Goal: Task Accomplishment & Management: Use online tool/utility

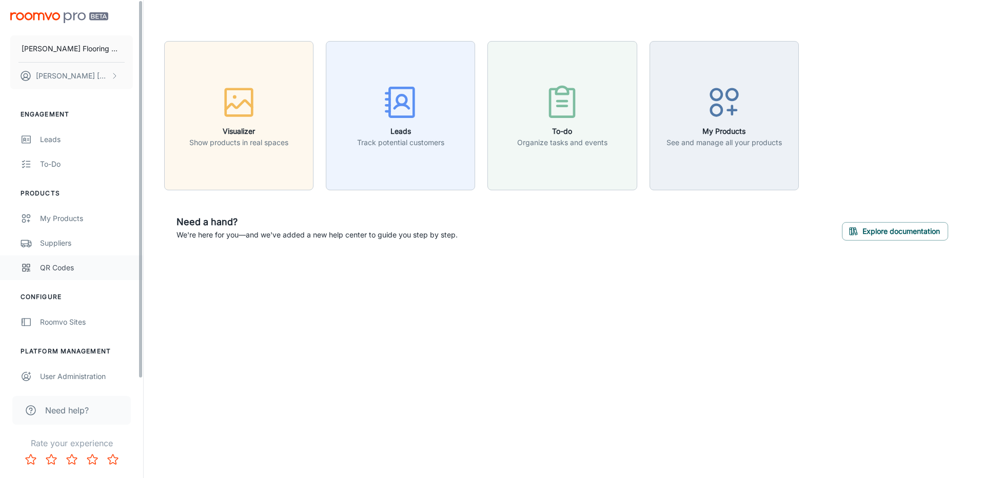
click at [57, 268] on div "QR Codes" at bounding box center [86, 267] width 93 height 11
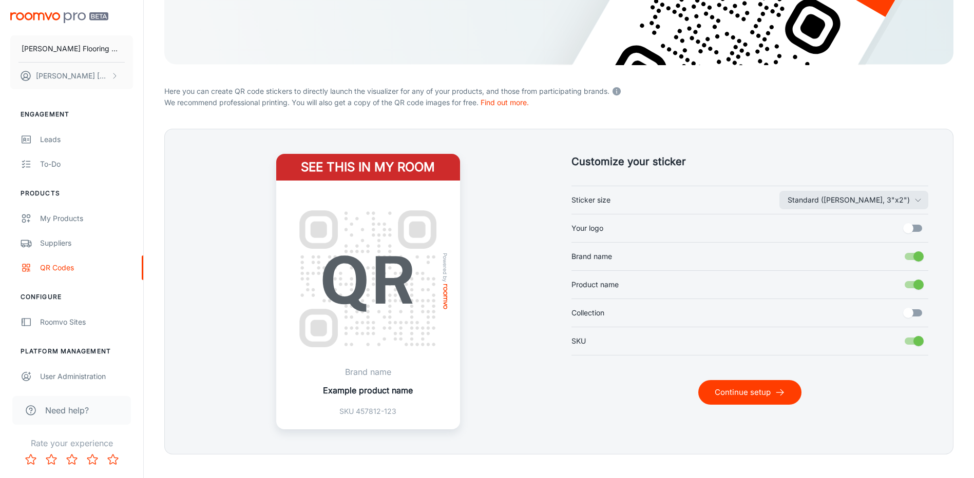
scroll to position [189, 0]
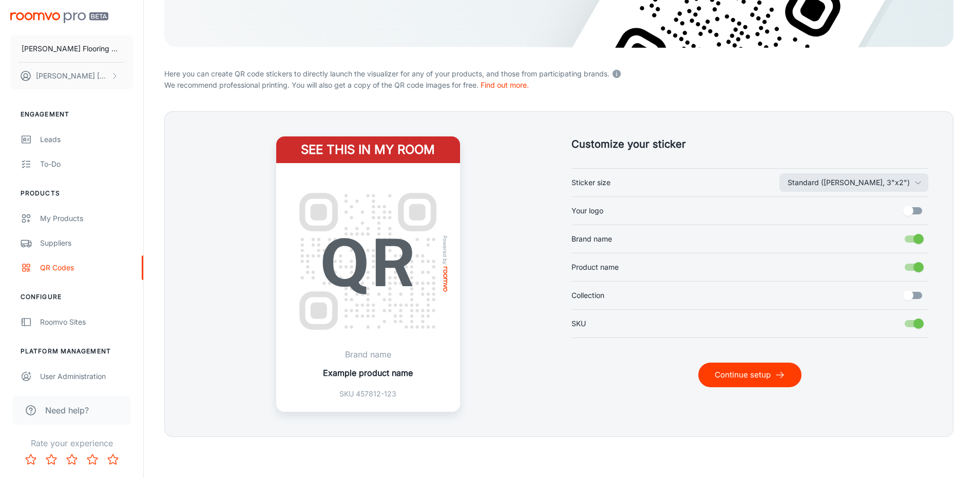
click at [910, 213] on input "Your logo" at bounding box center [908, 211] width 59 height 20
checkbox input "true"
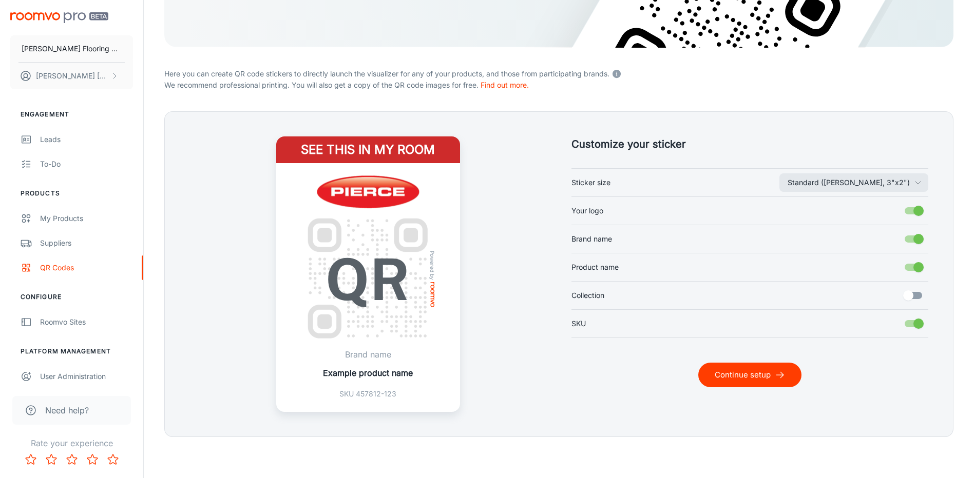
click at [749, 376] on button "Continue setup" at bounding box center [749, 375] width 103 height 25
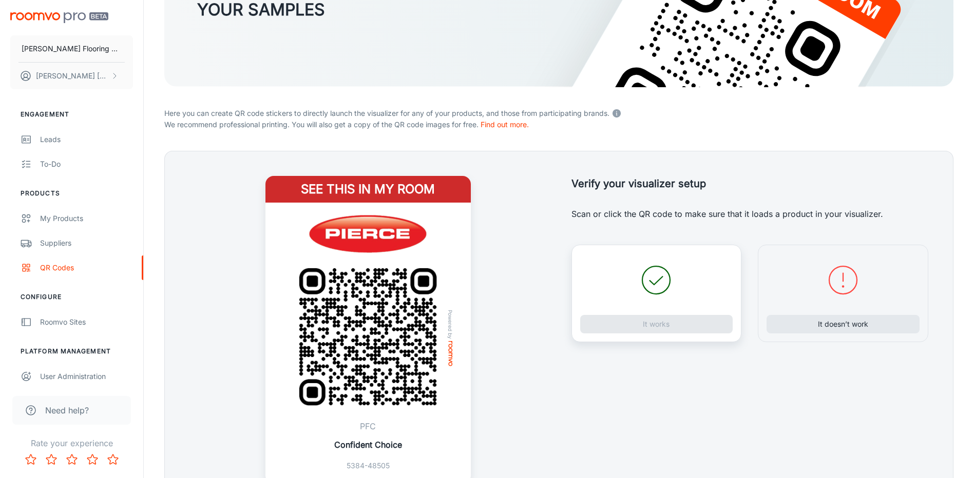
scroll to position [222, 0]
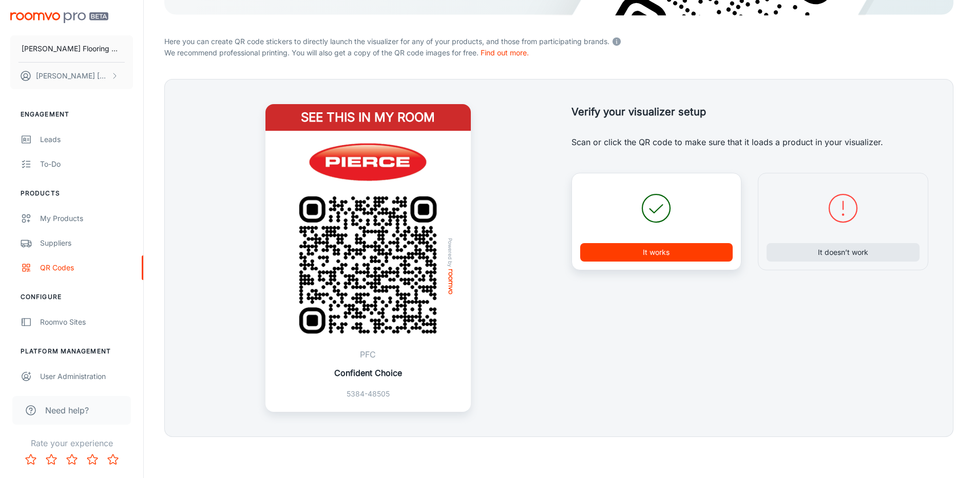
click at [683, 251] on button "It works" at bounding box center [656, 252] width 153 height 18
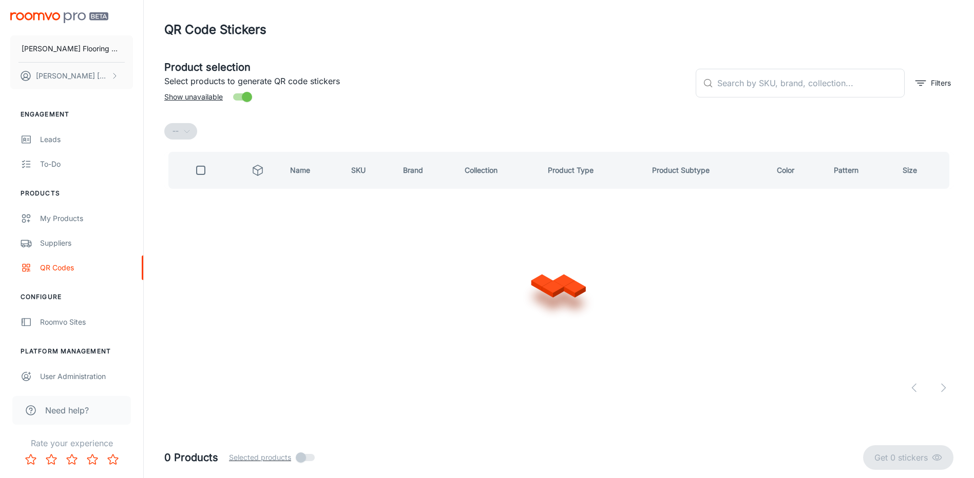
scroll to position [0, 0]
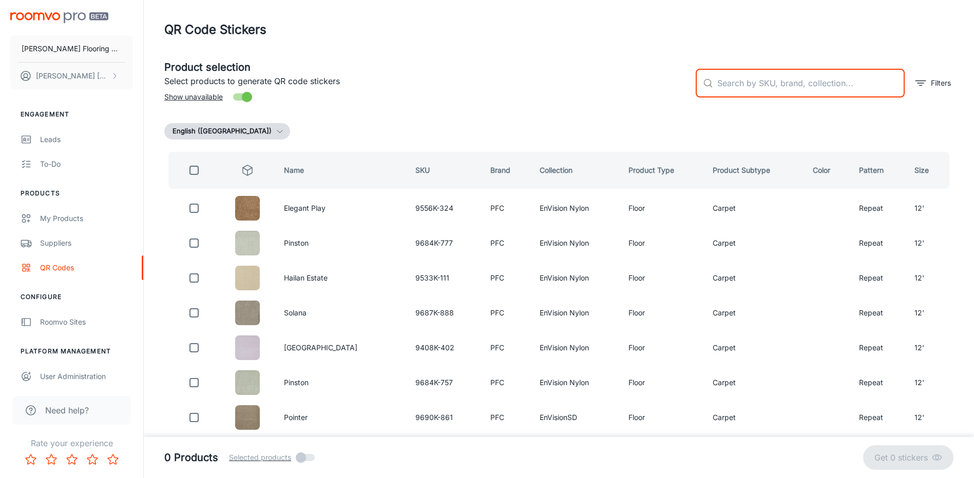
click at [788, 83] on input "text" at bounding box center [810, 83] width 187 height 29
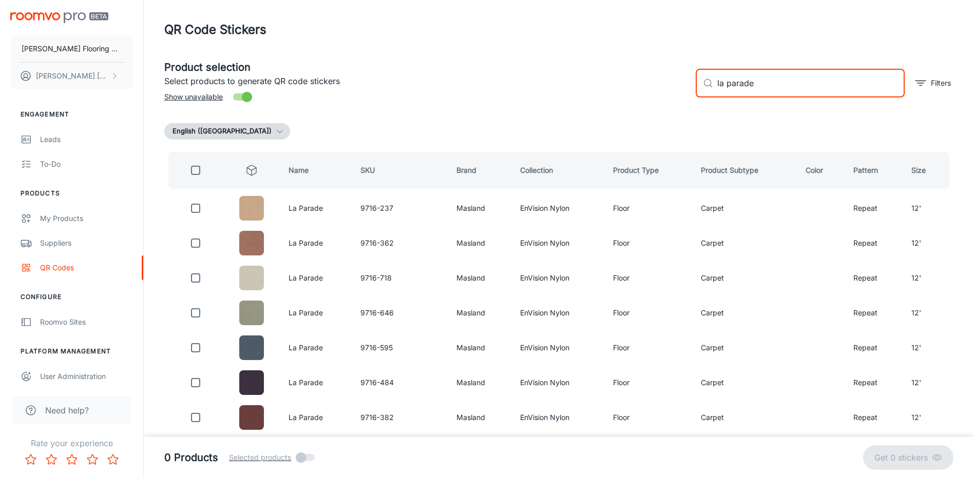
type input "la parade"
click at [199, 211] on input "checkbox" at bounding box center [195, 208] width 21 height 21
checkbox input "true"
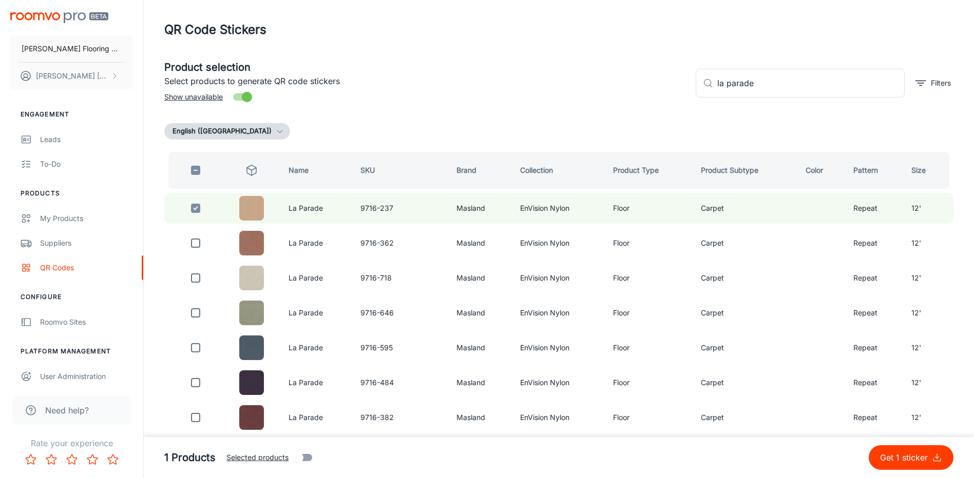
drag, startPoint x: 759, startPoint y: 84, endPoint x: 693, endPoint y: 94, distance: 66.4
click at [693, 94] on div "​ la parade ​ Filters" at bounding box center [820, 78] width 266 height 55
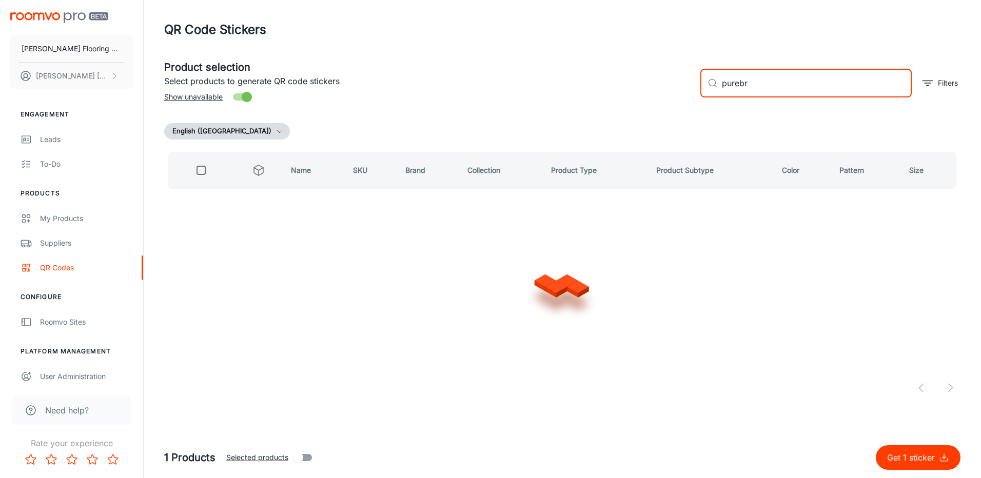
type input "purebre"
checkbox input "true"
type input "purebred"
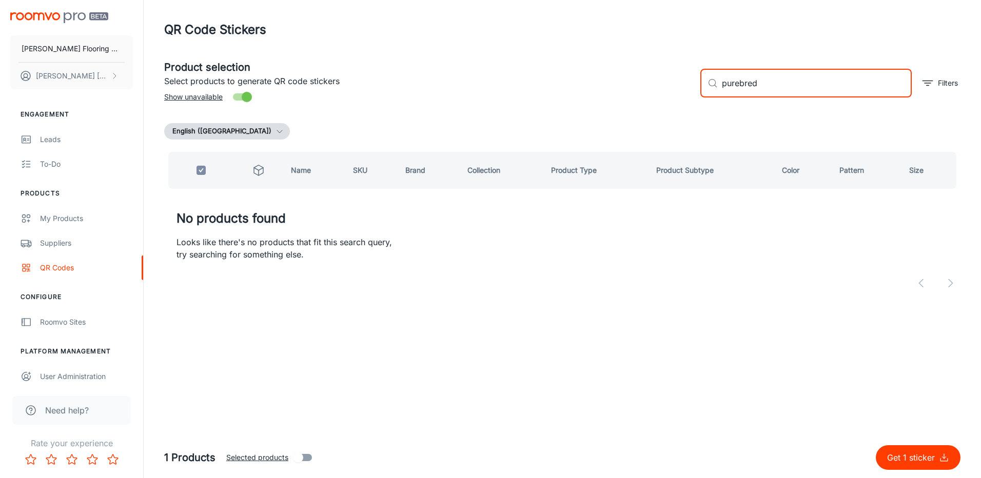
drag, startPoint x: 757, startPoint y: 82, endPoint x: 699, endPoint y: 98, distance: 59.5
click at [699, 98] on div "​ purebred ​ Filters" at bounding box center [826, 78] width 268 height 55
type input "wy"
checkbox input "false"
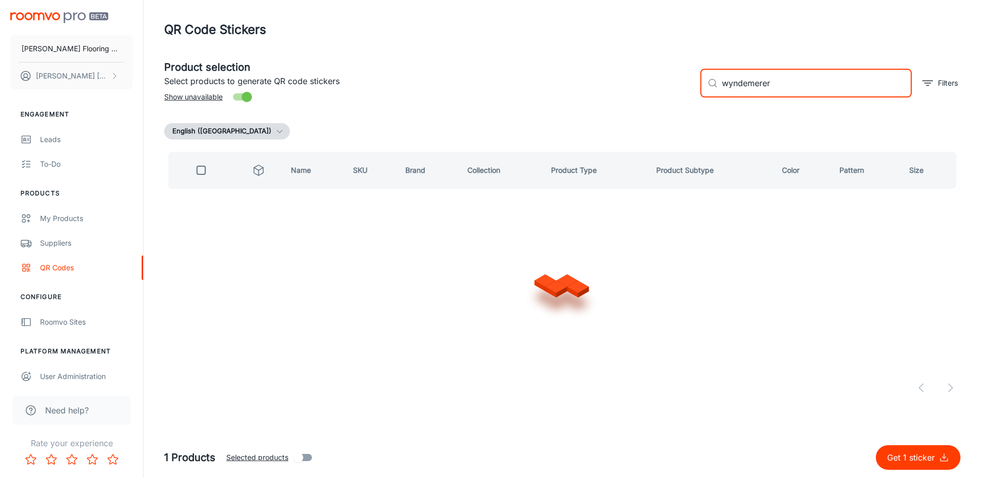
type input "wyndemere"
checkbox input "true"
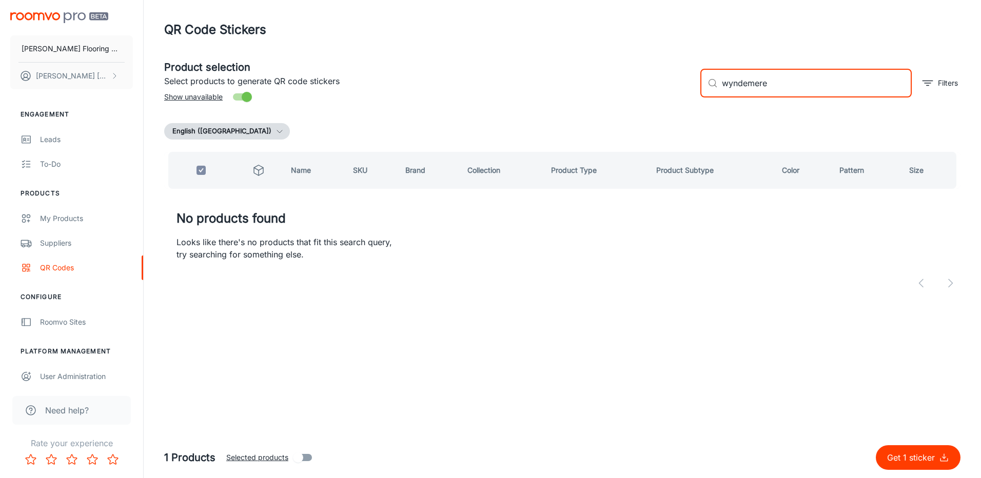
drag, startPoint x: 770, startPoint y: 83, endPoint x: 719, endPoint y: 89, distance: 51.2
click at [719, 89] on div "​ wyndemere ​" at bounding box center [806, 83] width 211 height 29
type input "vi"
checkbox input "false"
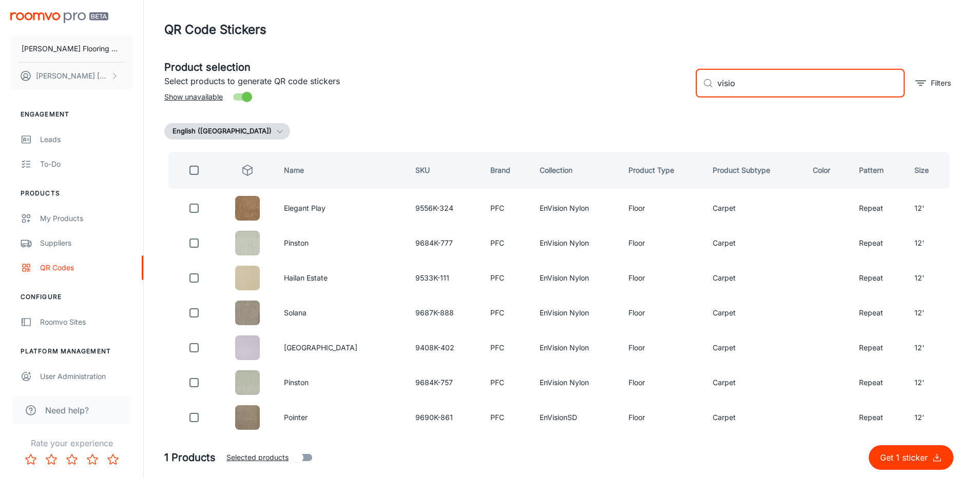
type input "vision"
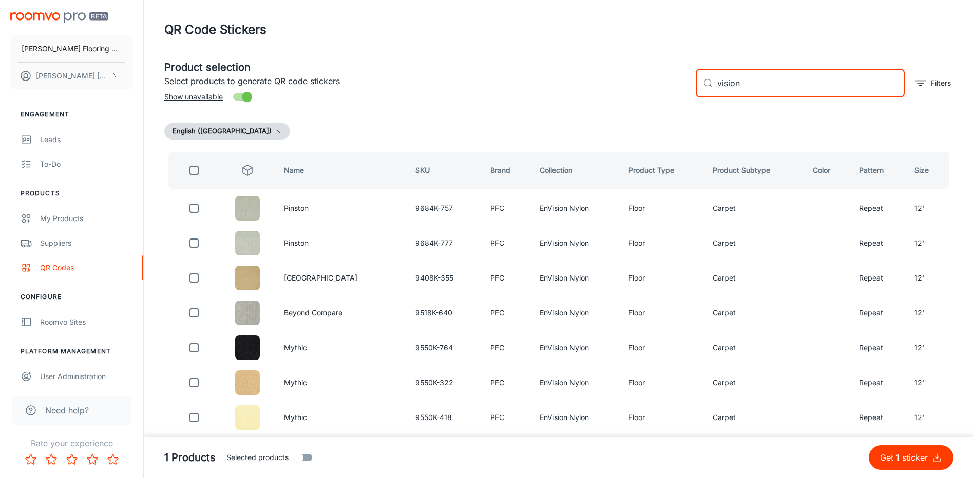
drag, startPoint x: 744, startPoint y: 80, endPoint x: 694, endPoint y: 82, distance: 50.3
click at [694, 82] on div "​ vision ​ Filters" at bounding box center [820, 78] width 266 height 55
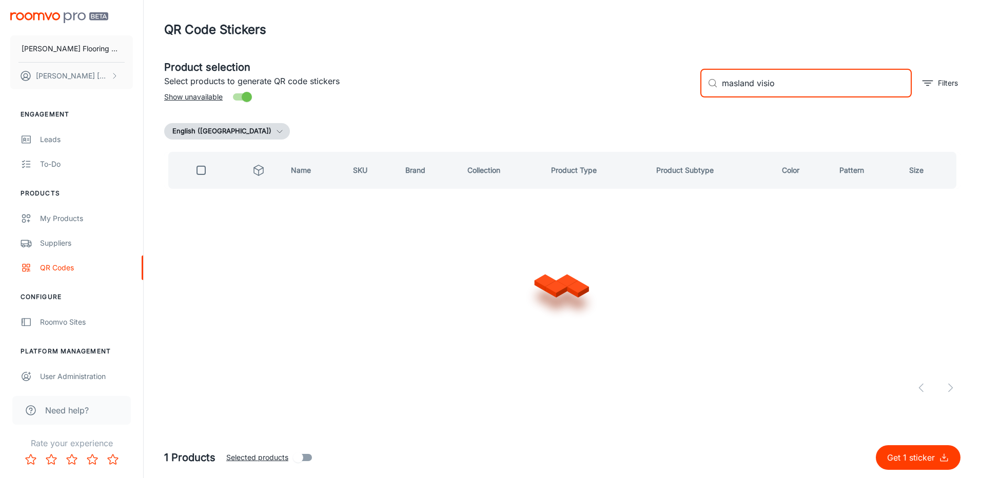
type input "masland vision"
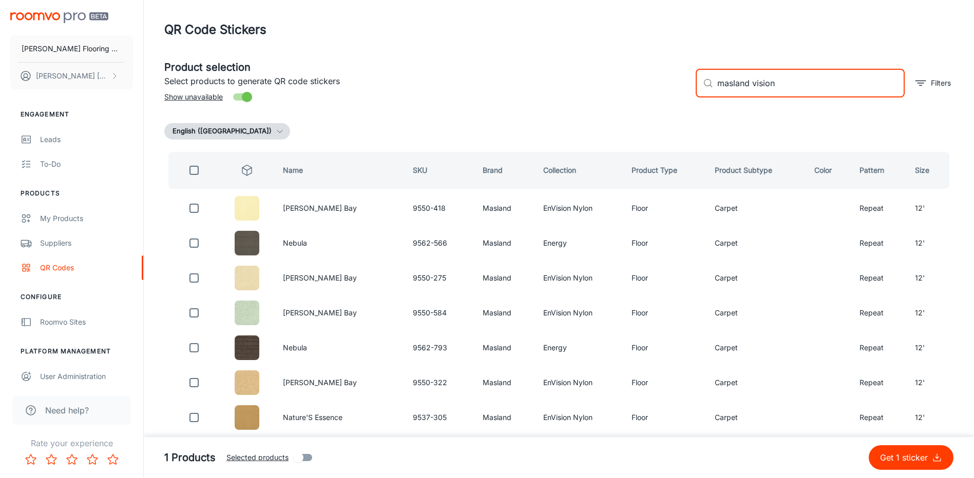
drag, startPoint x: 795, startPoint y: 89, endPoint x: 691, endPoint y: 94, distance: 104.3
click at [691, 94] on div "​ masland vision ​ Filters" at bounding box center [820, 78] width 266 height 55
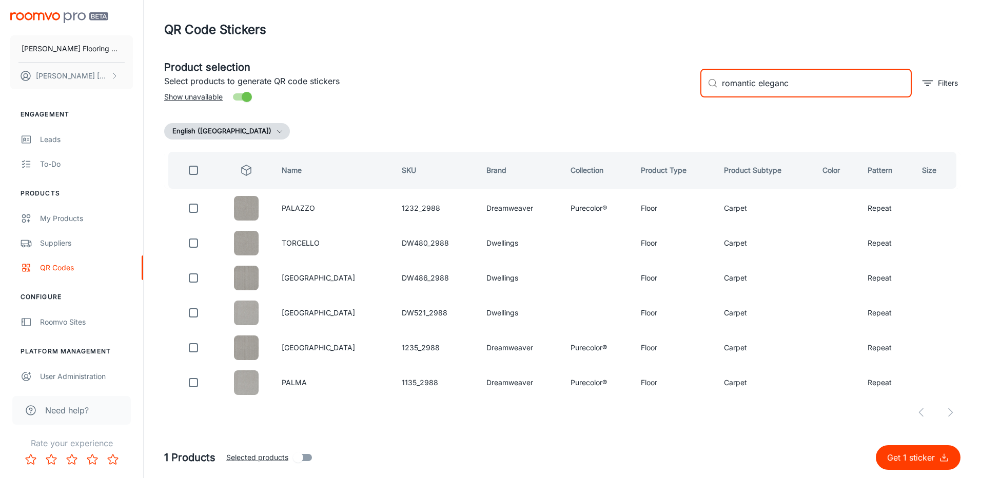
type input "romantic elegance"
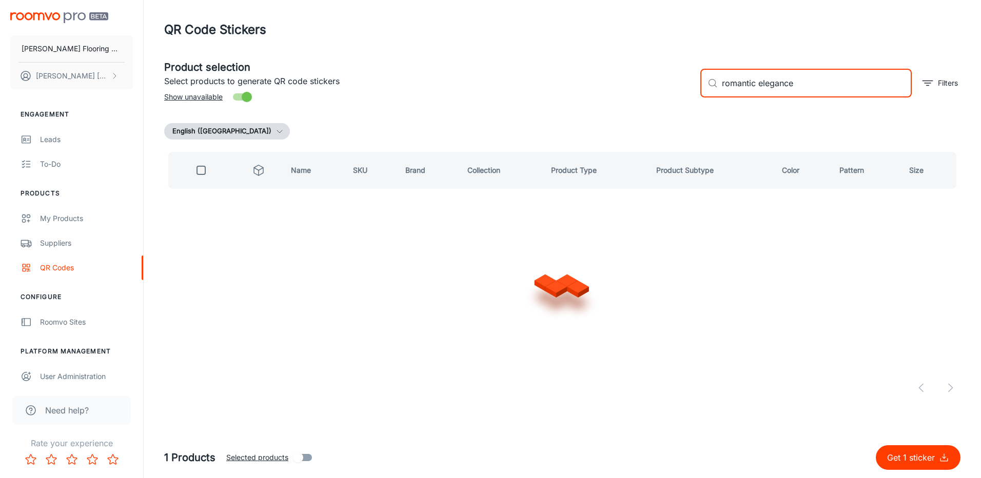
checkbox input "true"
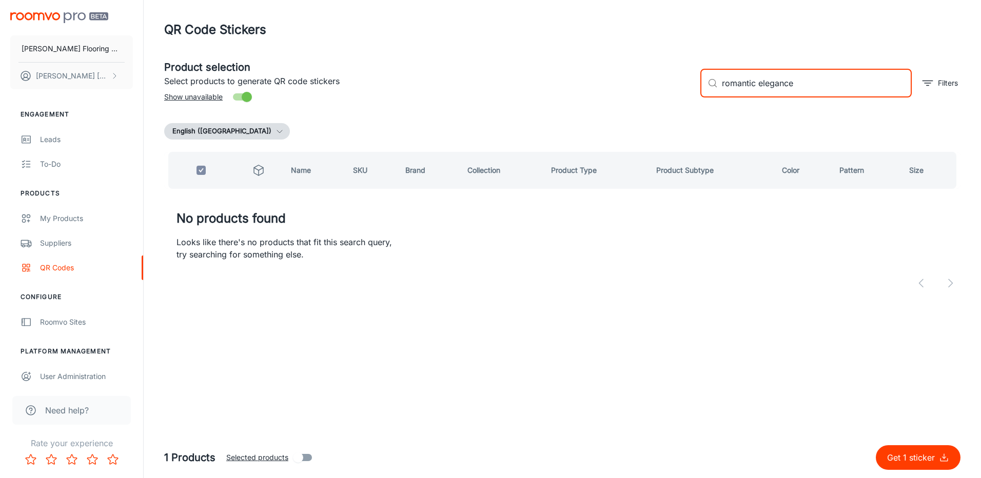
drag, startPoint x: 766, startPoint y: 86, endPoint x: 703, endPoint y: 90, distance: 63.8
click at [703, 90] on div "​ romantic elegance ​" at bounding box center [806, 83] width 211 height 29
checkbox input "false"
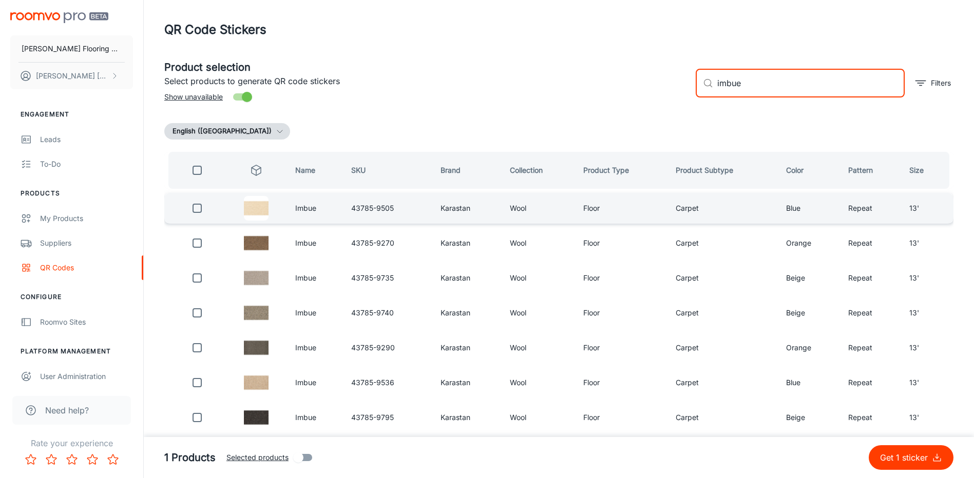
type input "imbue"
click at [198, 209] on input "checkbox" at bounding box center [197, 208] width 21 height 21
checkbox input "true"
drag, startPoint x: 719, startPoint y: 83, endPoint x: 668, endPoint y: 87, distance: 51.5
click at [668, 87] on div "Product selection Select products to generate QR code stickers Show unavailable…" at bounding box center [554, 78] width 797 height 55
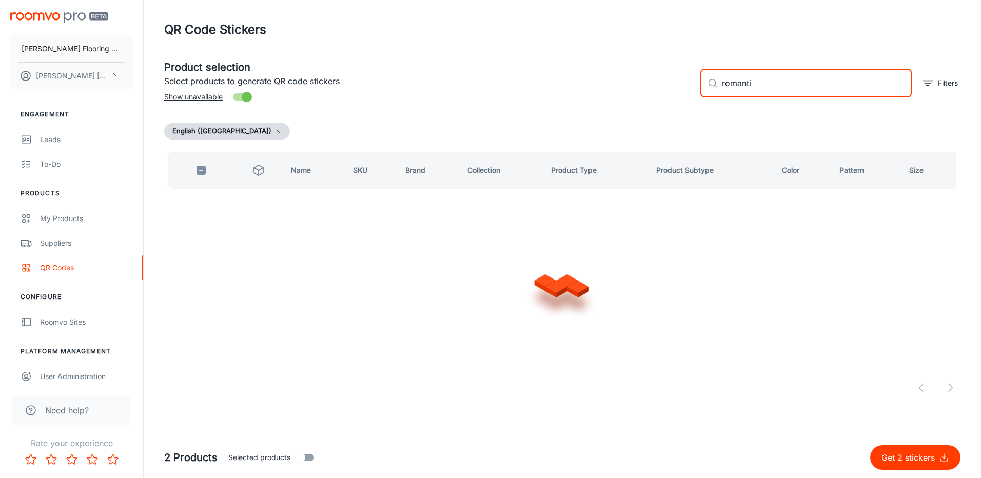
type input "romantic"
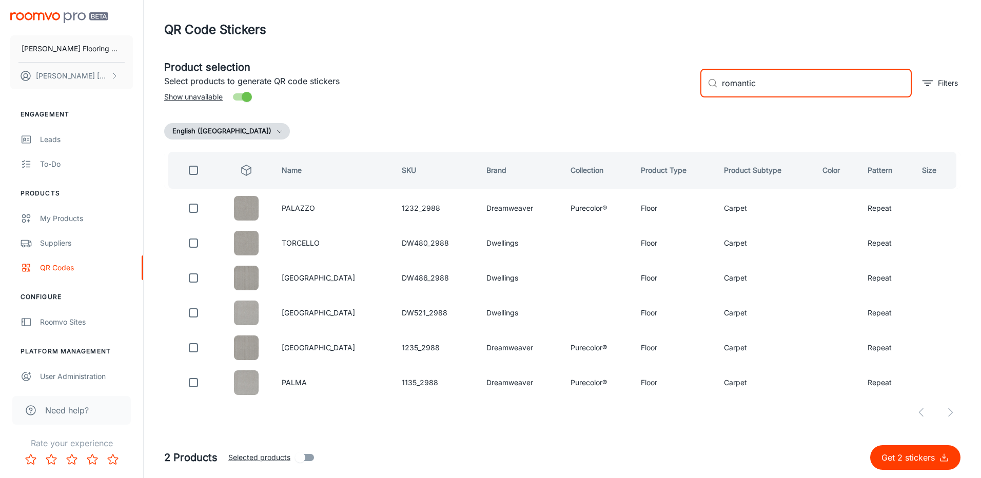
drag, startPoint x: 750, startPoint y: 87, endPoint x: 707, endPoint y: 95, distance: 44.5
click at [707, 95] on div "​ romantic ​" at bounding box center [806, 83] width 211 height 29
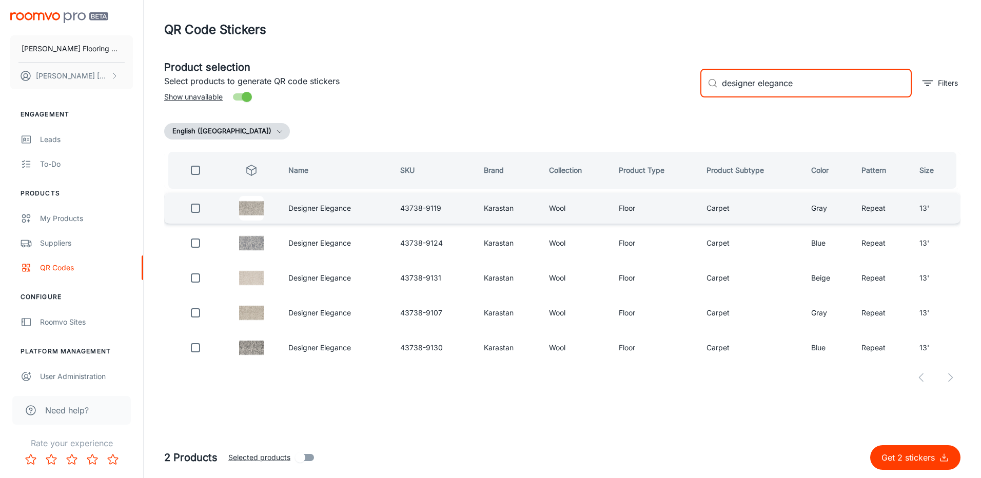
type input "designer elegance"
click at [201, 210] on input "checkbox" at bounding box center [195, 208] width 21 height 21
checkbox input "true"
drag, startPoint x: 701, startPoint y: 90, endPoint x: 692, endPoint y: 93, distance: 9.6
click at [692, 93] on div "Product selection Select products to generate QR code stickers Show unavailable…" at bounding box center [558, 78] width 805 height 55
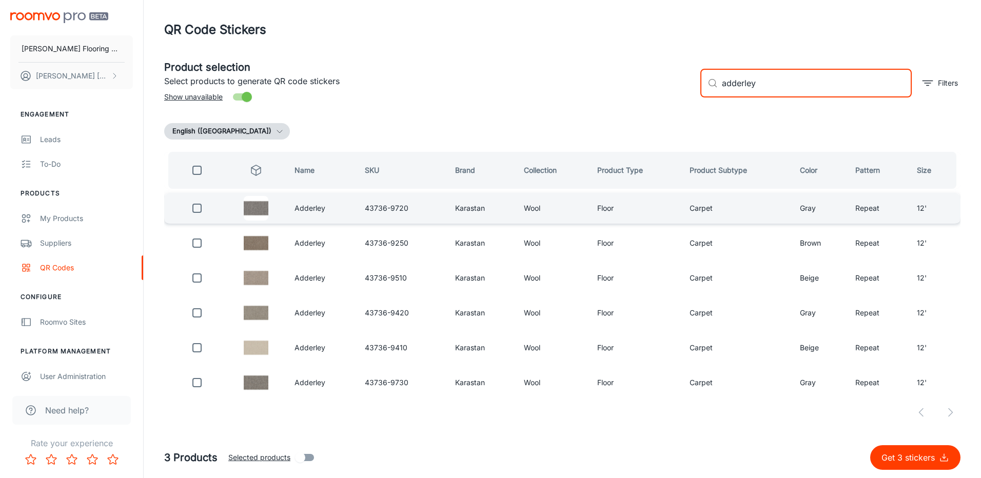
type input "adderley"
click at [198, 208] on input "checkbox" at bounding box center [197, 208] width 21 height 21
checkbox input "true"
drag, startPoint x: 763, startPoint y: 84, endPoint x: 694, endPoint y: 92, distance: 69.3
click at [694, 92] on div "​ adderley ​ Filters" at bounding box center [826, 78] width 268 height 55
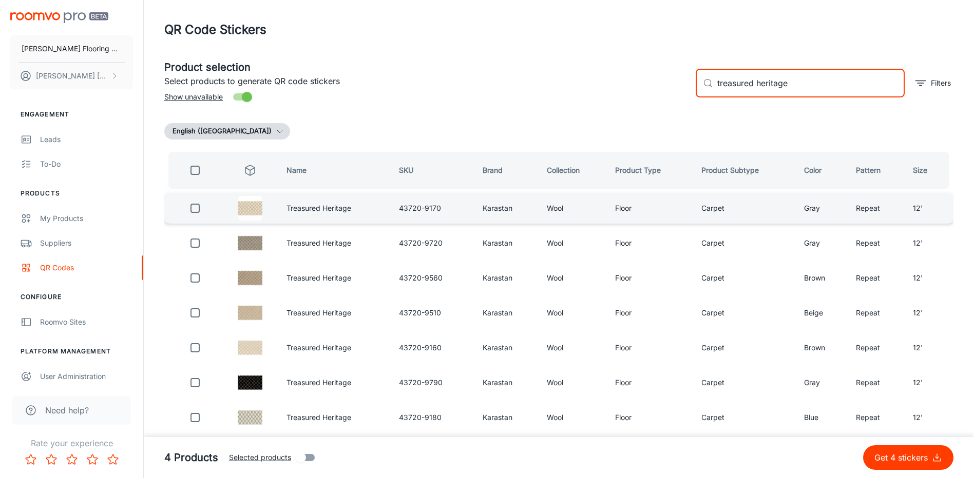
type input "treasured heritage"
drag, startPoint x: 193, startPoint y: 209, endPoint x: 318, endPoint y: 195, distance: 125.6
click at [194, 209] on input "checkbox" at bounding box center [195, 208] width 21 height 21
checkbox input "true"
drag, startPoint x: 790, startPoint y: 87, endPoint x: 690, endPoint y: 95, distance: 100.9
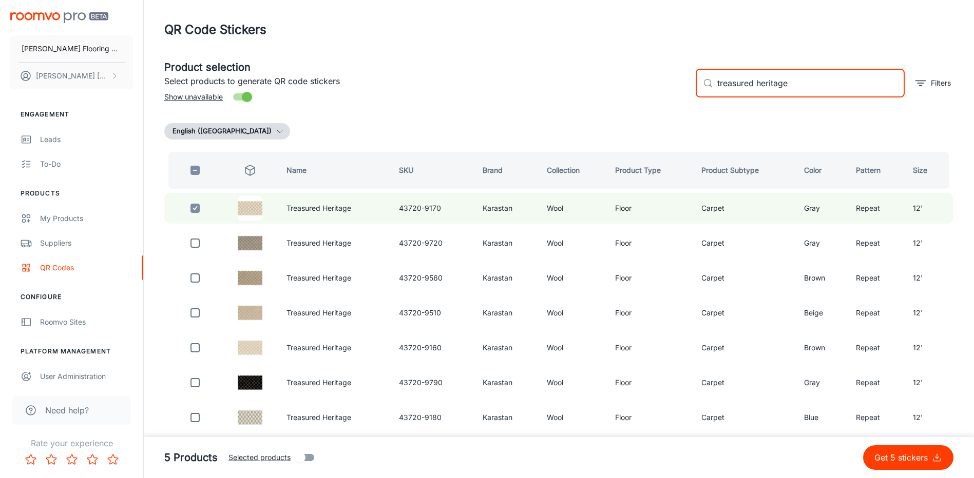
click at [690, 95] on div "​ treasured heritage ​ Filters" at bounding box center [820, 78] width 266 height 55
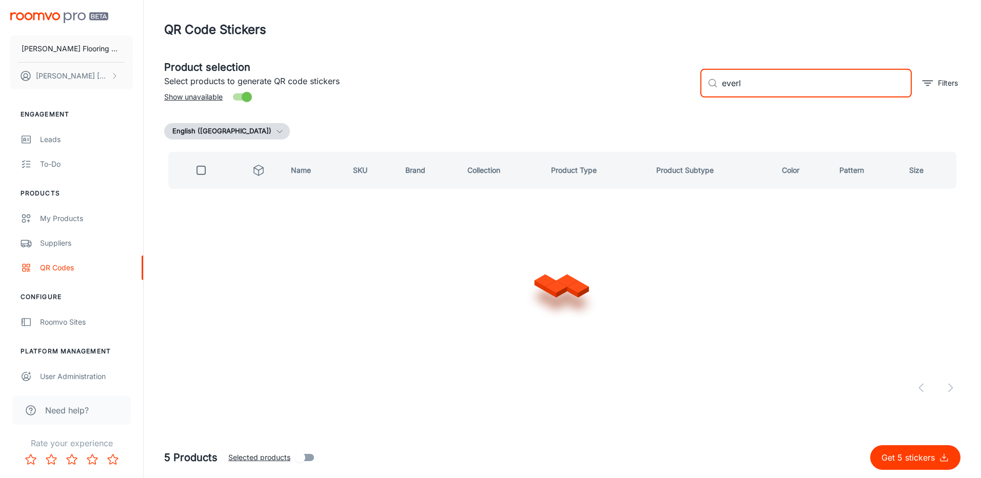
type input "[PERSON_NAME]"
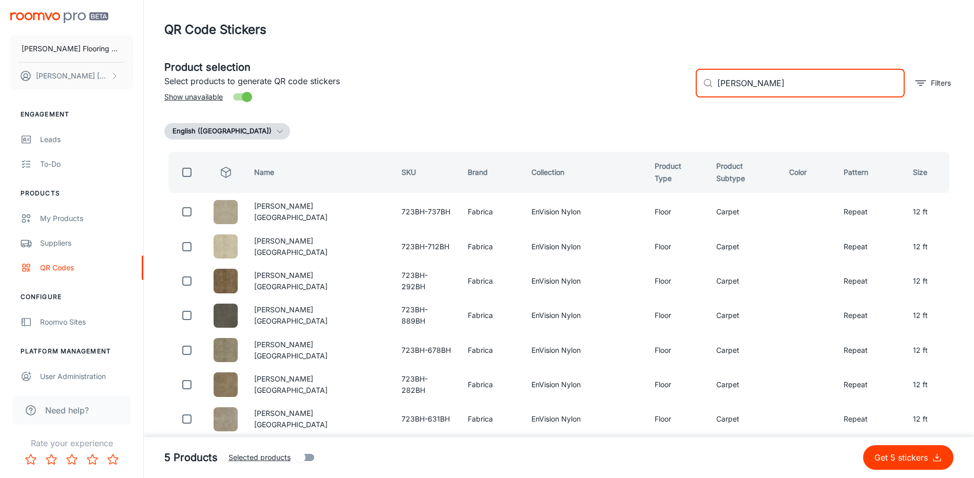
drag, startPoint x: 746, startPoint y: 86, endPoint x: 682, endPoint y: 90, distance: 63.7
click at [682, 90] on div "Product selection Select products to generate QR code stickers Show unavailable…" at bounding box center [554, 78] width 797 height 55
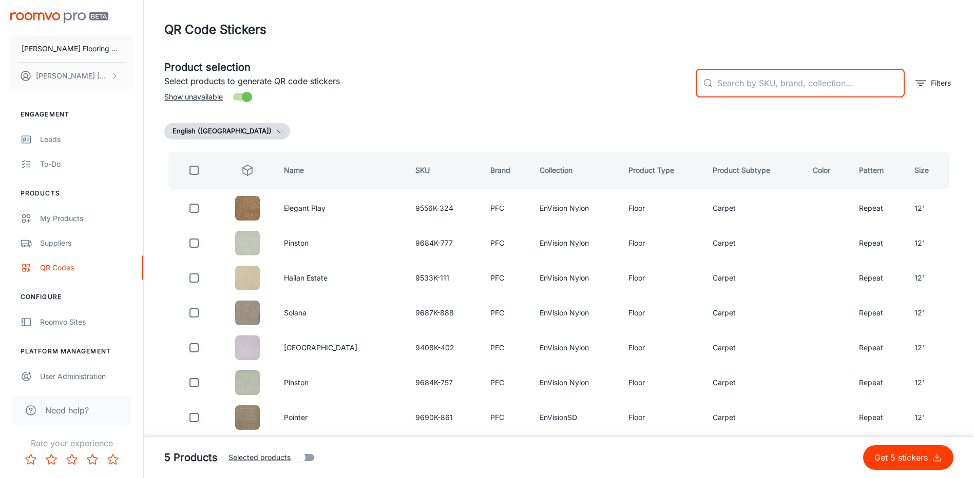
type input "s"
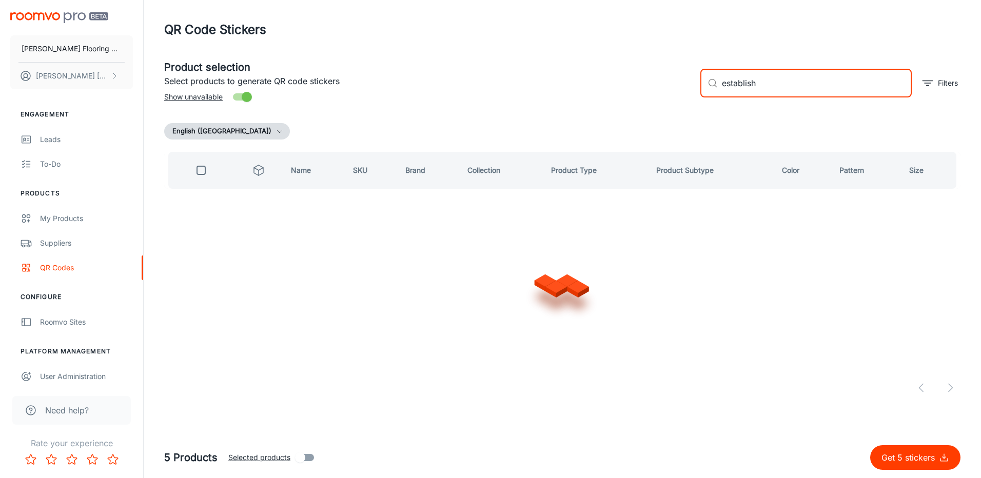
type input "establishe"
checkbox input "true"
type input "established appeal"
checkbox input "false"
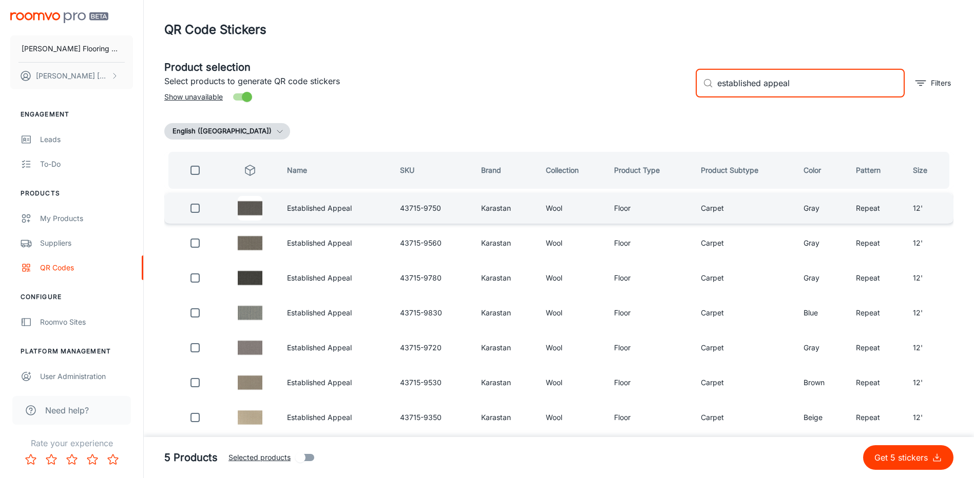
type input "established appeal"
click at [196, 209] on input "checkbox" at bounding box center [195, 208] width 21 height 21
checkbox input "true"
drag, startPoint x: 800, startPoint y: 80, endPoint x: 696, endPoint y: 95, distance: 105.3
click at [696, 95] on div "​ established appeal ​" at bounding box center [799, 83] width 209 height 29
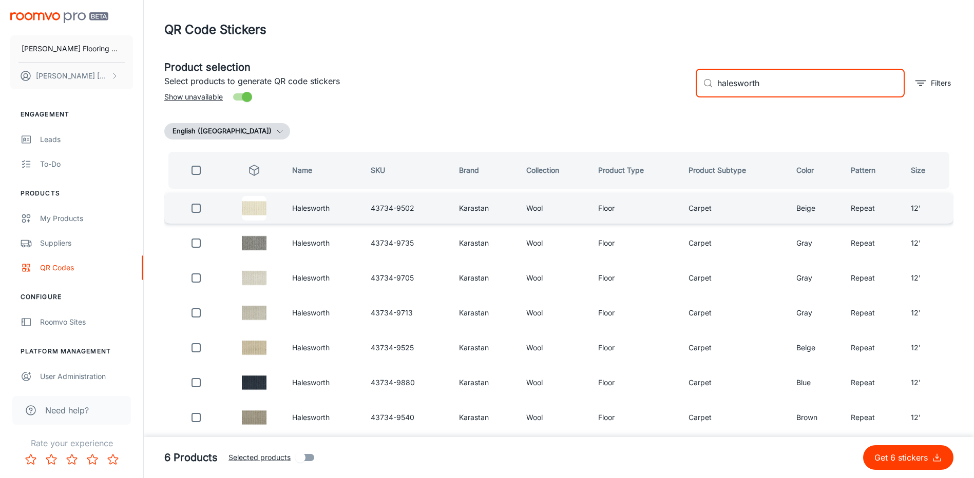
type input "halesworth"
click at [194, 209] on input "checkbox" at bounding box center [196, 208] width 21 height 21
checkbox input "true"
drag, startPoint x: 767, startPoint y: 84, endPoint x: 692, endPoint y: 92, distance: 75.4
click at [692, 92] on div "​ halesworth ​ Filters" at bounding box center [820, 78] width 266 height 55
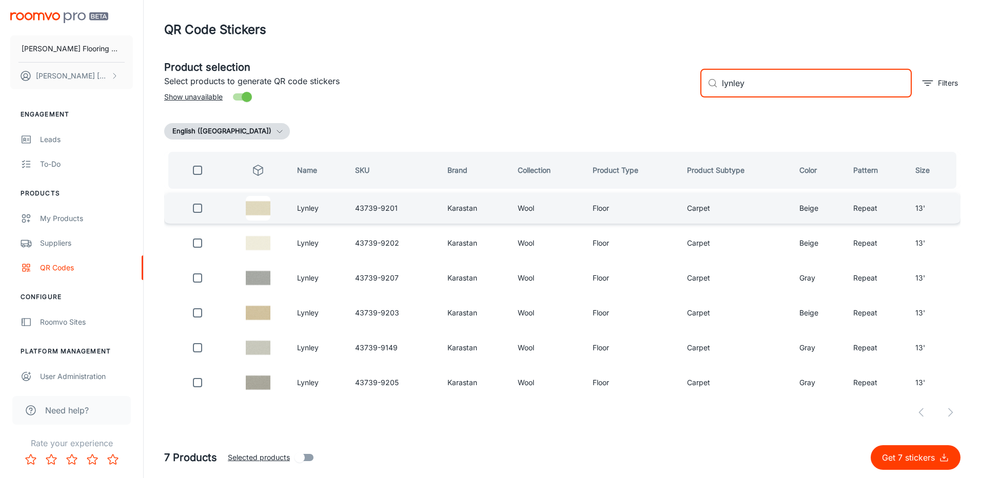
type input "lynley"
click at [197, 208] on input "checkbox" at bounding box center [197, 208] width 21 height 21
checkbox input "true"
drag, startPoint x: 739, startPoint y: 86, endPoint x: 675, endPoint y: 89, distance: 63.2
click at [675, 89] on div "Product selection Select products to generate QR code stickers Show unavailable…" at bounding box center [558, 78] width 805 height 55
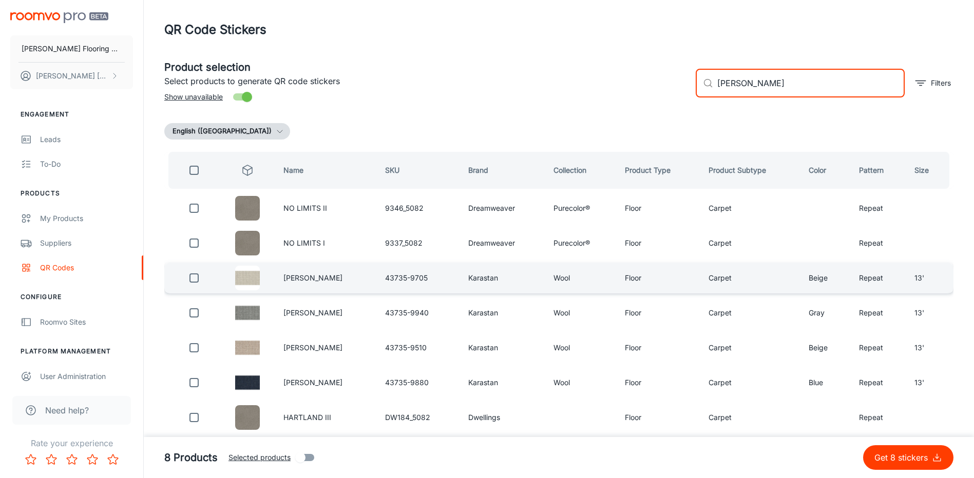
type input "[PERSON_NAME]"
drag, startPoint x: 188, startPoint y: 281, endPoint x: 215, endPoint y: 277, distance: 27.0
click at [191, 280] on input "checkbox" at bounding box center [194, 278] width 21 height 21
checkbox input "true"
drag, startPoint x: 774, startPoint y: 78, endPoint x: 695, endPoint y: 91, distance: 80.2
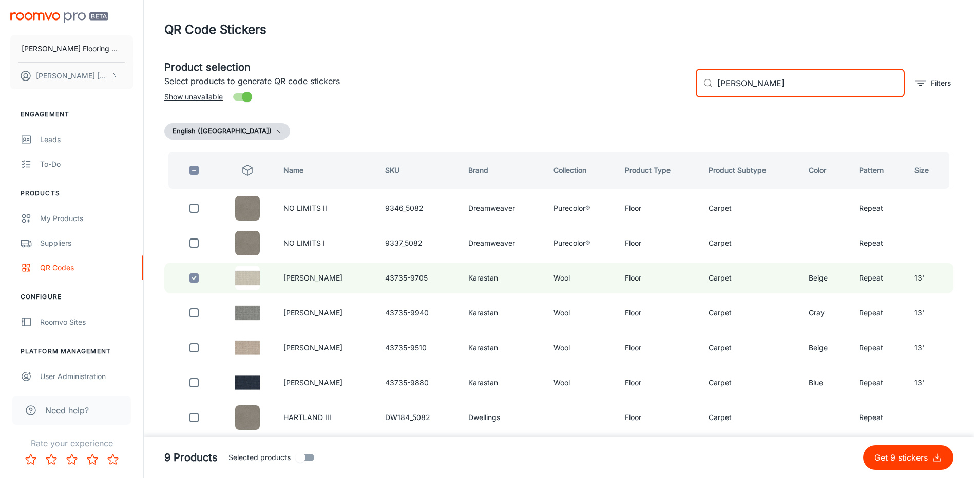
click at [695, 91] on div "​ [PERSON_NAME] ​" at bounding box center [799, 83] width 209 height 29
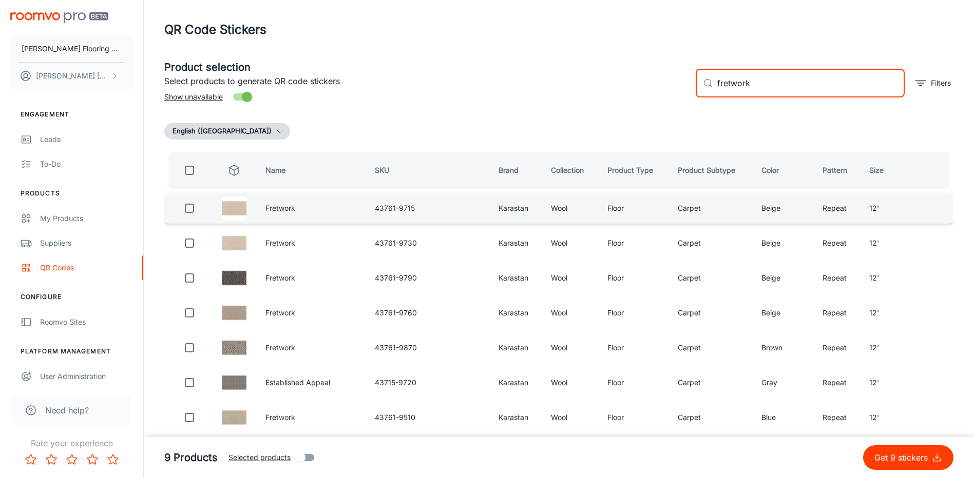
type input "fretwork"
drag, startPoint x: 188, startPoint y: 208, endPoint x: 246, endPoint y: 203, distance: 57.7
click at [189, 208] on input "checkbox" at bounding box center [189, 208] width 21 height 21
checkbox input "true"
click at [692, 97] on div "​ fretwork ​ Filters" at bounding box center [820, 78] width 266 height 55
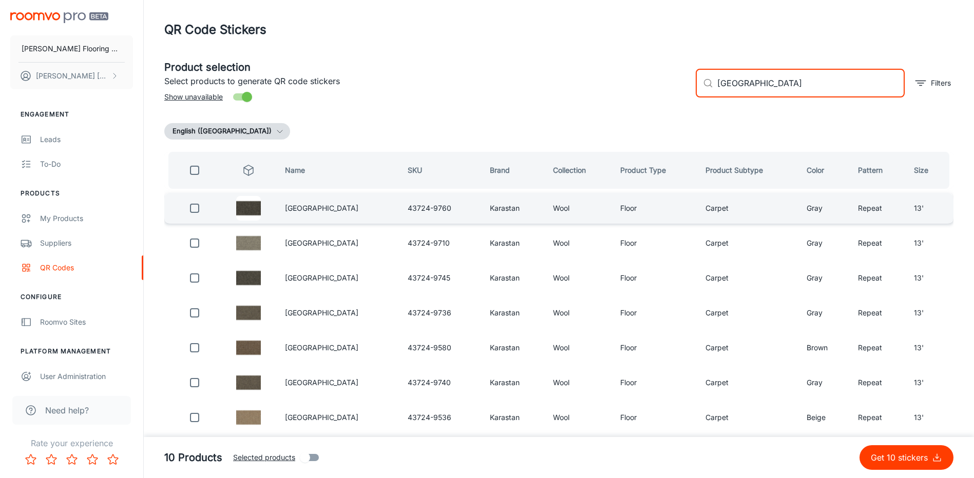
type input "[GEOGRAPHIC_DATA]"
click at [191, 207] on input "checkbox" at bounding box center [194, 208] width 21 height 21
checkbox input "true"
drag, startPoint x: 776, startPoint y: 89, endPoint x: 685, endPoint y: 95, distance: 90.6
click at [686, 95] on div "Product selection Select products to generate QR code stickers Show unavailable…" at bounding box center [554, 78] width 797 height 55
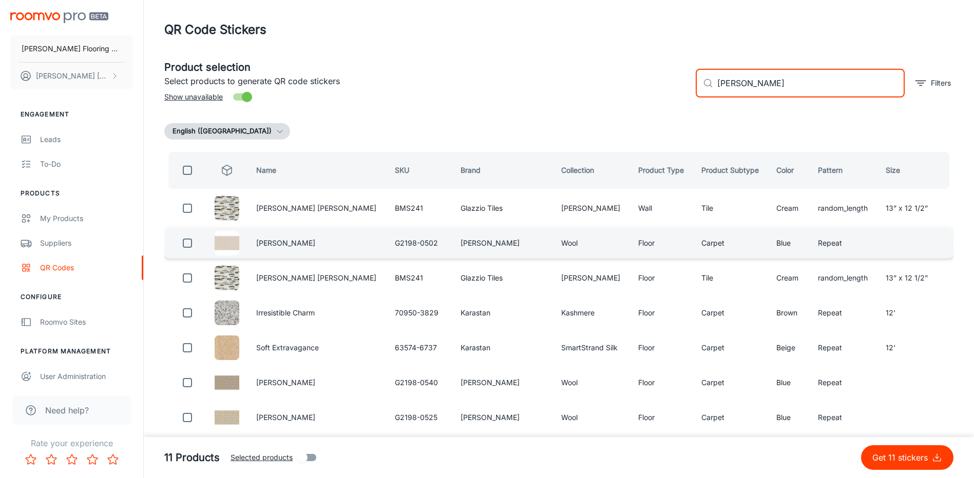
type input "[PERSON_NAME]"
drag, startPoint x: 186, startPoint y: 245, endPoint x: 314, endPoint y: 230, distance: 128.7
click at [187, 244] on input "checkbox" at bounding box center [187, 243] width 21 height 21
checkbox input "true"
drag, startPoint x: 757, startPoint y: 85, endPoint x: 665, endPoint y: 96, distance: 92.1
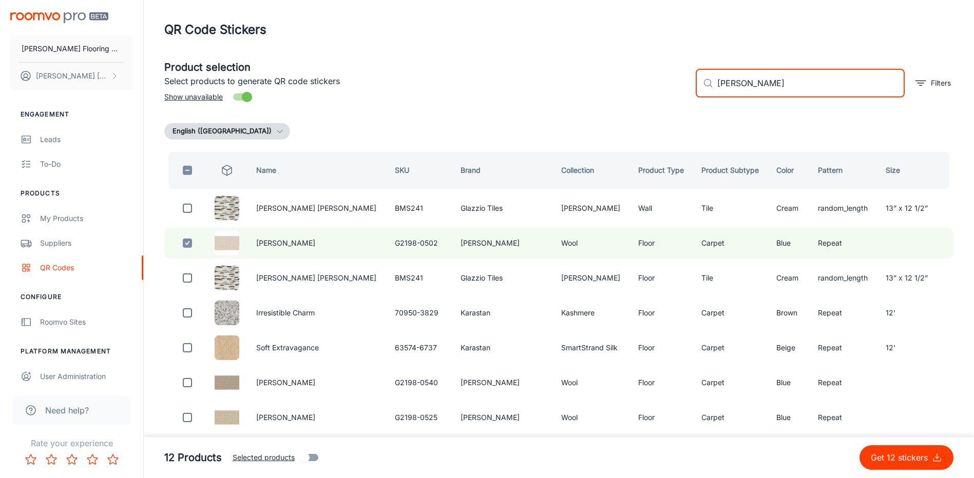
click at [667, 96] on div "Product selection Select products to generate QR code stickers Show unavailable…" at bounding box center [554, 78] width 797 height 55
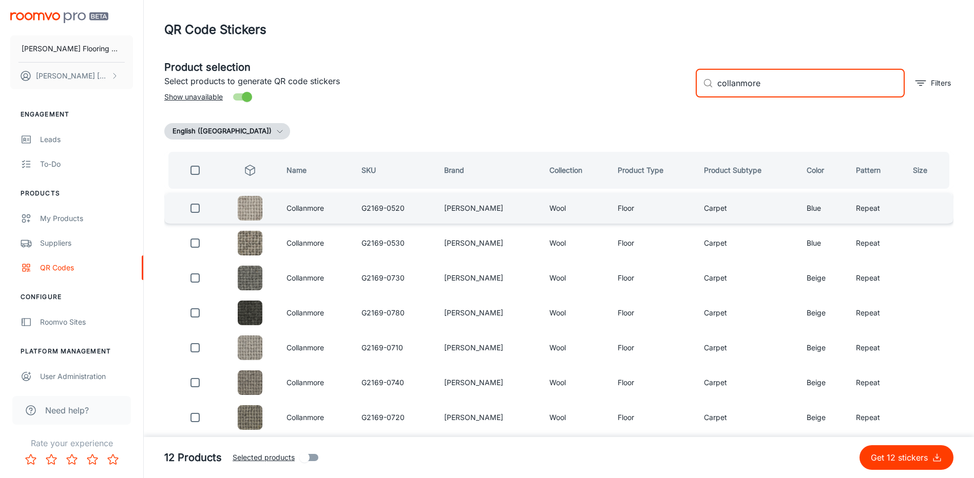
type input "collanmore"
click at [198, 210] on input "checkbox" at bounding box center [195, 208] width 21 height 21
checkbox input "true"
drag, startPoint x: 761, startPoint y: 91, endPoint x: 690, endPoint y: 103, distance: 71.9
click at [690, 102] on div "​ collanmore ​ Filters" at bounding box center [820, 78] width 266 height 55
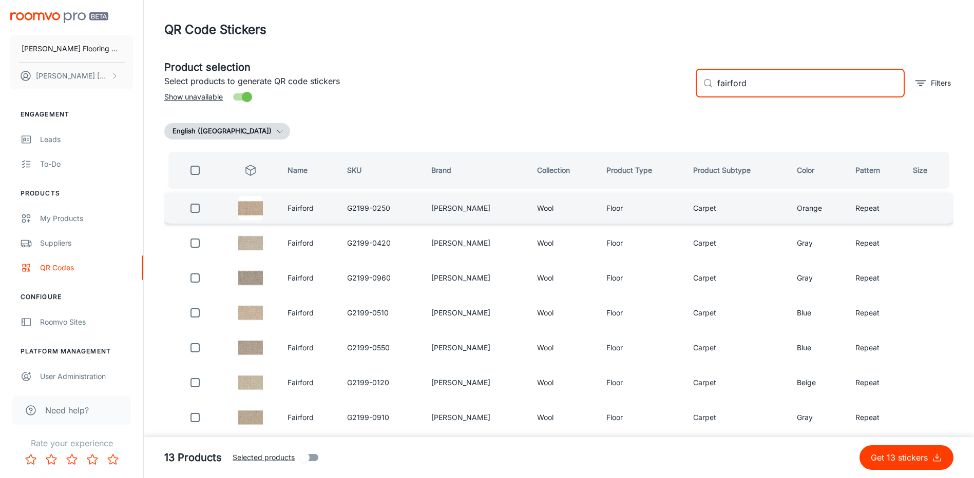
type input "fairford"
drag, startPoint x: 200, startPoint y: 211, endPoint x: 210, endPoint y: 207, distance: 11.1
click at [200, 211] on input "checkbox" at bounding box center [195, 208] width 21 height 21
checkbox input "true"
drag, startPoint x: 753, startPoint y: 84, endPoint x: 680, endPoint y: 98, distance: 74.3
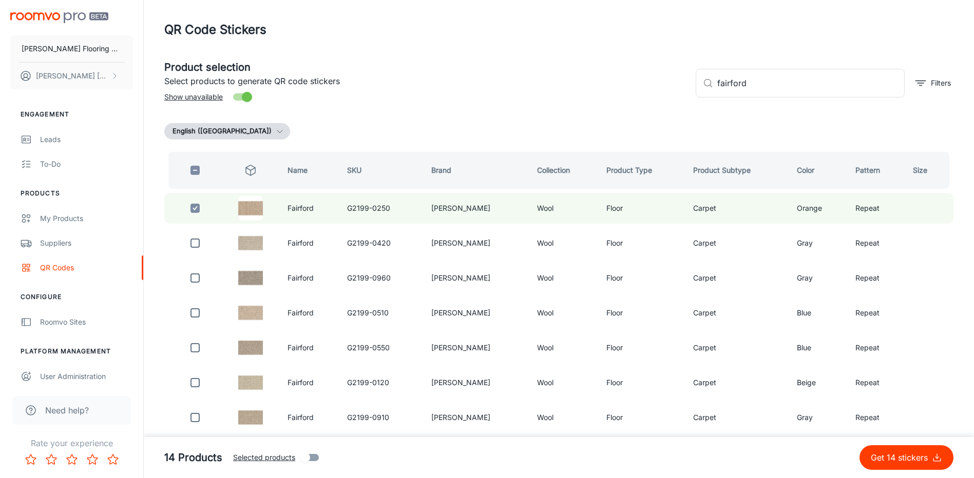
click at [681, 98] on div "Product selection Select products to generate QR code stickers Show unavailable…" at bounding box center [554, 78] width 797 height 55
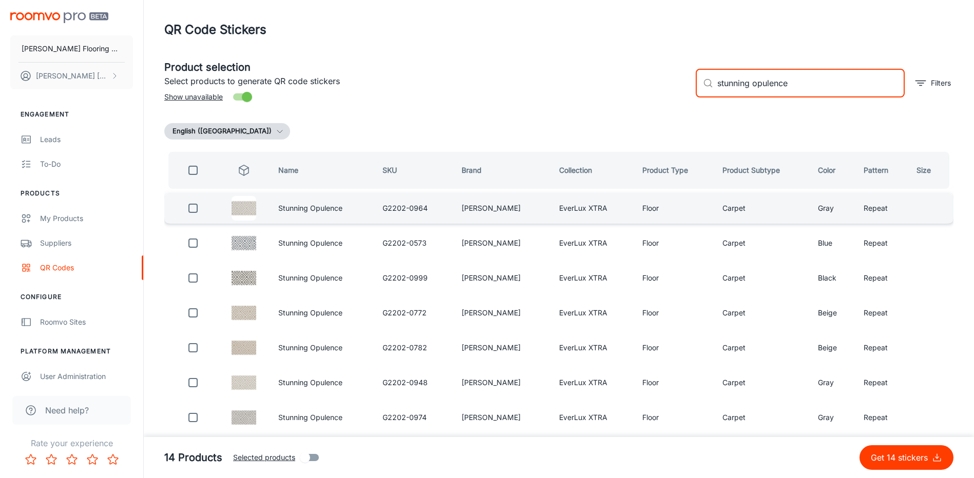
type input "stunning opulence"
click at [196, 210] on input "checkbox" at bounding box center [193, 208] width 21 height 21
checkbox input "true"
drag, startPoint x: 761, startPoint y: 91, endPoint x: 668, endPoint y: 102, distance: 94.0
click at [668, 102] on div "Product selection Select products to generate QR code stickers Show unavailable…" at bounding box center [554, 78] width 797 height 55
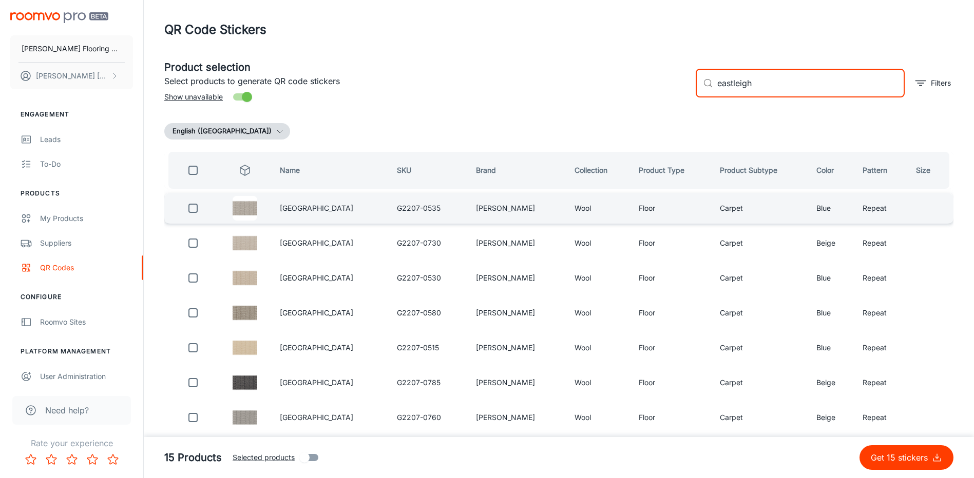
type input "eastleigh"
click at [201, 208] on input "checkbox" at bounding box center [193, 208] width 21 height 21
checkbox input "true"
drag, startPoint x: 758, startPoint y: 87, endPoint x: 676, endPoint y: 94, distance: 82.4
click at [676, 94] on div "Product selection Select products to generate QR code stickers Show unavailable…" at bounding box center [554, 78] width 797 height 55
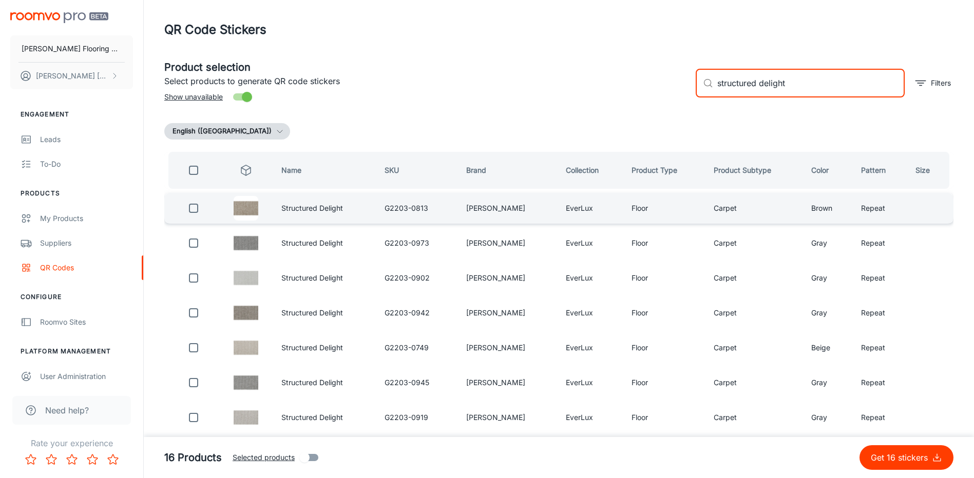
type input "structured delight"
drag, startPoint x: 197, startPoint y: 209, endPoint x: 250, endPoint y: 197, distance: 54.9
click at [197, 209] on input "checkbox" at bounding box center [193, 208] width 21 height 21
checkbox input "true"
drag, startPoint x: 772, startPoint y: 88, endPoint x: 702, endPoint y: 92, distance: 69.9
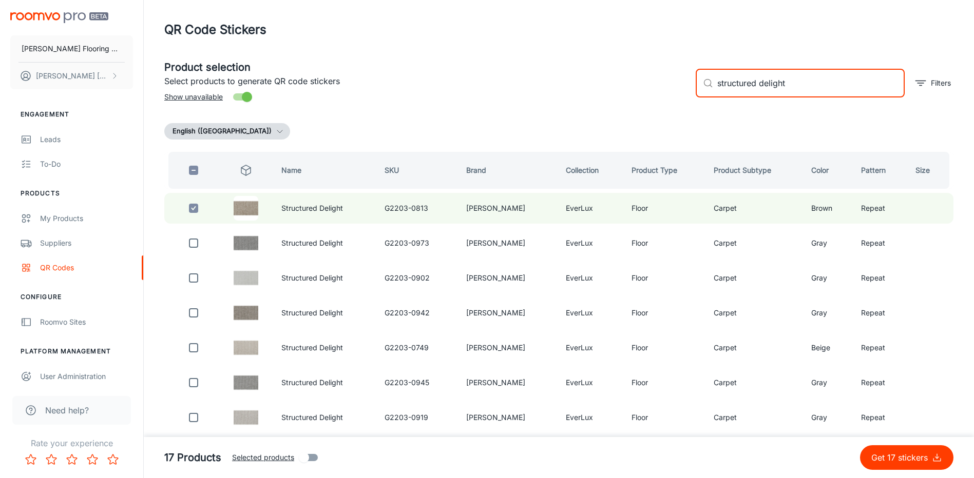
click at [702, 92] on div "​ structured delight ​" at bounding box center [799, 83] width 209 height 29
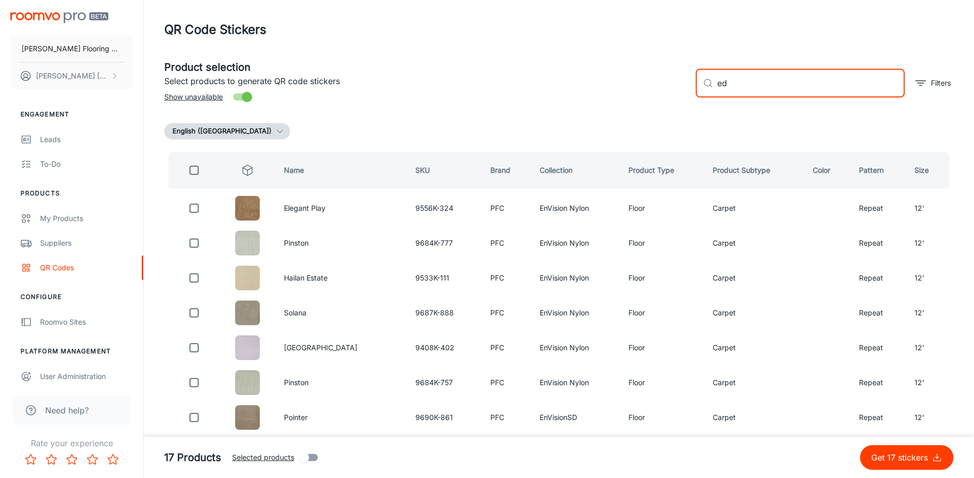
type input "e"
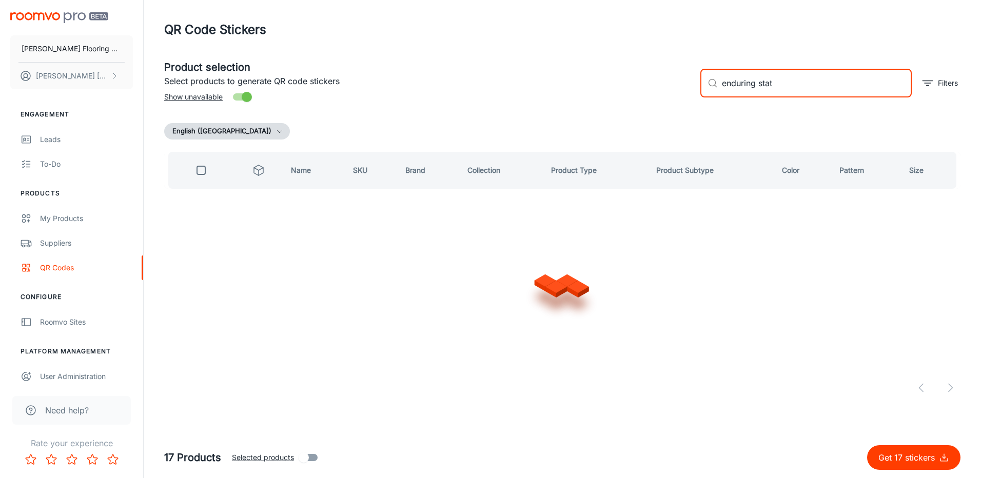
type input "enduring state"
checkbox input "true"
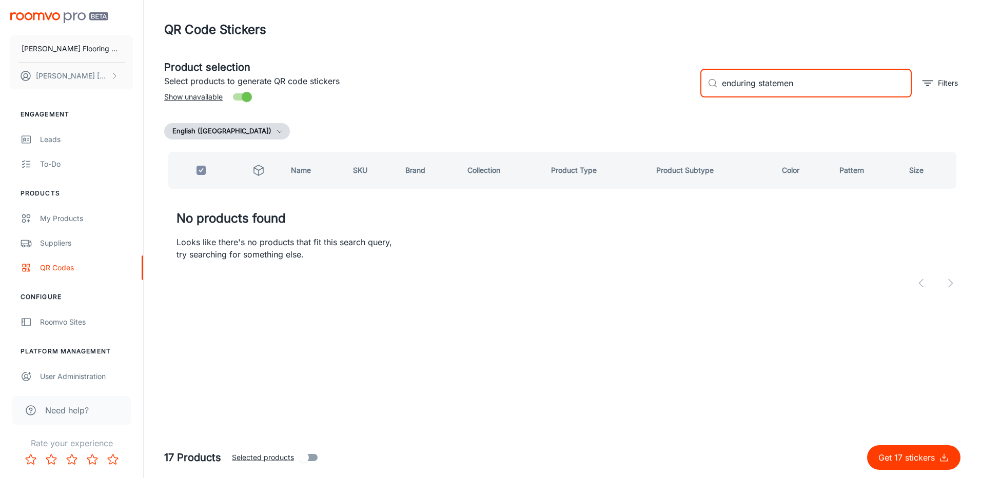
type input "enduring statement"
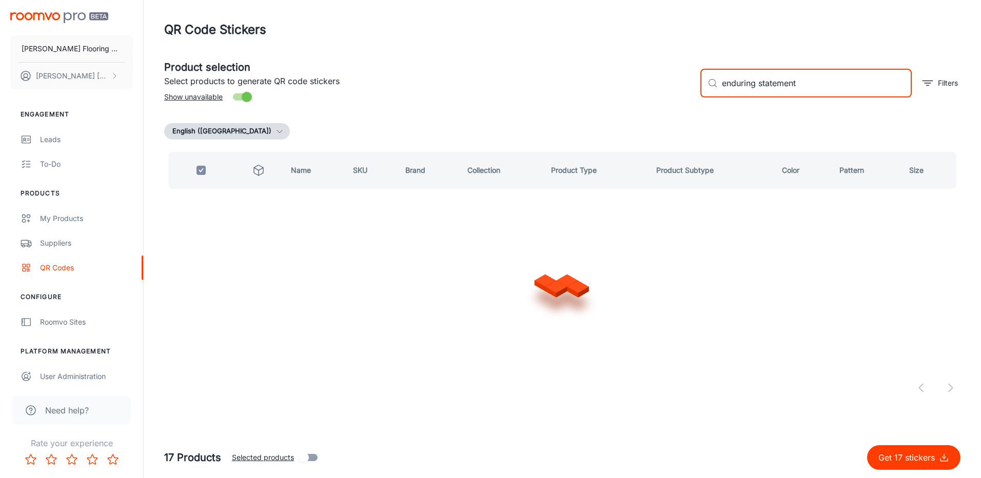
checkbox input "false"
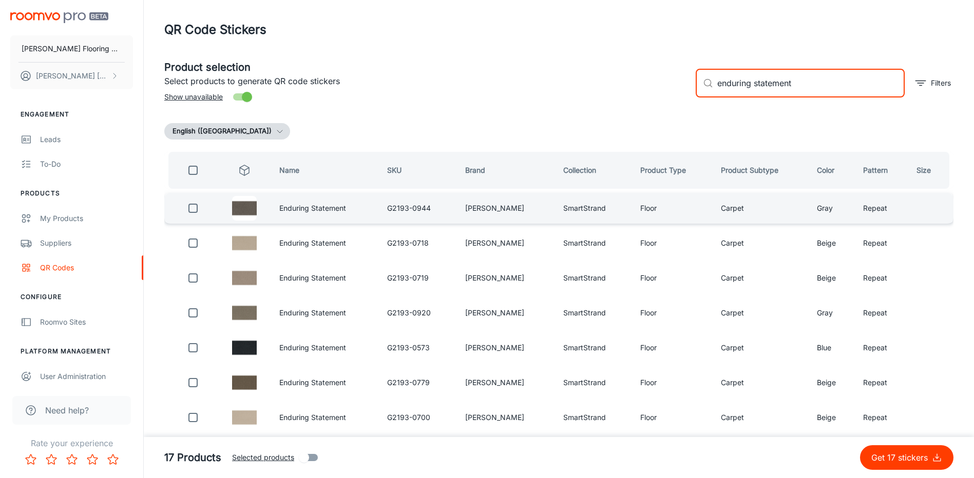
type input "enduring statement"
drag, startPoint x: 193, startPoint y: 210, endPoint x: 237, endPoint y: 205, distance: 43.9
click at [193, 209] on input "checkbox" at bounding box center [193, 208] width 21 height 21
checkbox input "true"
drag, startPoint x: 800, startPoint y: 83, endPoint x: 703, endPoint y: 93, distance: 97.6
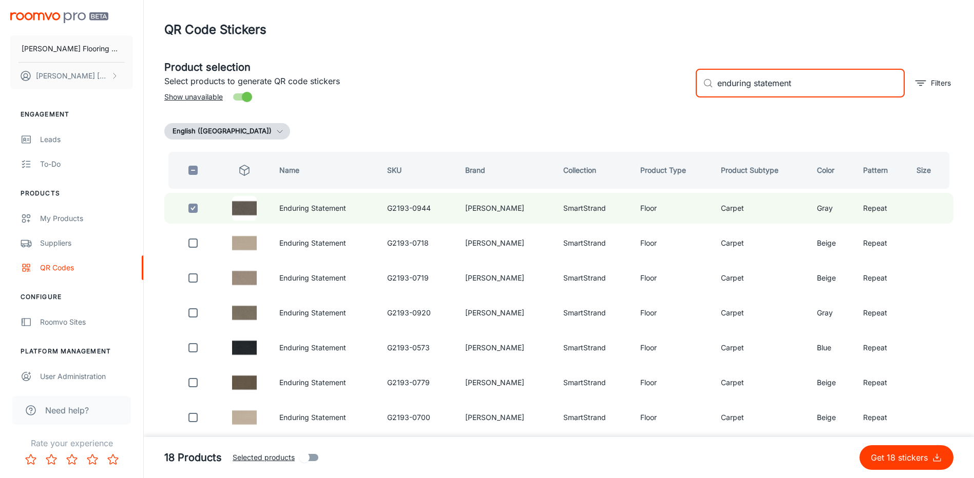
click at [705, 92] on div "​ enduring statement ​" at bounding box center [799, 83] width 209 height 29
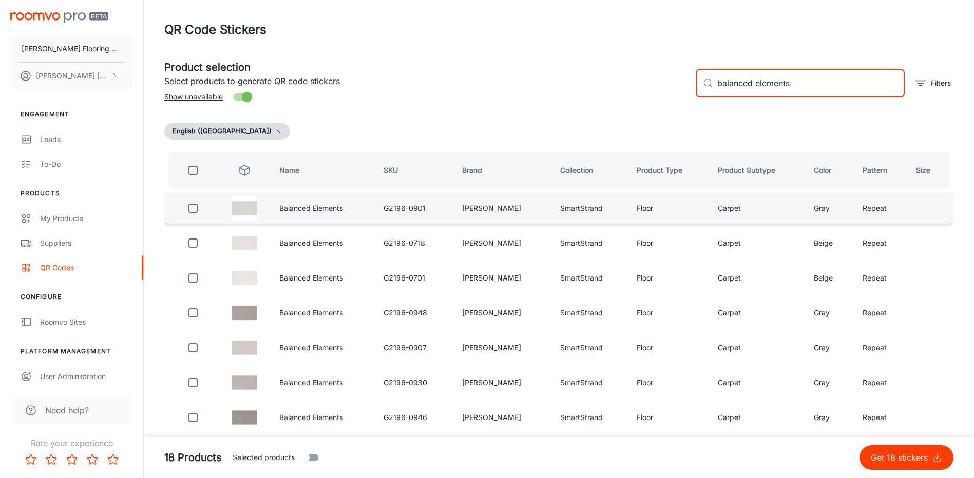
type input "balanced elements"
drag, startPoint x: 187, startPoint y: 207, endPoint x: 236, endPoint y: 207, distance: 49.3
click at [190, 207] on input "checkbox" at bounding box center [193, 208] width 21 height 21
checkbox input "true"
drag, startPoint x: 792, startPoint y: 84, endPoint x: 673, endPoint y: 98, distance: 119.4
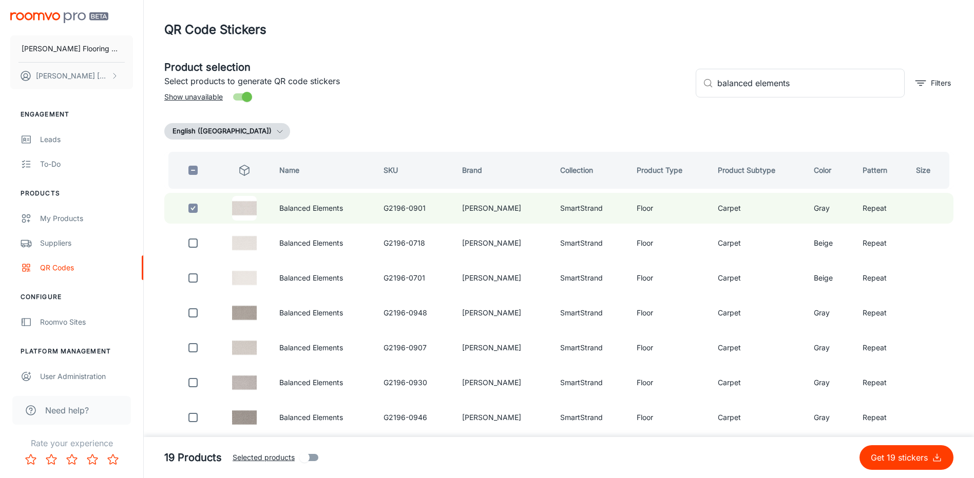
click at [673, 98] on div "Product selection Select products to generate QR code stickers Show unavailable…" at bounding box center [554, 78] width 797 height 55
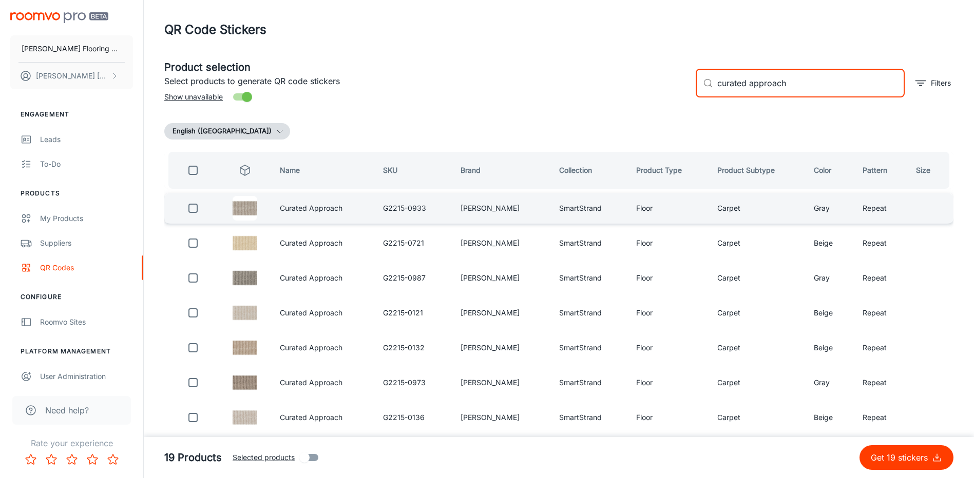
type input "curated approach"
click at [198, 206] on input "checkbox" at bounding box center [193, 208] width 21 height 21
checkbox input "true"
drag, startPoint x: 791, startPoint y: 84, endPoint x: 670, endPoint y: 109, distance: 123.6
click at [670, 105] on div "Product selection Select products to generate QR code stickers Show unavailable…" at bounding box center [554, 78] width 797 height 55
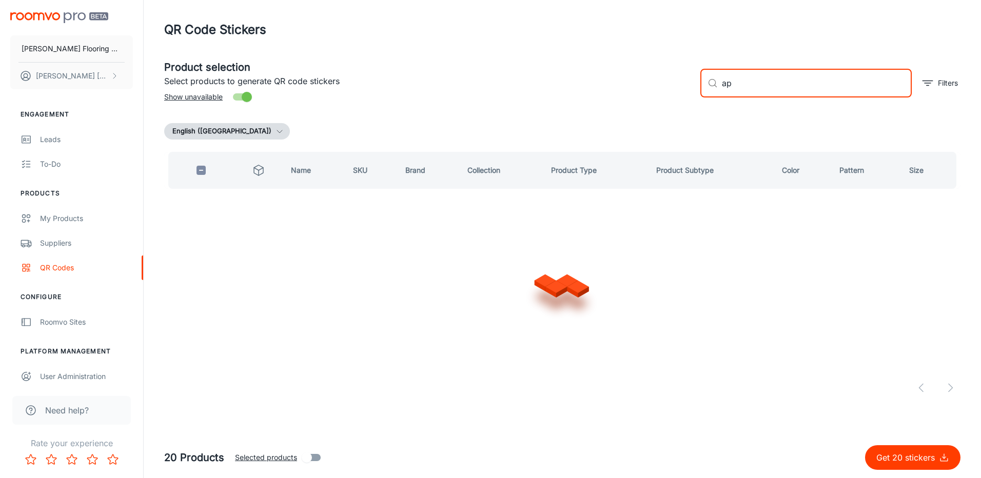
type input "a"
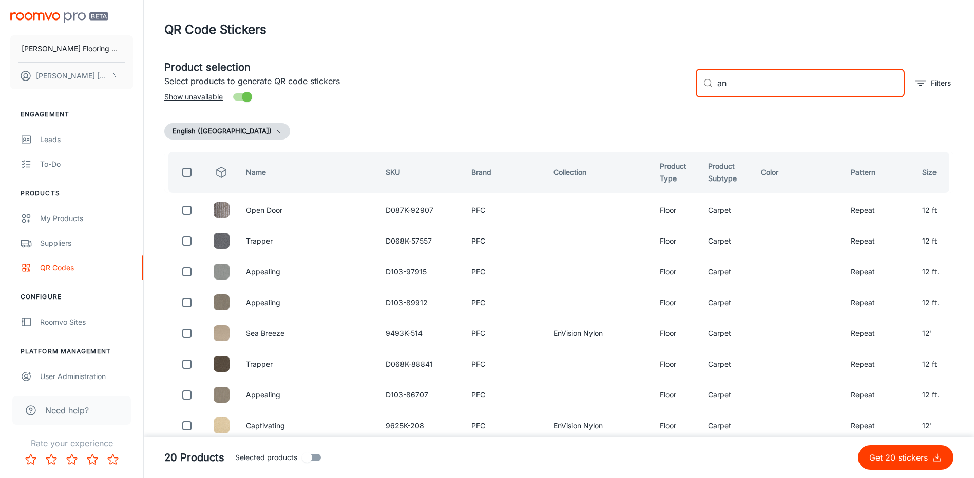
type input "a"
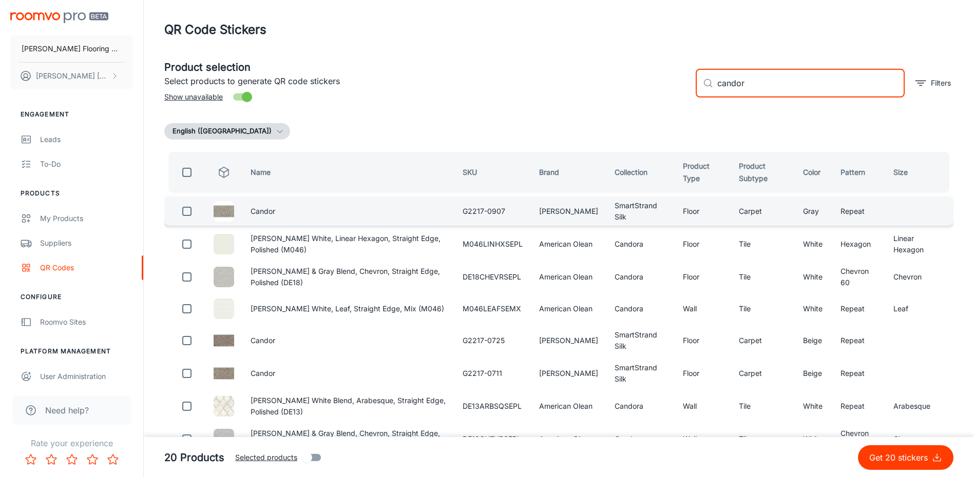
type input "candor"
drag, startPoint x: 184, startPoint y: 214, endPoint x: 249, endPoint y: 201, distance: 66.0
click at [184, 213] on input "checkbox" at bounding box center [187, 211] width 21 height 21
checkbox input "true"
drag, startPoint x: 750, startPoint y: 88, endPoint x: 673, endPoint y: 106, distance: 79.6
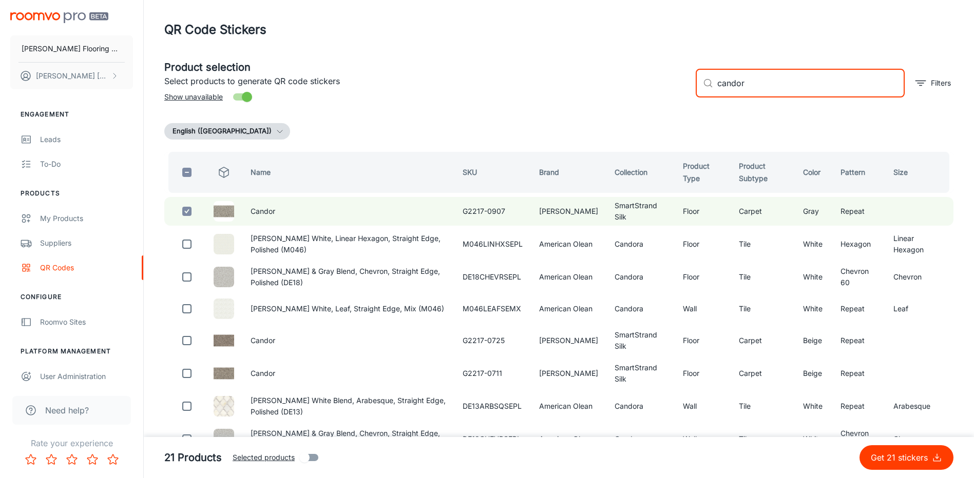
click at [673, 104] on div "Product selection Select products to generate QR code stickers Show unavailable…" at bounding box center [554, 78] width 797 height 55
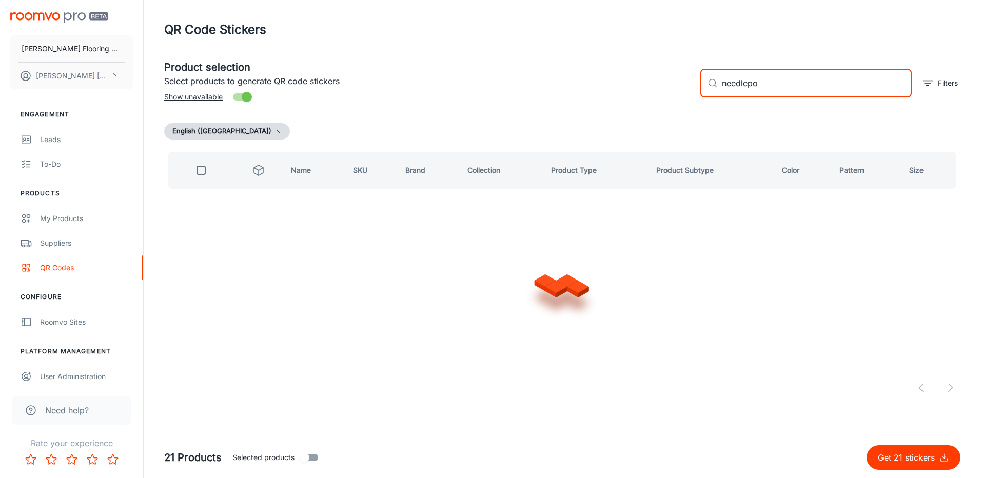
type input "needlepoi"
checkbox input "true"
type input "needlepoint"
checkbox input "false"
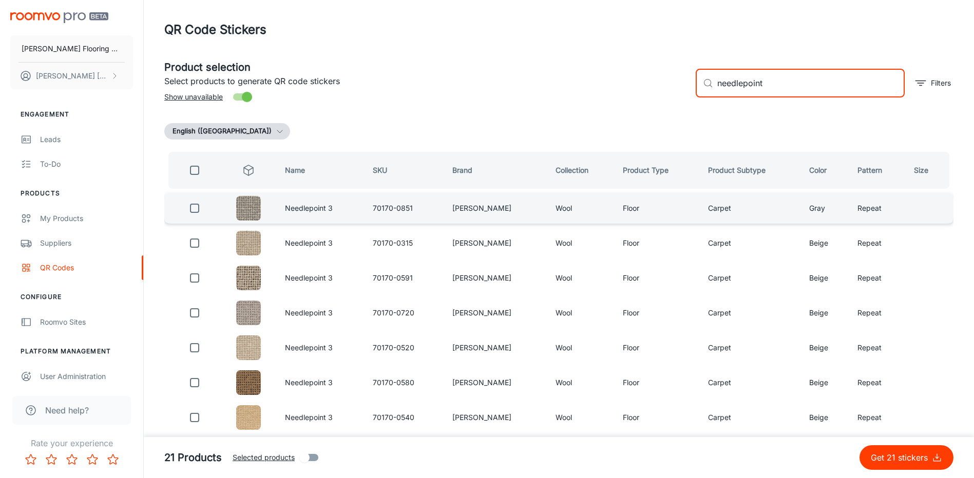
type input "needlepoint"
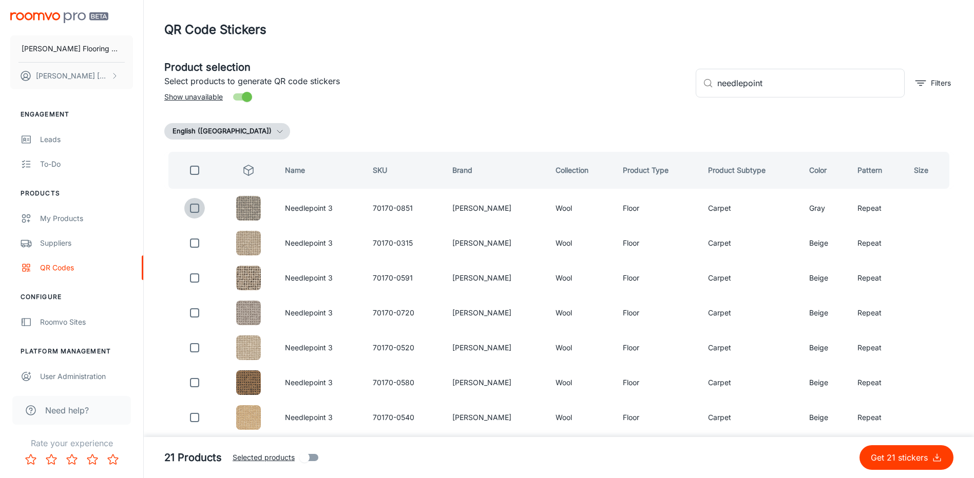
drag, startPoint x: 198, startPoint y: 211, endPoint x: 439, endPoint y: 174, distance: 244.6
click at [200, 210] on input "checkbox" at bounding box center [194, 208] width 21 height 21
checkbox input "true"
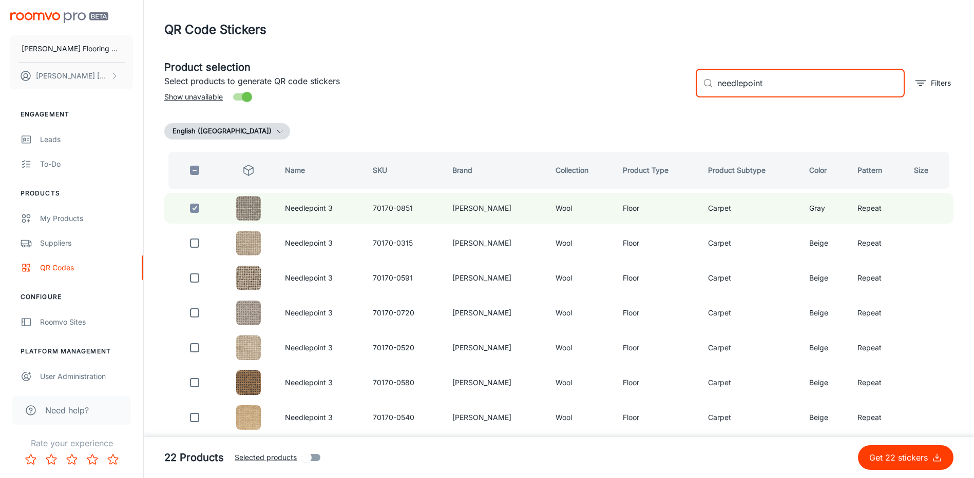
drag, startPoint x: 768, startPoint y: 86, endPoint x: 663, endPoint y: 103, distance: 106.7
click at [663, 103] on div "Product selection Select products to generate QR code stickers Show unavailable…" at bounding box center [554, 78] width 797 height 55
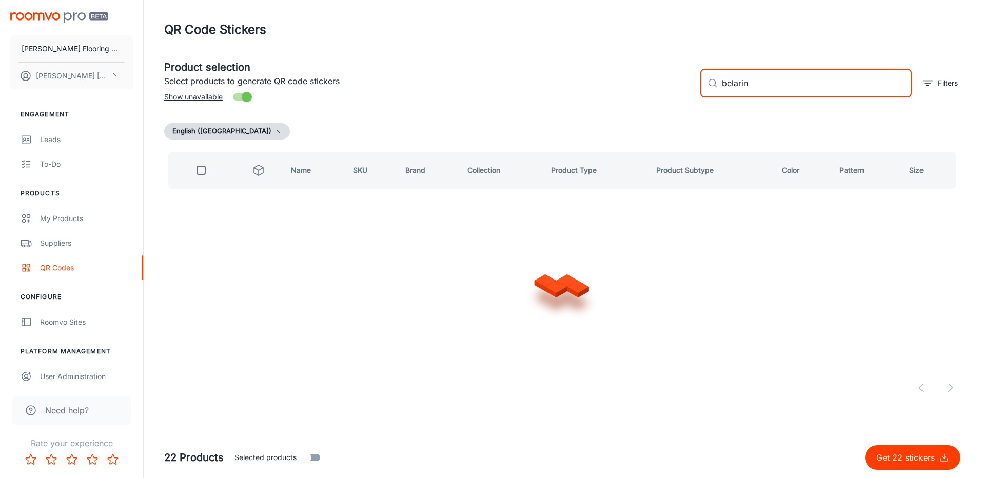
type input "belarine"
checkbox input "true"
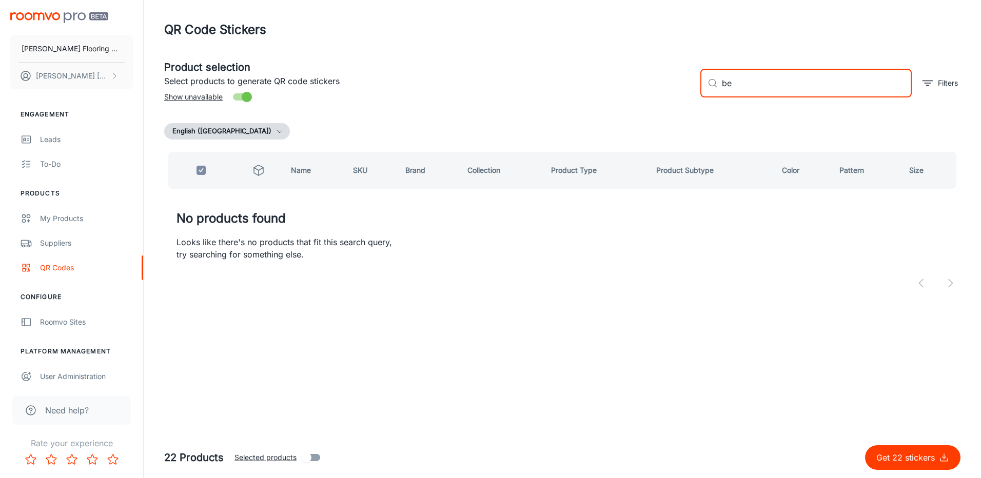
type input "b"
type input "t"
checkbox input "false"
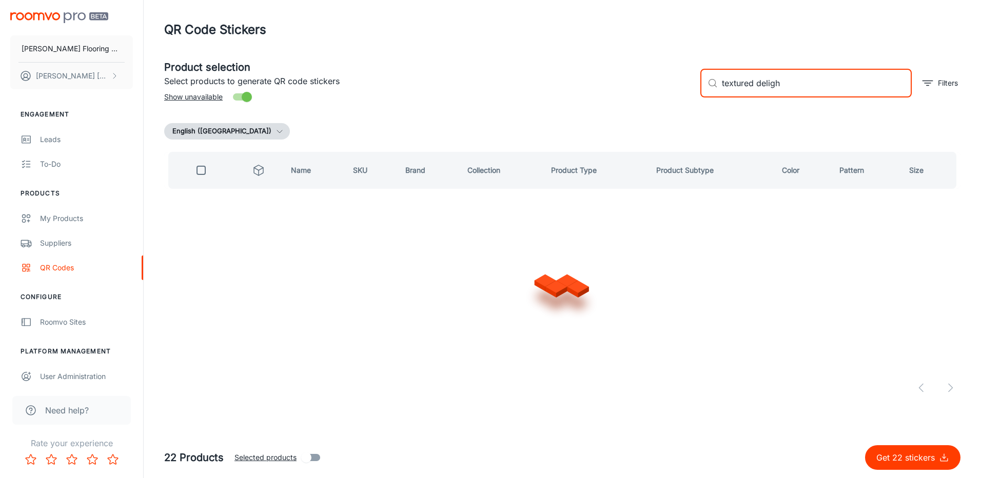
type input "textured delight"
checkbox input "true"
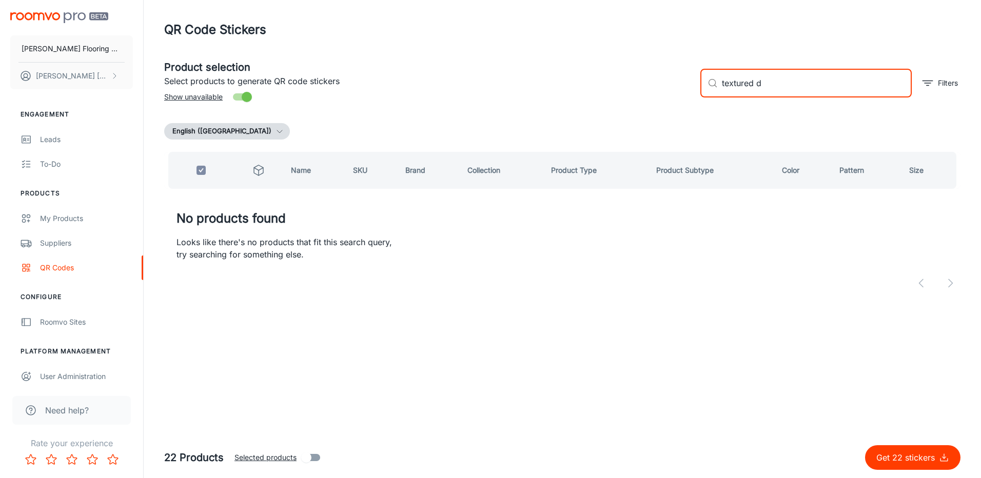
type input "textured"
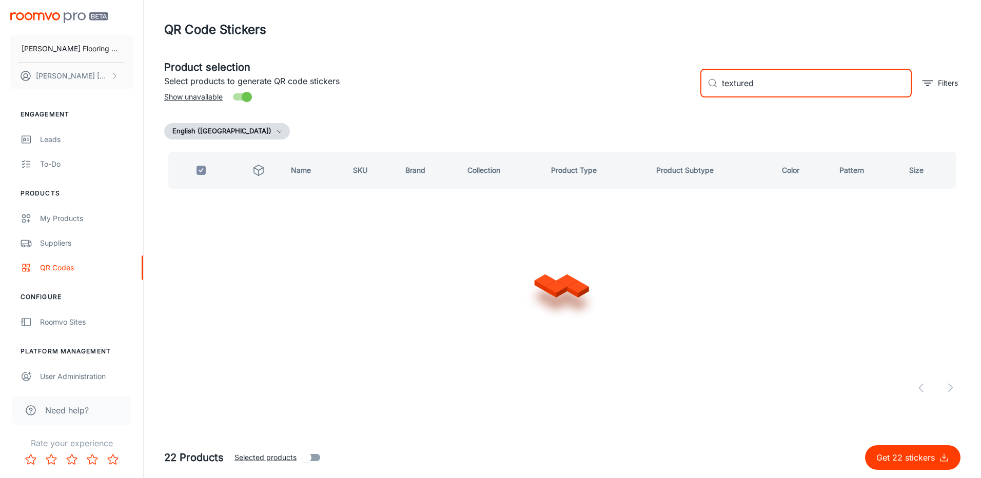
checkbox input "false"
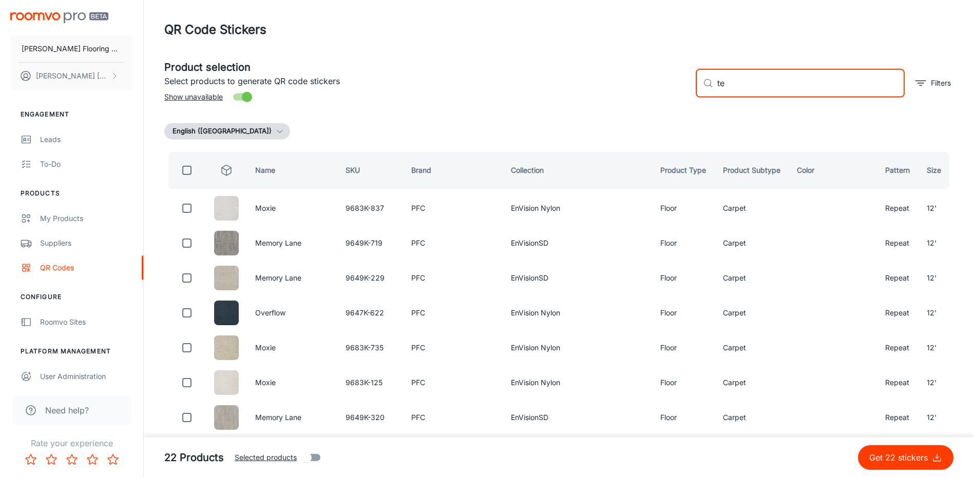
type input "t"
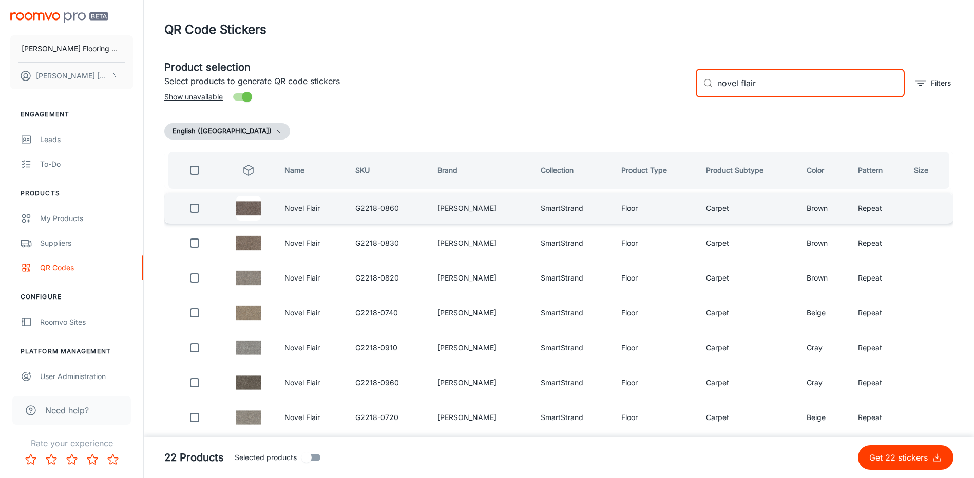
type input "novel flair"
click at [198, 205] on input "checkbox" at bounding box center [194, 208] width 21 height 21
checkbox input "true"
drag, startPoint x: 757, startPoint y: 87, endPoint x: 689, endPoint y: 95, distance: 68.2
click at [689, 95] on div "​ novel flair ​ Filters" at bounding box center [820, 78] width 266 height 55
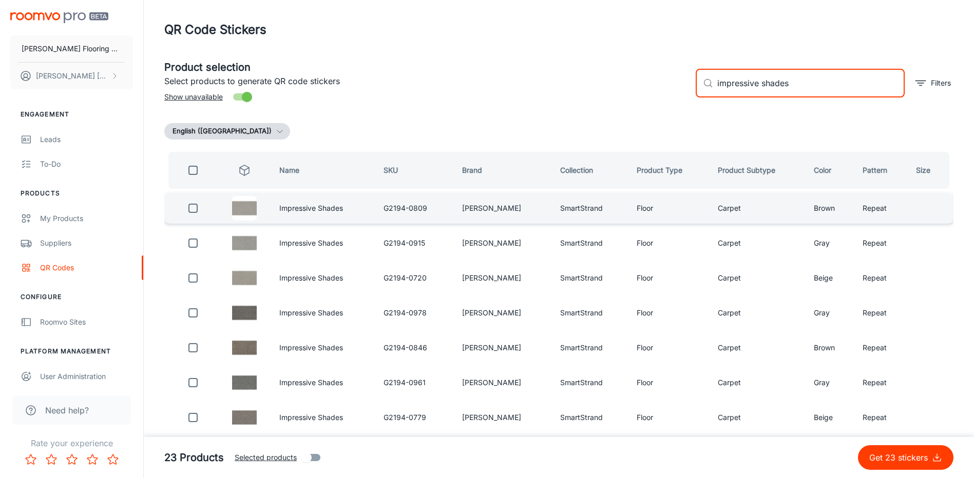
type input "impressive shades"
drag, startPoint x: 195, startPoint y: 209, endPoint x: 284, endPoint y: 193, distance: 90.2
click at [196, 207] on input "checkbox" at bounding box center [193, 208] width 21 height 21
checkbox input "true"
drag, startPoint x: 795, startPoint y: 89, endPoint x: 691, endPoint y: 102, distance: 105.0
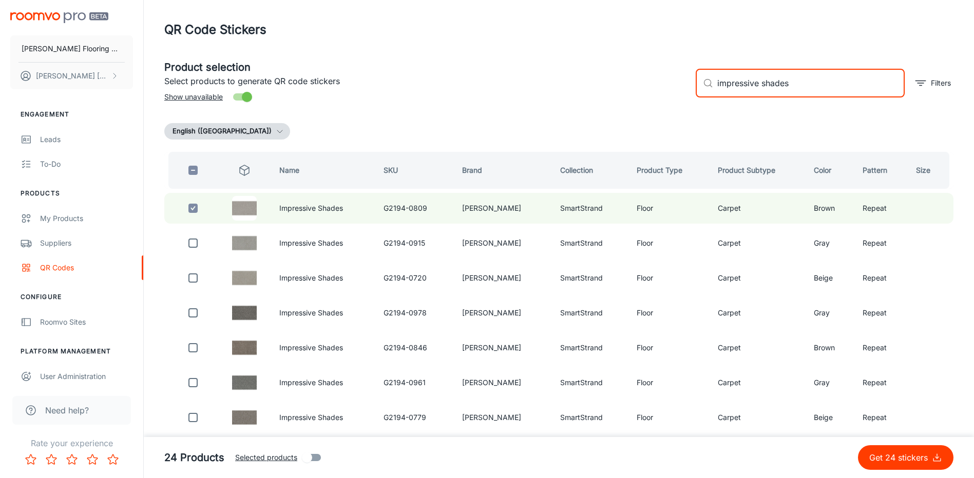
click at [693, 100] on div "​ impressive shades ​ Filters" at bounding box center [820, 78] width 266 height 55
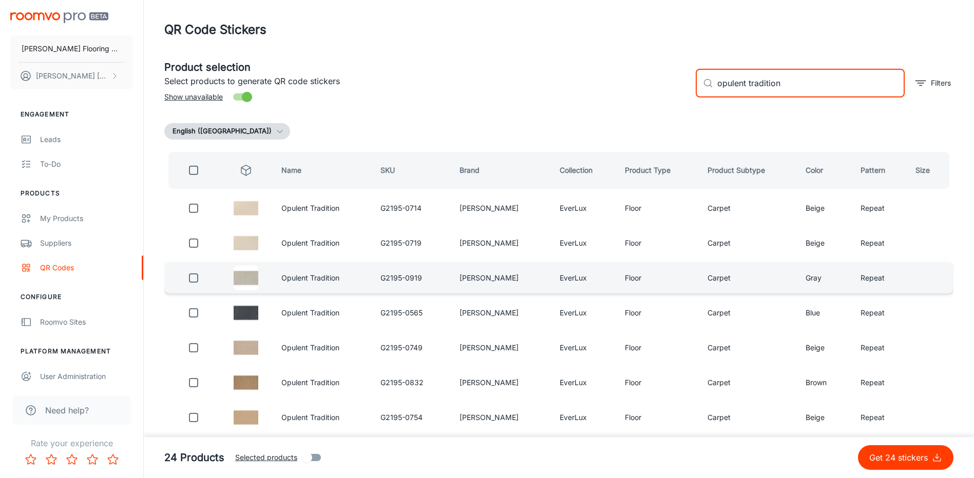
type input "opulent tradition"
click at [200, 210] on input "checkbox" at bounding box center [193, 208] width 21 height 21
checkbox input "true"
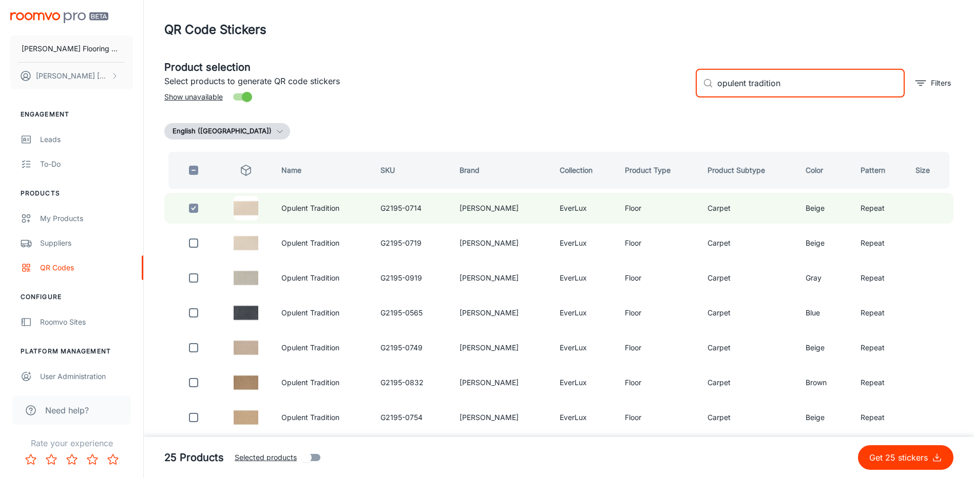
drag, startPoint x: 794, startPoint y: 81, endPoint x: 667, endPoint y: 106, distance: 129.7
click at [667, 106] on div "Product selection Select products to generate QR code stickers Show unavailable…" at bounding box center [554, 78] width 797 height 55
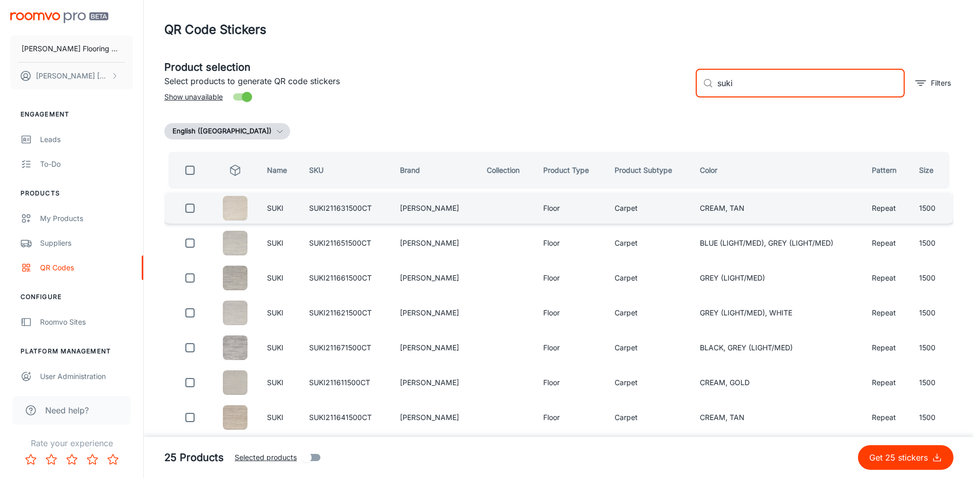
type input "suki"
click at [199, 203] on input "checkbox" at bounding box center [190, 208] width 21 height 21
checkbox input "true"
drag, startPoint x: 744, startPoint y: 86, endPoint x: 697, endPoint y: 102, distance: 49.8
click at [697, 102] on div "​ suki ​ Filters" at bounding box center [820, 78] width 266 height 55
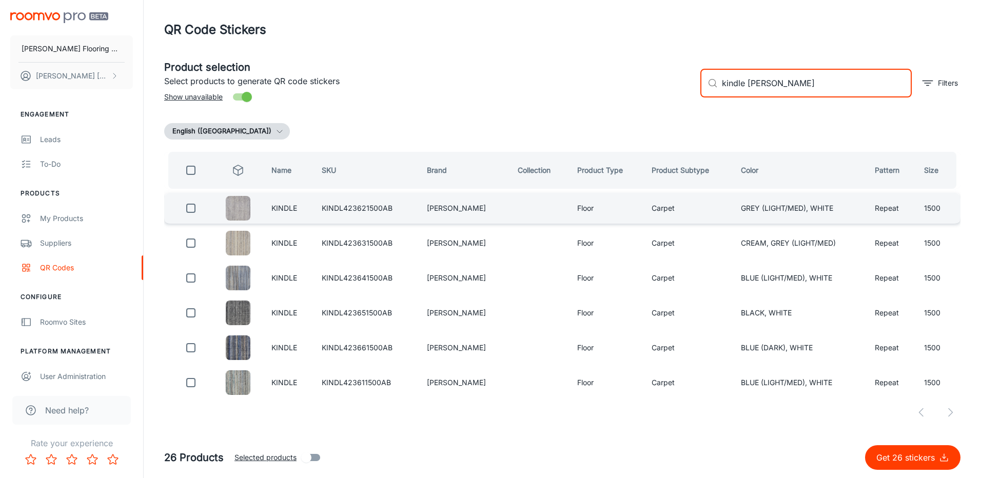
type input "kindle [PERSON_NAME]"
click at [197, 208] on input "checkbox" at bounding box center [191, 208] width 21 height 21
checkbox input "true"
drag, startPoint x: 728, startPoint y: 91, endPoint x: 714, endPoint y: 94, distance: 14.8
click at [715, 94] on div "​ kindle [PERSON_NAME] ​" at bounding box center [806, 83] width 211 height 29
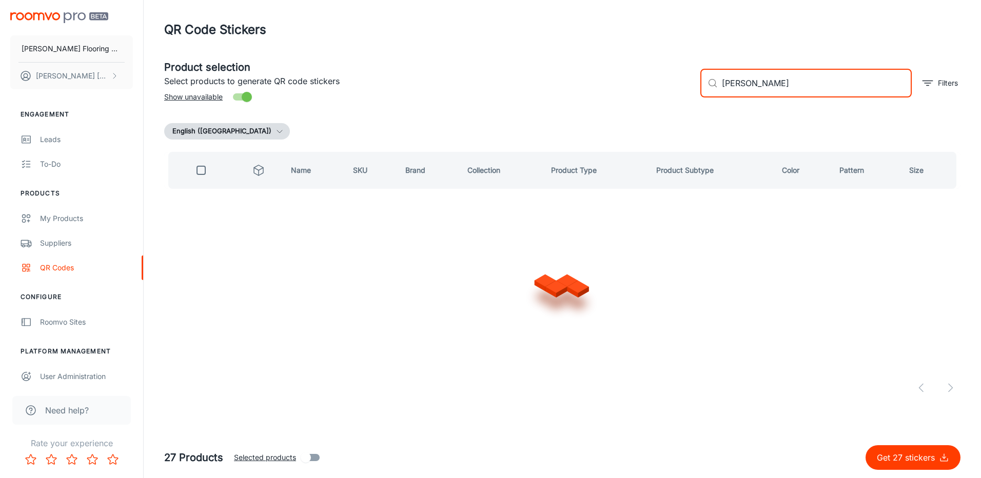
type input "[PERSON_NAME]"
checkbox input "true"
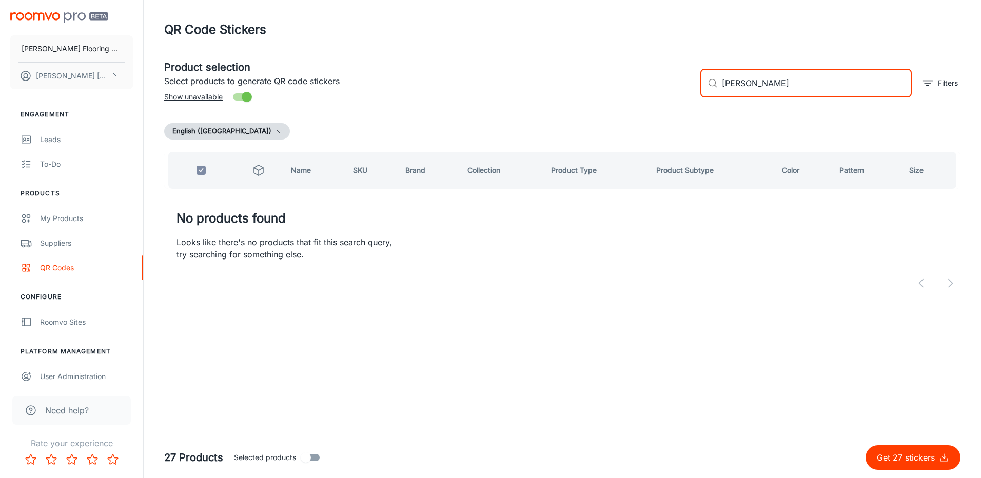
drag, startPoint x: 737, startPoint y: 92, endPoint x: 709, endPoint y: 99, distance: 29.1
click at [709, 99] on div "​ [PERSON_NAME] ​ Filters" at bounding box center [826, 78] width 268 height 55
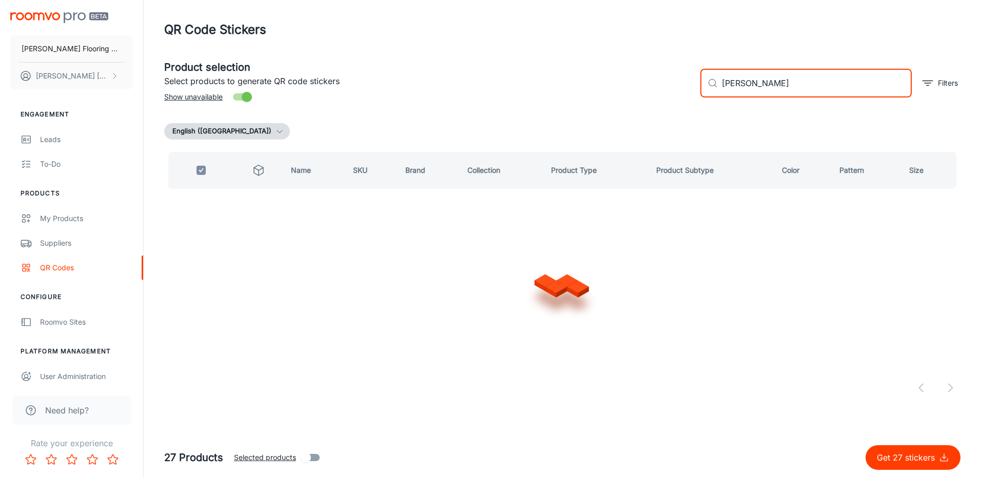
type input "[PERSON_NAME]"
checkbox input "false"
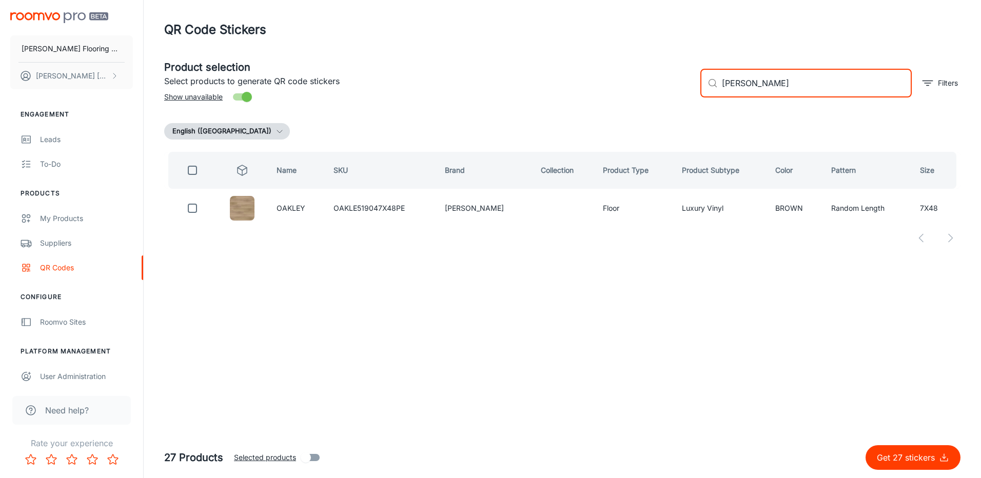
drag, startPoint x: 761, startPoint y: 88, endPoint x: 747, endPoint y: 90, distance: 14.1
click at [747, 90] on input "[PERSON_NAME]" at bounding box center [817, 83] width 190 height 29
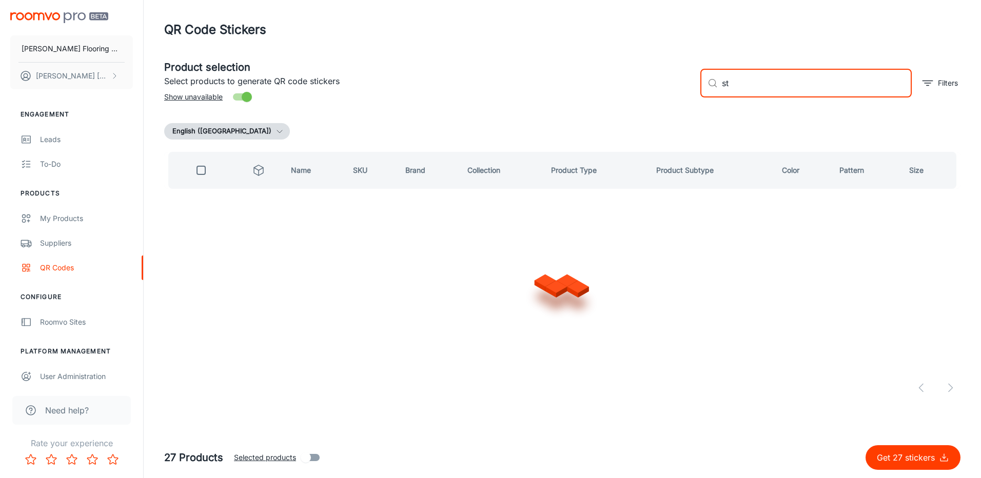
type input "s"
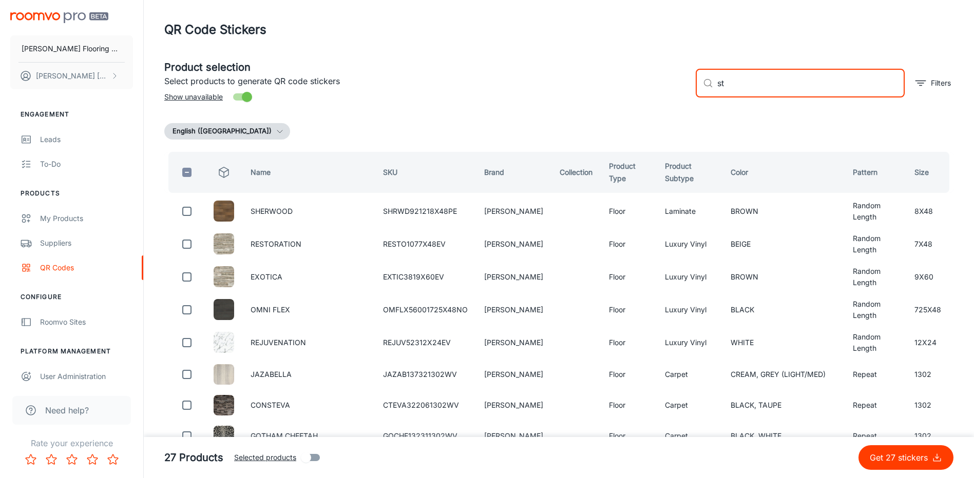
type input "s"
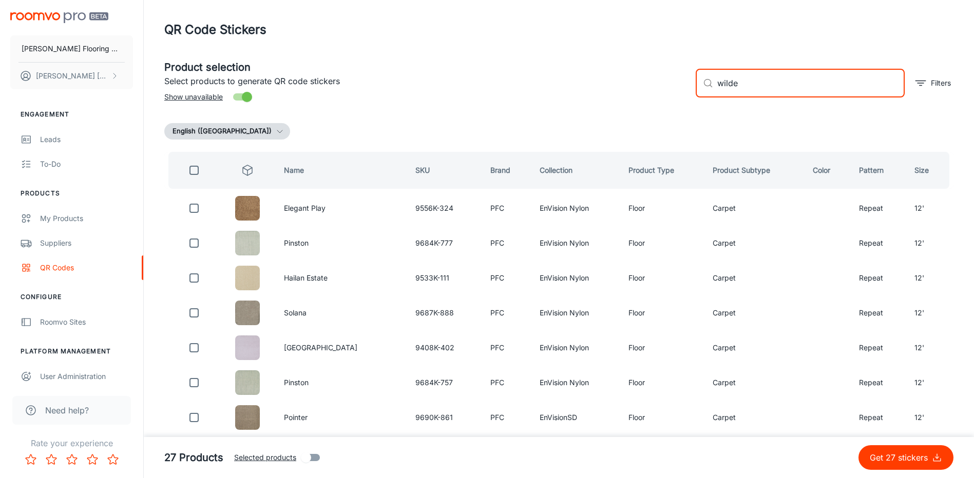
type input "[PERSON_NAME]"
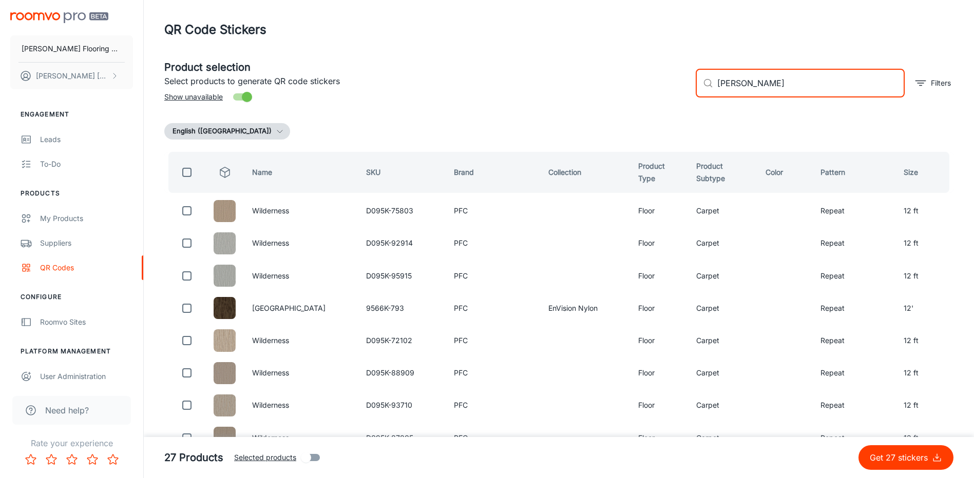
click at [712, 88] on div "​ [PERSON_NAME] ​" at bounding box center [799, 83] width 209 height 29
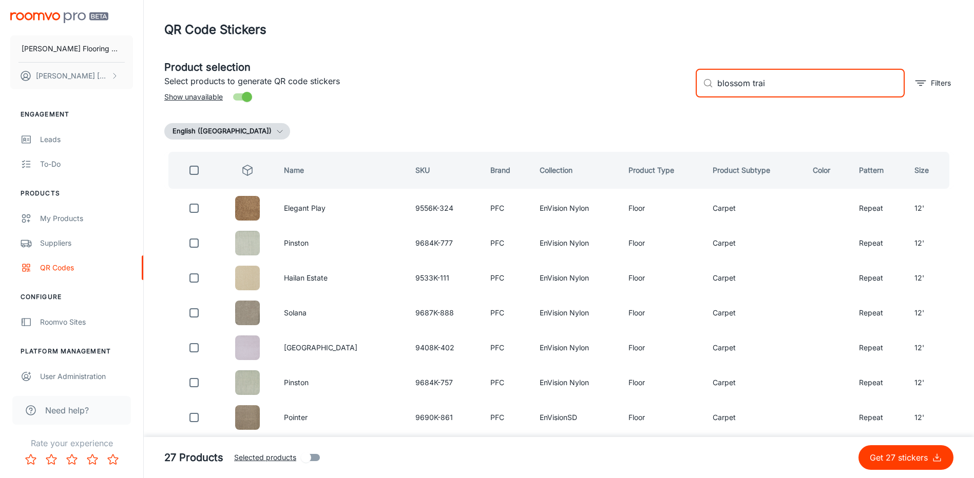
type input "blossom trail"
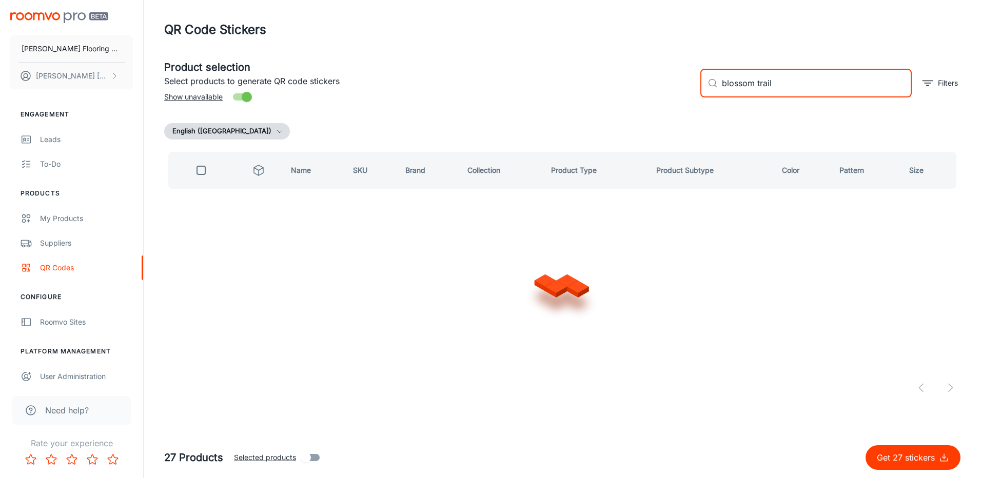
checkbox input "true"
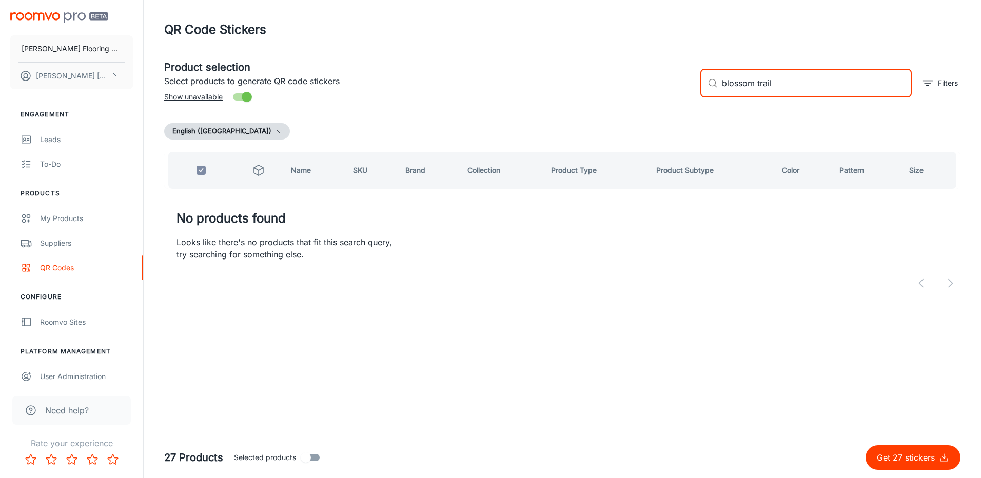
drag, startPoint x: 786, startPoint y: 80, endPoint x: 697, endPoint y: 94, distance: 90.5
click at [697, 94] on div "​ blossom trail ​ Filters" at bounding box center [826, 78] width 268 height 55
checkbox input "false"
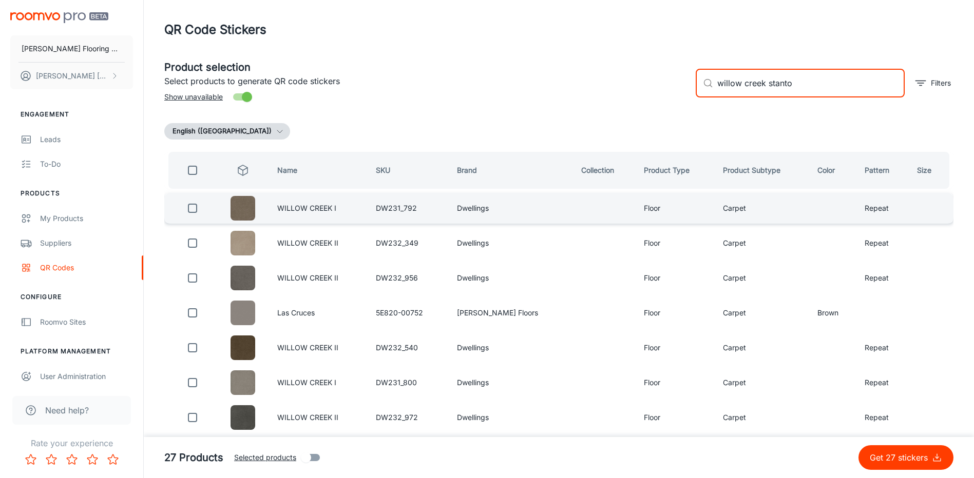
type input "willow creek [PERSON_NAME]"
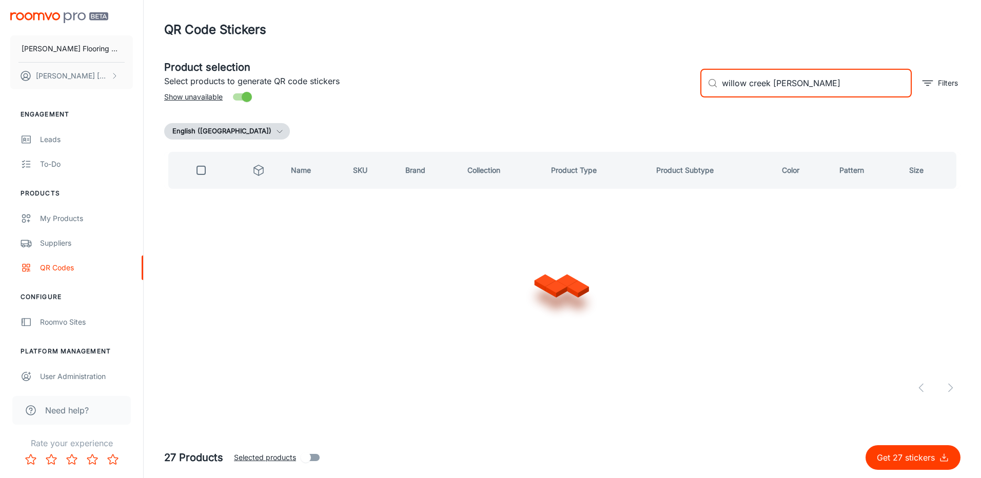
checkbox input "true"
type input "w"
checkbox input "false"
type input "minka"
checkbox input "true"
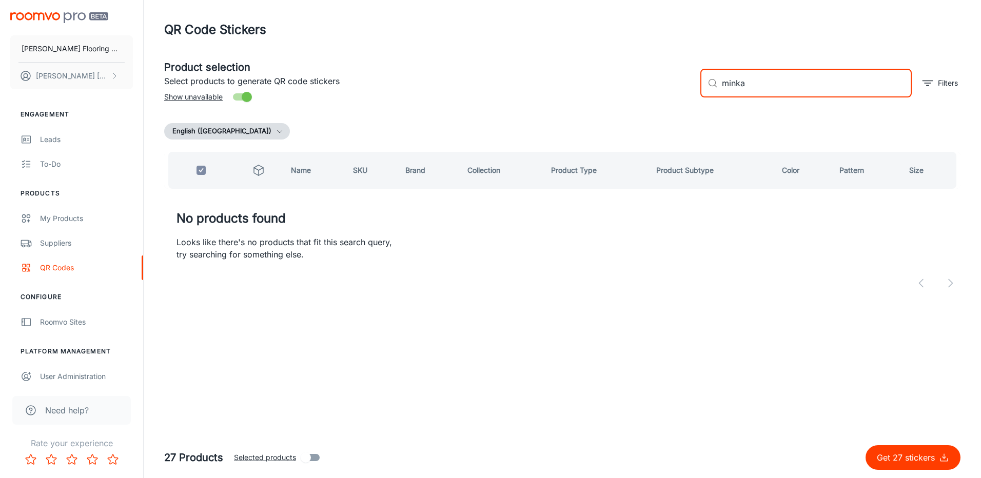
drag, startPoint x: 757, startPoint y: 82, endPoint x: 708, endPoint y: 98, distance: 51.3
click at [708, 98] on div "​ minka ​ Filters" at bounding box center [826, 78] width 268 height 55
checkbox input "false"
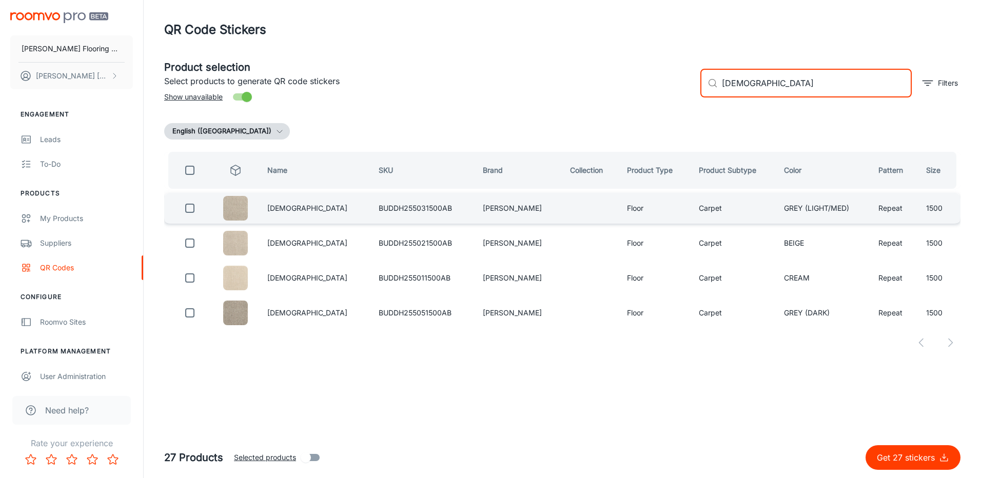
type input "[DEMOGRAPHIC_DATA]"
click at [192, 210] on input "checkbox" at bounding box center [190, 208] width 21 height 21
checkbox input "true"
drag, startPoint x: 763, startPoint y: 91, endPoint x: 695, endPoint y: 100, distance: 67.9
click at [695, 100] on div "​ [DEMOGRAPHIC_DATA] ​ Filters" at bounding box center [826, 78] width 268 height 55
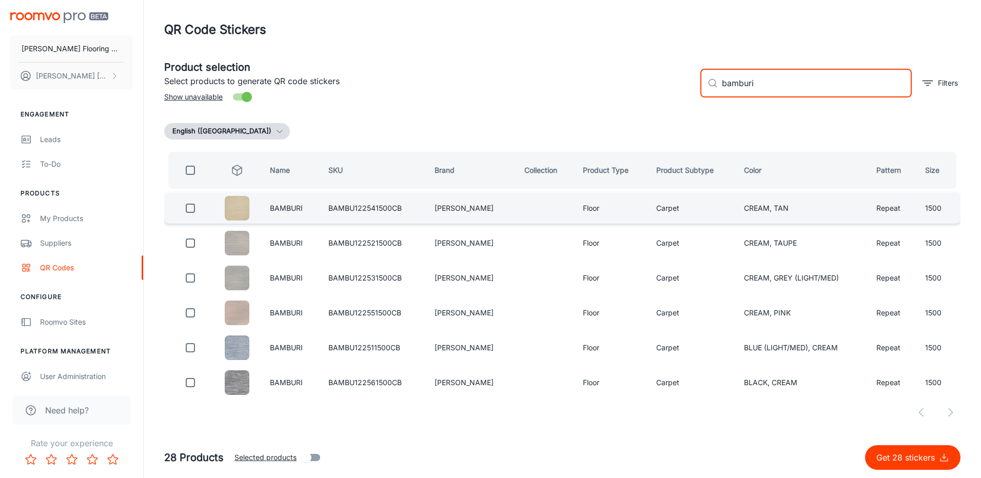
type input "bamburi"
drag, startPoint x: 195, startPoint y: 211, endPoint x: 386, endPoint y: 179, distance: 194.7
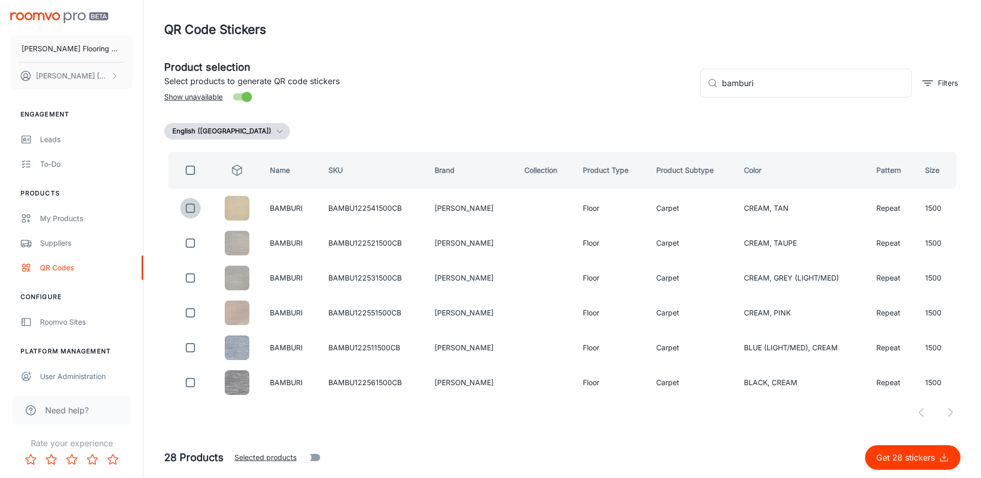
click at [195, 211] on input "checkbox" at bounding box center [190, 208] width 21 height 21
checkbox input "true"
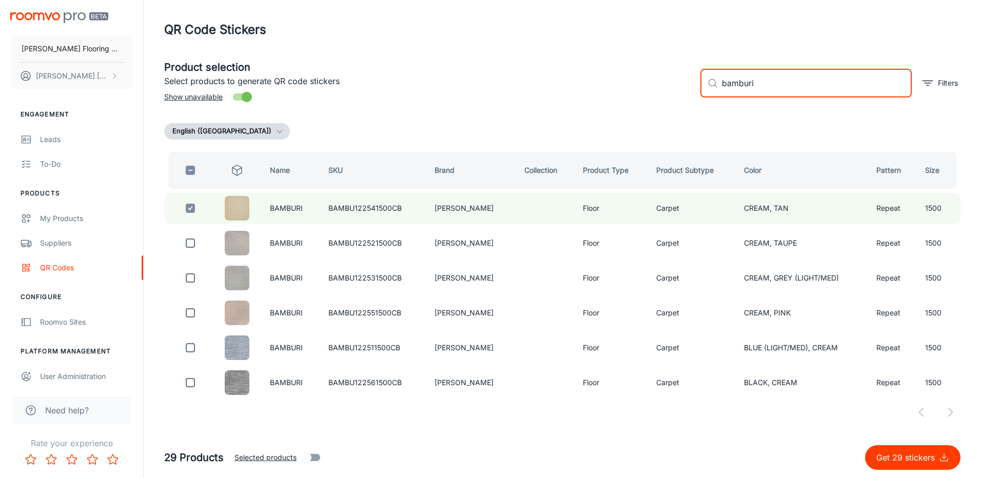
drag, startPoint x: 721, startPoint y: 95, endPoint x: 704, endPoint y: 104, distance: 19.7
click at [708, 101] on div "​ bamburi ​ Filters" at bounding box center [826, 78] width 268 height 55
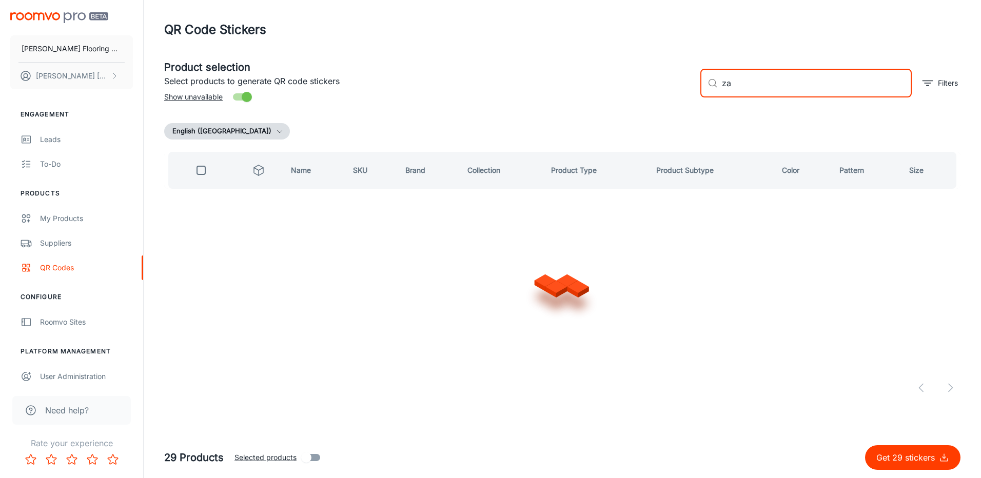
type input "z"
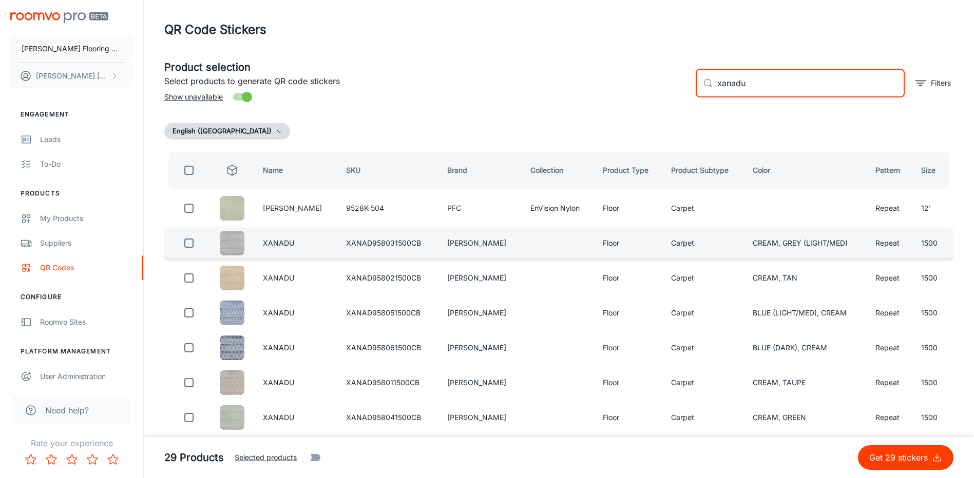
type input "xanadu"
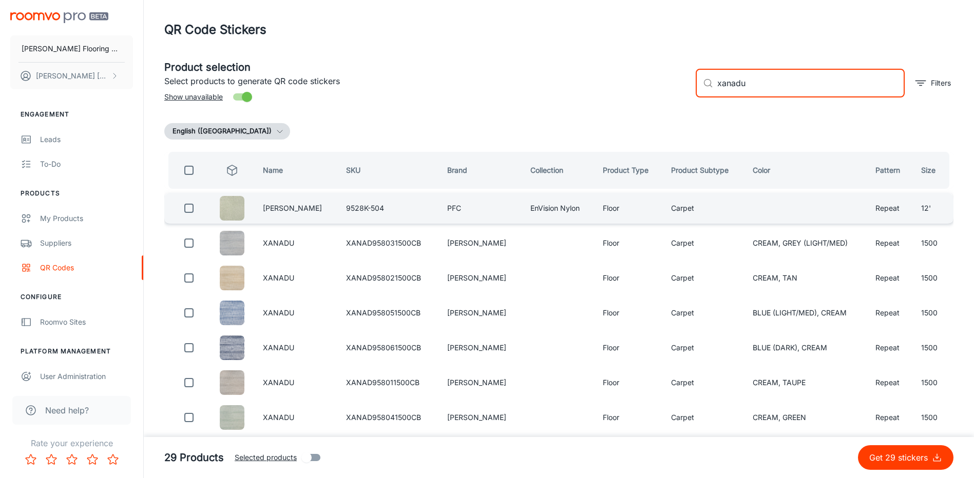
drag, startPoint x: 190, startPoint y: 246, endPoint x: 339, endPoint y: 216, distance: 152.3
click at [191, 244] on input "checkbox" at bounding box center [189, 243] width 21 height 21
checkbox input "true"
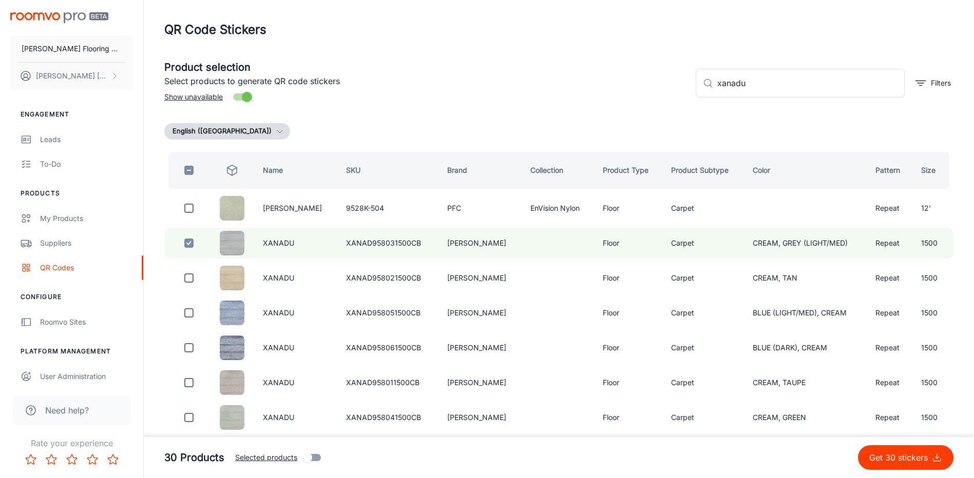
drag, startPoint x: 710, startPoint y: 98, endPoint x: 702, endPoint y: 101, distance: 8.5
click at [703, 101] on div "​ xanadu ​ Filters" at bounding box center [820, 78] width 266 height 55
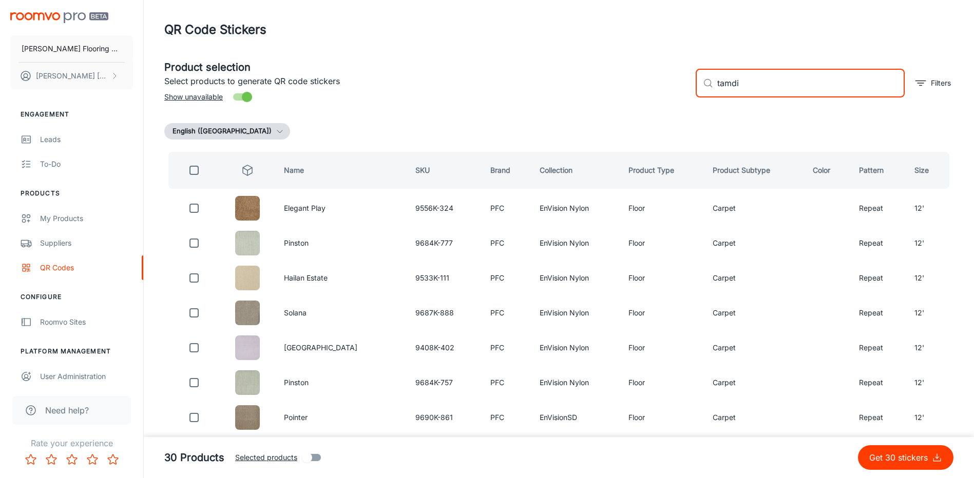
type input "tamdin"
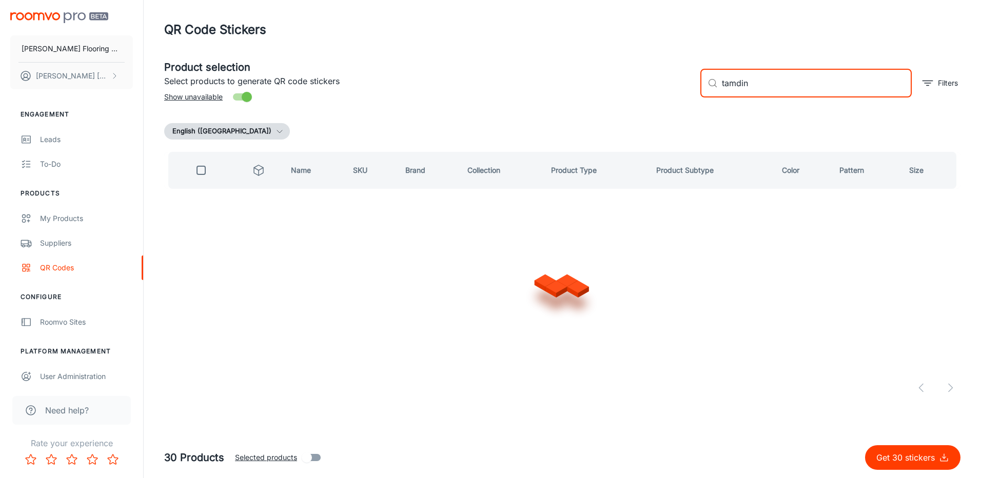
checkbox input "true"
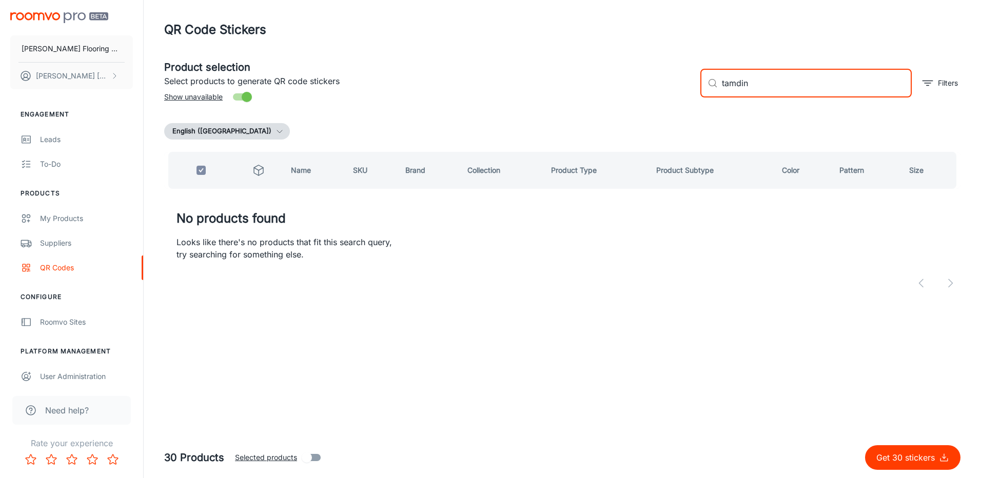
click at [703, 98] on div "​ tamdin ​ Filters" at bounding box center [826, 78] width 268 height 55
checkbox input "false"
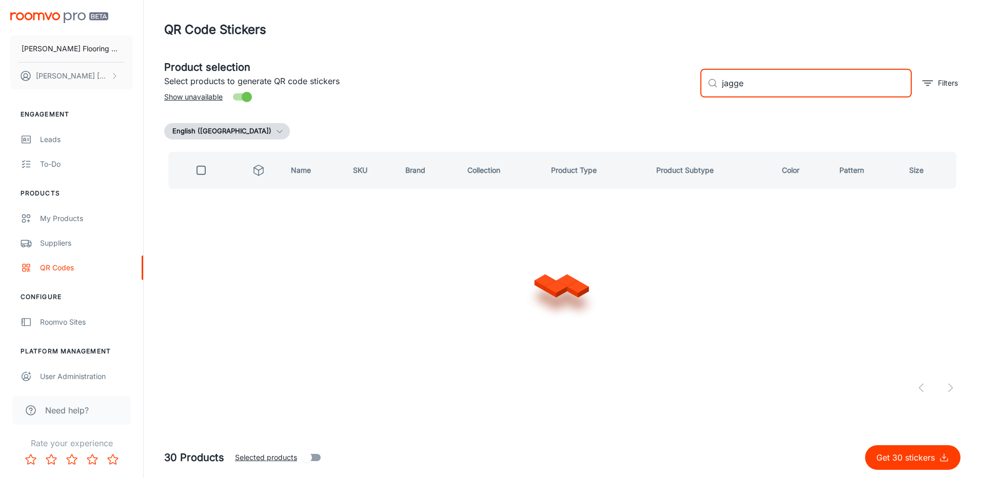
type input "jagger"
checkbox input "true"
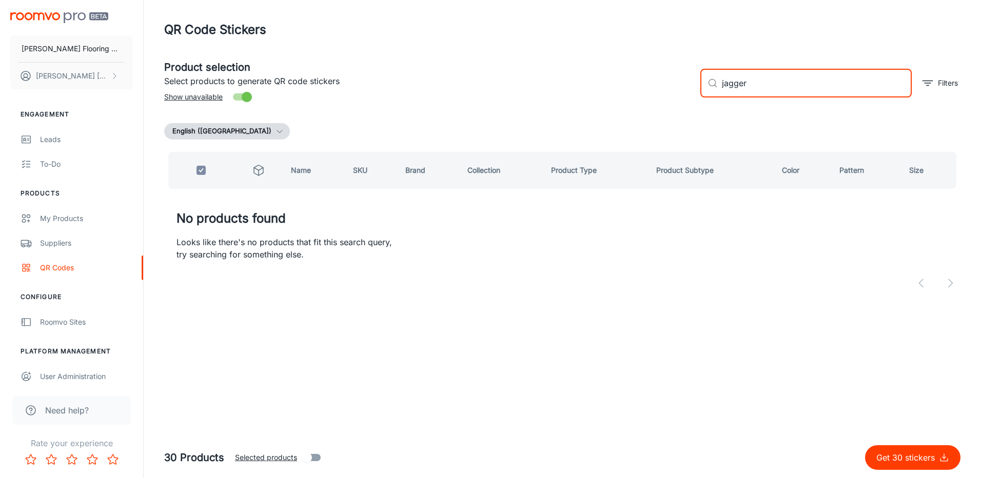
drag, startPoint x: 762, startPoint y: 82, endPoint x: 712, endPoint y: 92, distance: 50.3
click at [712, 92] on div "​ jagger ​" at bounding box center [806, 83] width 211 height 29
checkbox input "false"
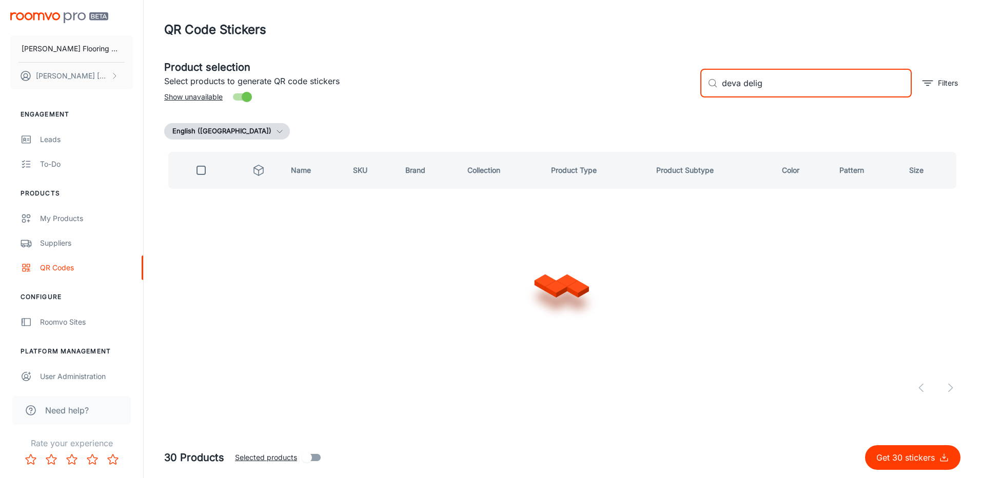
type input "deva deligh"
checkbox input "true"
type input "deva delight"
checkbox input "false"
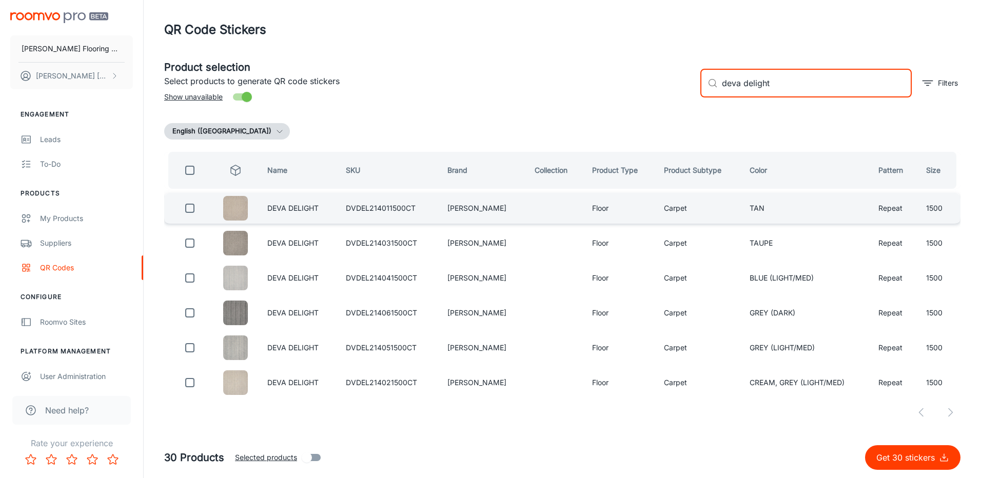
type input "deva delight"
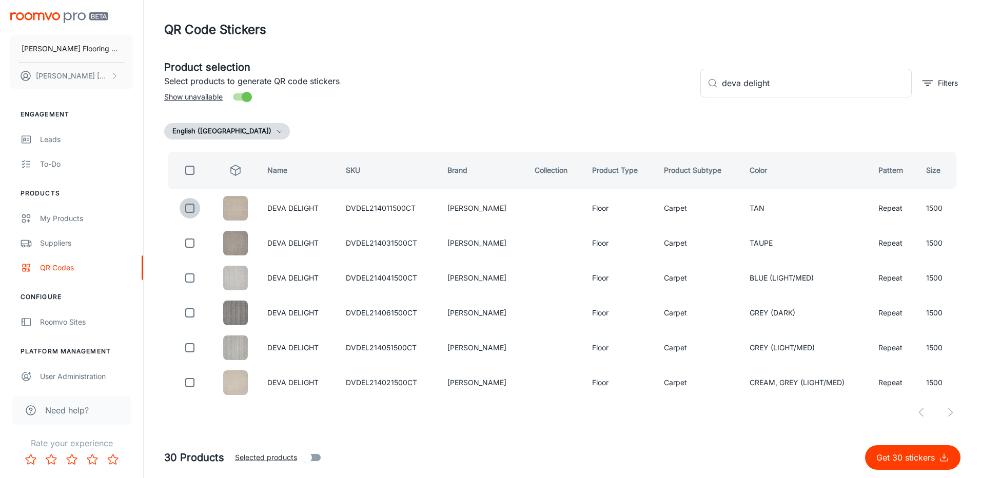
drag, startPoint x: 193, startPoint y: 209, endPoint x: 343, endPoint y: 188, distance: 151.8
click at [194, 209] on input "checkbox" at bounding box center [190, 208] width 21 height 21
checkbox input "true"
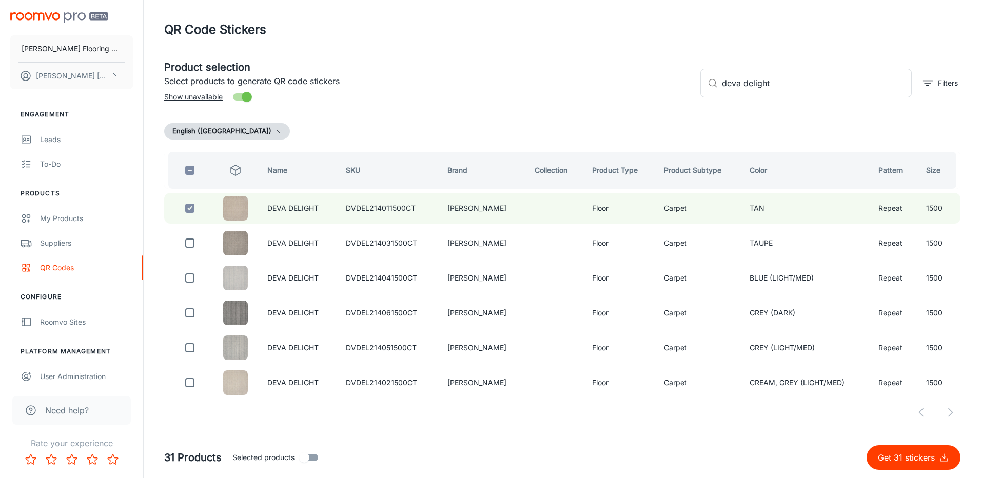
drag, startPoint x: 703, startPoint y: 97, endPoint x: 695, endPoint y: 100, distance: 8.1
click at [695, 99] on div "​ deva delight ​ Filters" at bounding box center [826, 78] width 268 height 55
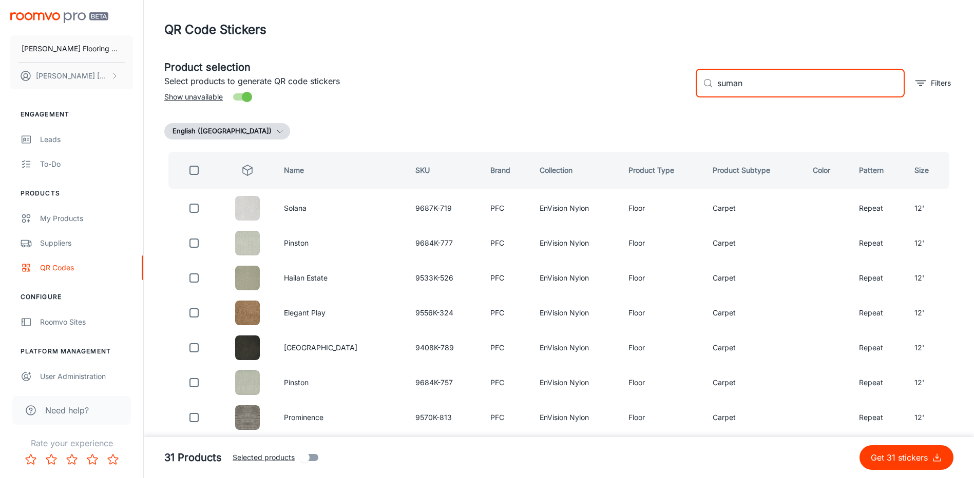
type input "[PERSON_NAME]"
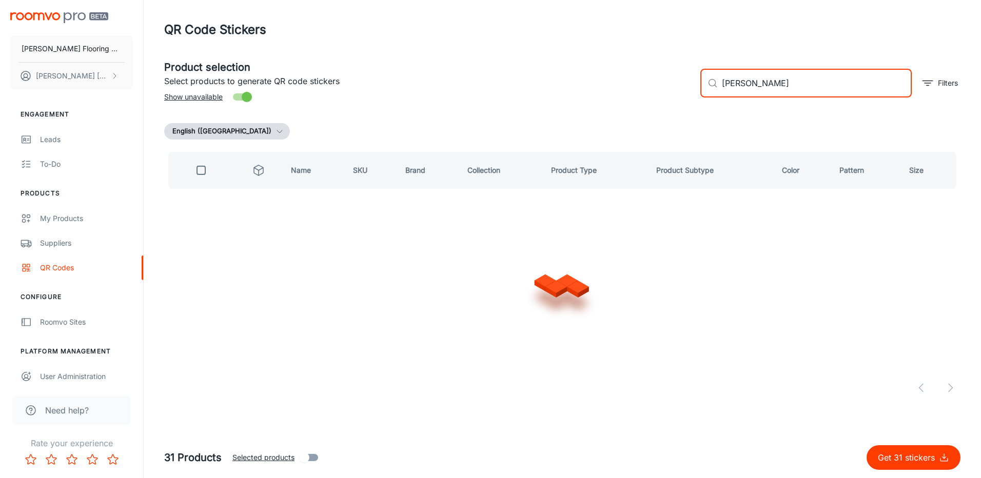
checkbox input "true"
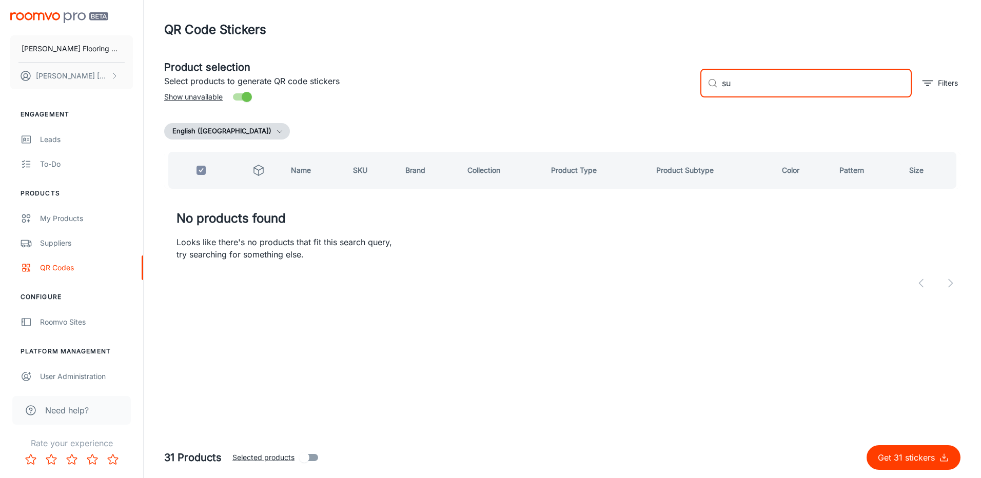
type input "s"
type input "m"
checkbox input "false"
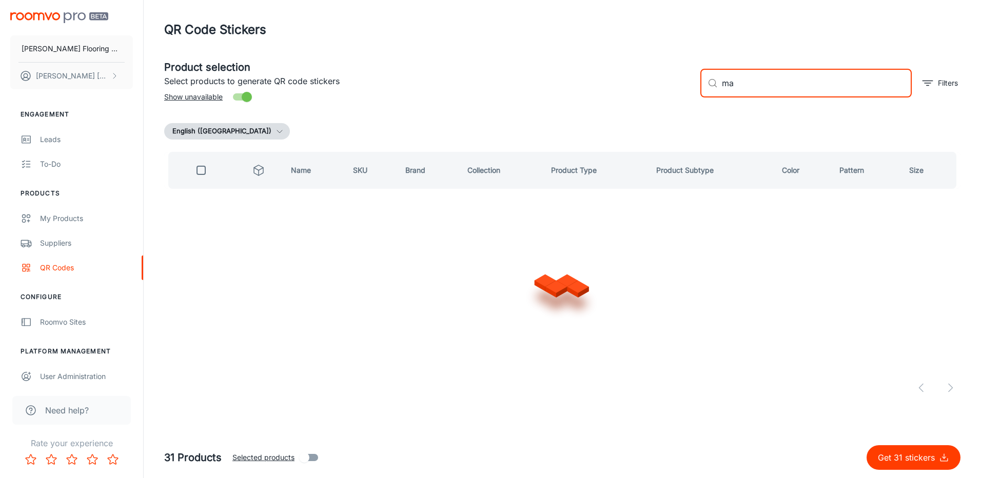
type input "m"
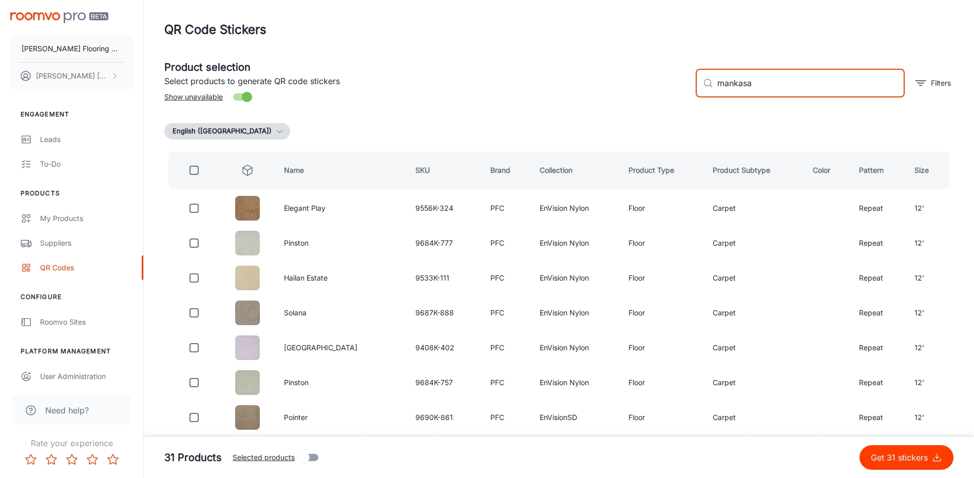
type input "mankasar"
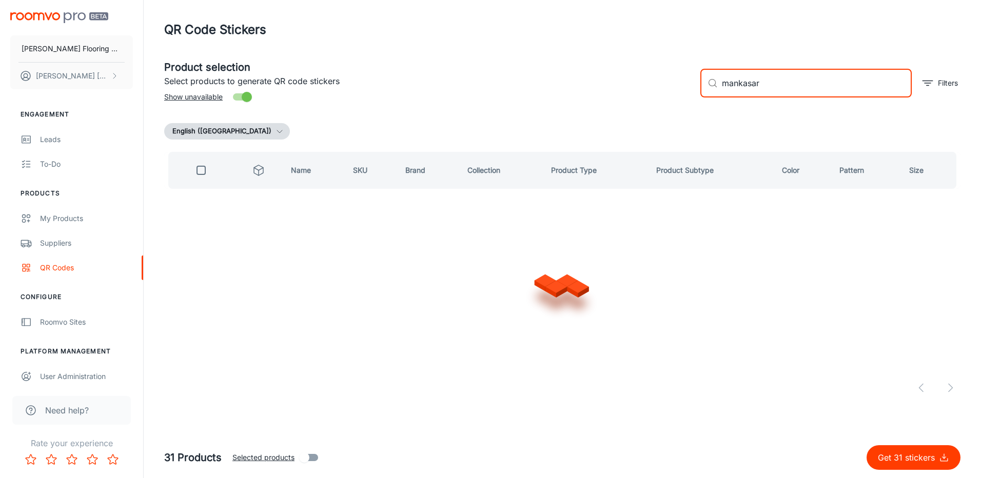
checkbox input "true"
type input "makasar"
checkbox input "false"
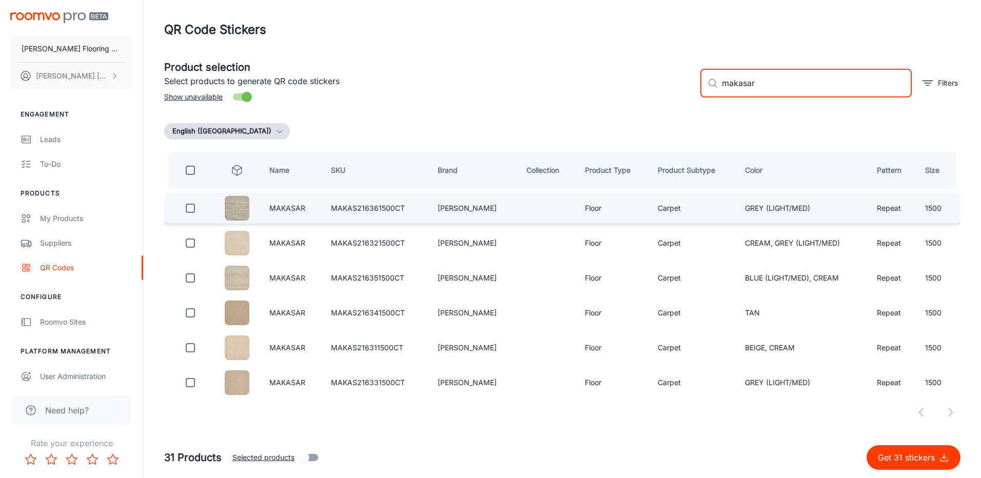
type input "makasar"
click at [192, 209] on input "checkbox" at bounding box center [190, 208] width 21 height 21
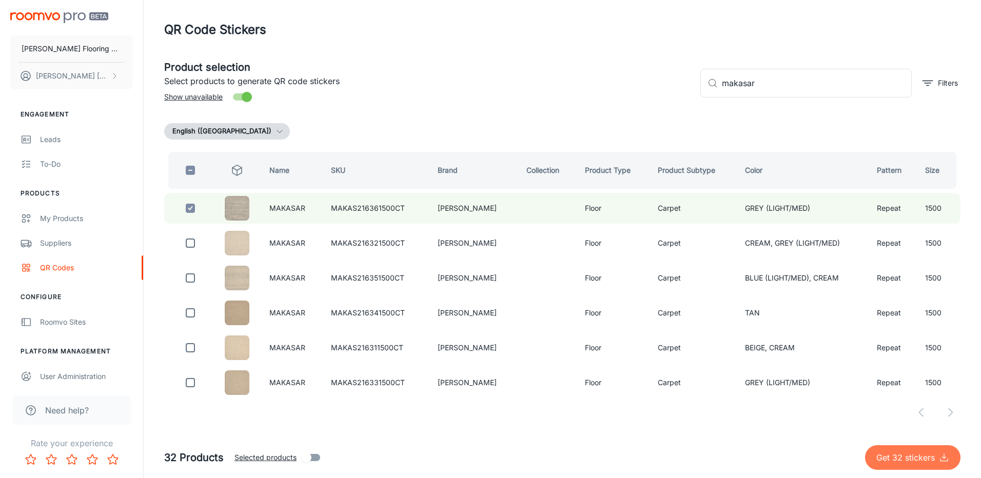
click at [917, 458] on p "Get 32 stickers" at bounding box center [908, 458] width 63 height 12
checkbox input "false"
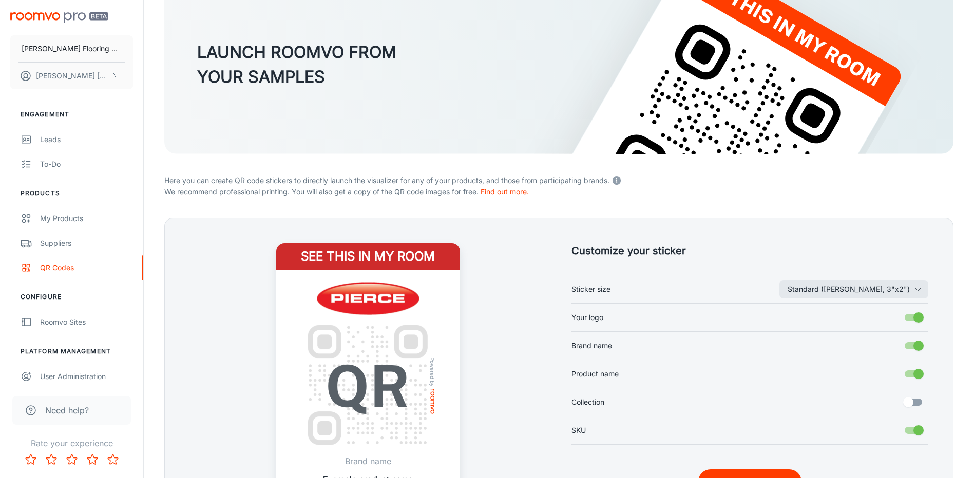
scroll to position [189, 0]
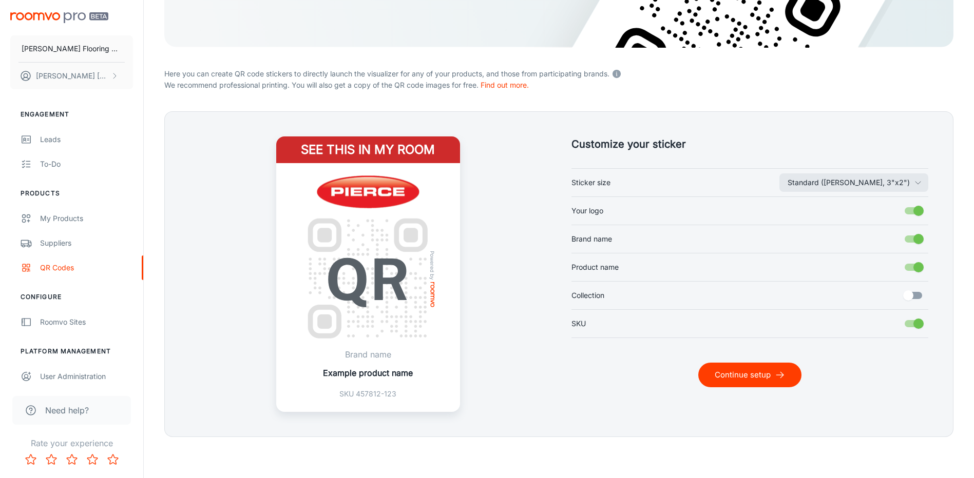
click at [735, 374] on button "Continue setup" at bounding box center [749, 375] width 103 height 25
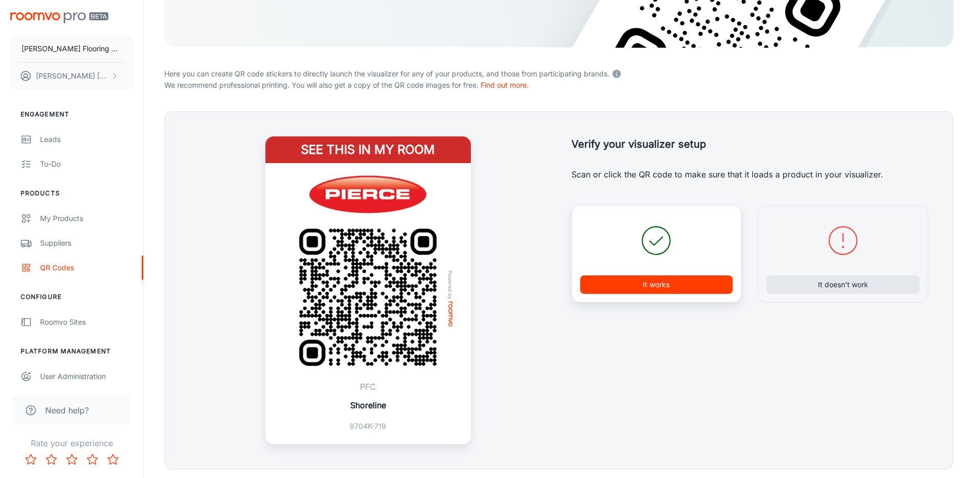
click at [671, 287] on button "It works" at bounding box center [656, 285] width 153 height 18
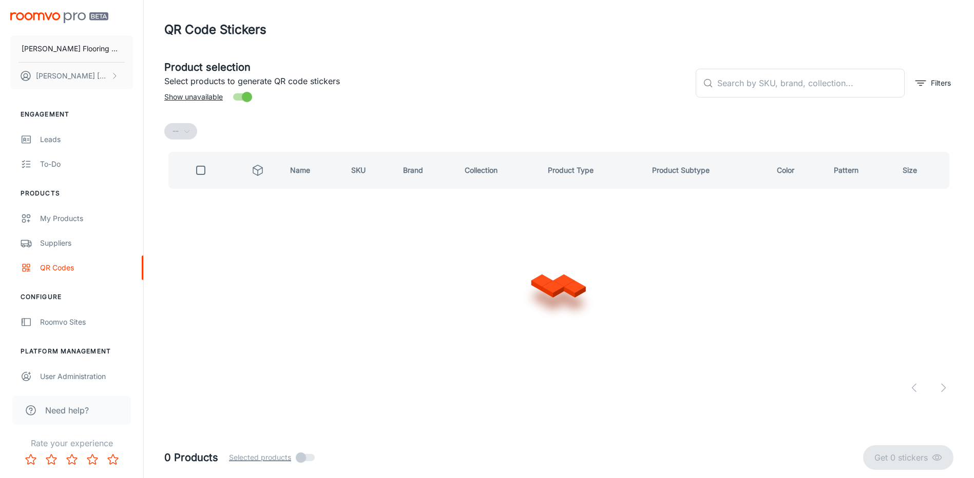
scroll to position [0, 0]
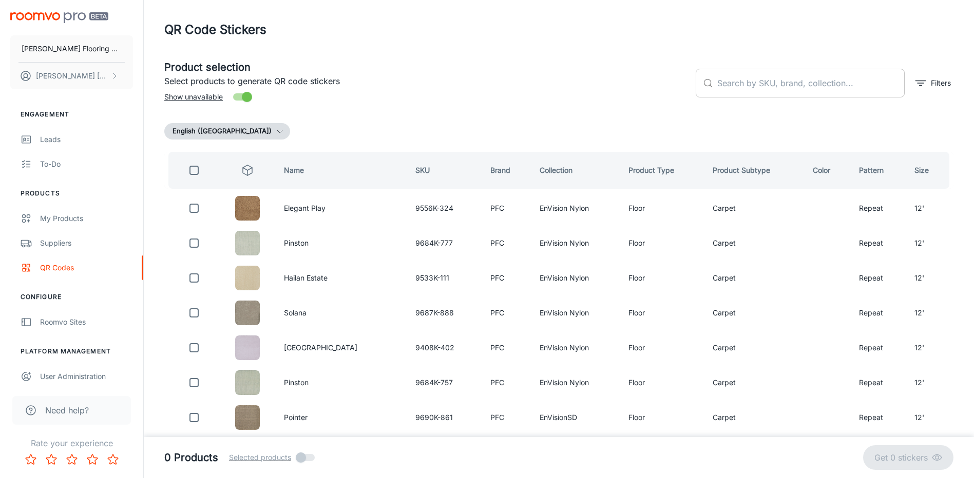
click at [809, 87] on input "text" at bounding box center [810, 83] width 187 height 29
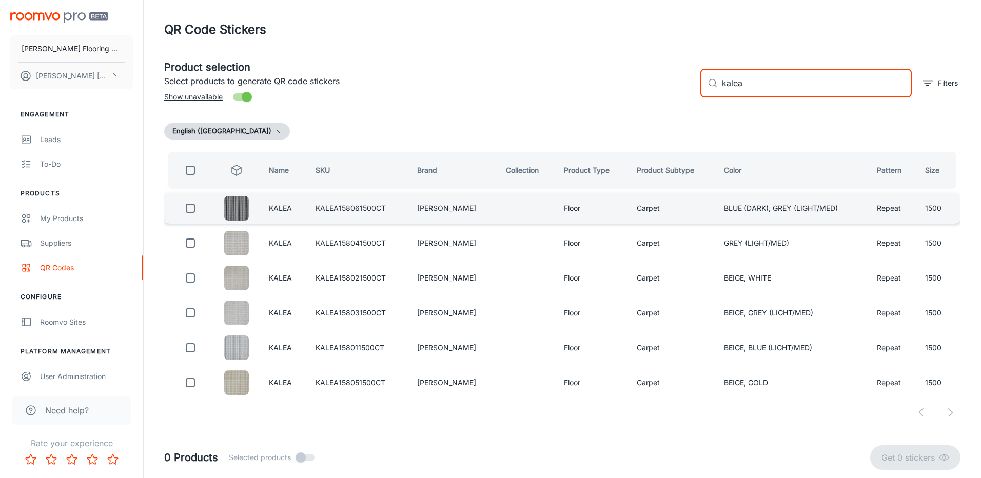
type input "kalea"
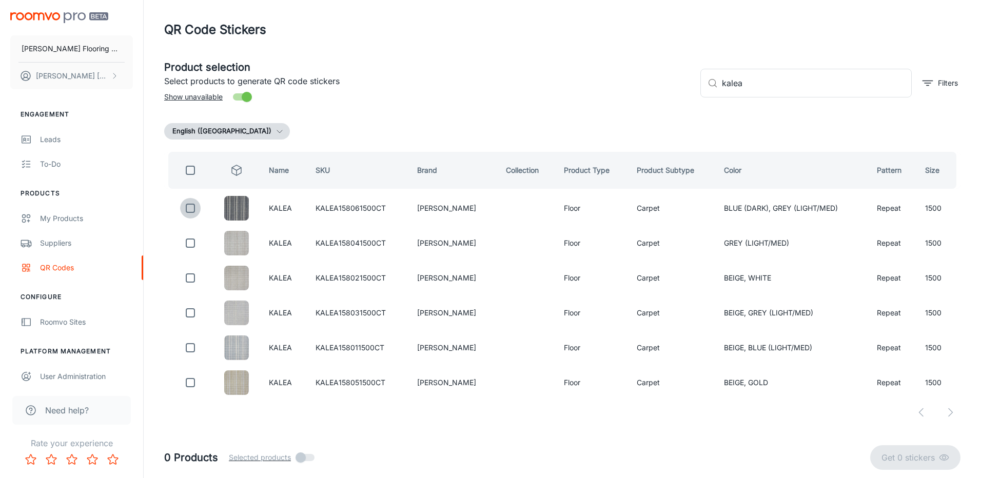
drag, startPoint x: 191, startPoint y: 209, endPoint x: 477, endPoint y: 190, distance: 287.0
click at [191, 208] on input "checkbox" at bounding box center [190, 208] width 21 height 21
checkbox input "true"
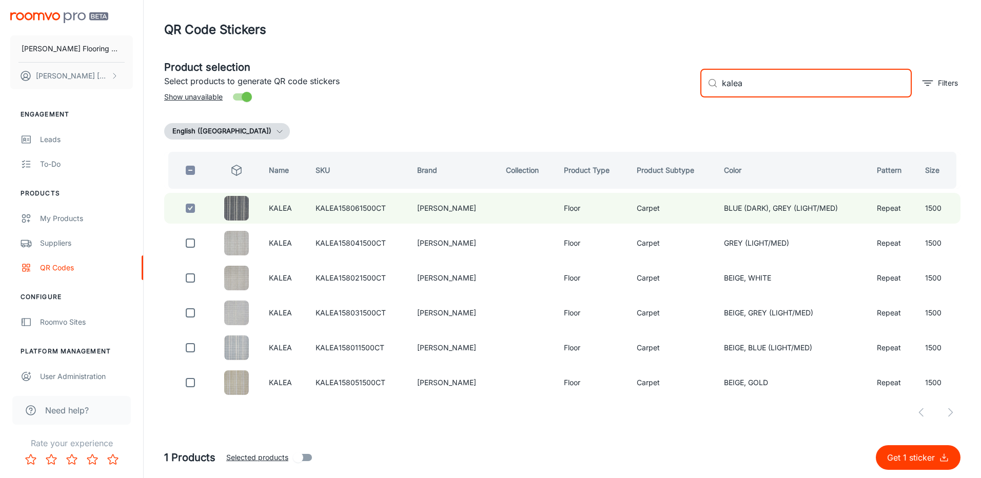
drag, startPoint x: 743, startPoint y: 85, endPoint x: 705, endPoint y: 90, distance: 38.4
click at [705, 90] on div "​ kalea ​" at bounding box center [806, 83] width 211 height 29
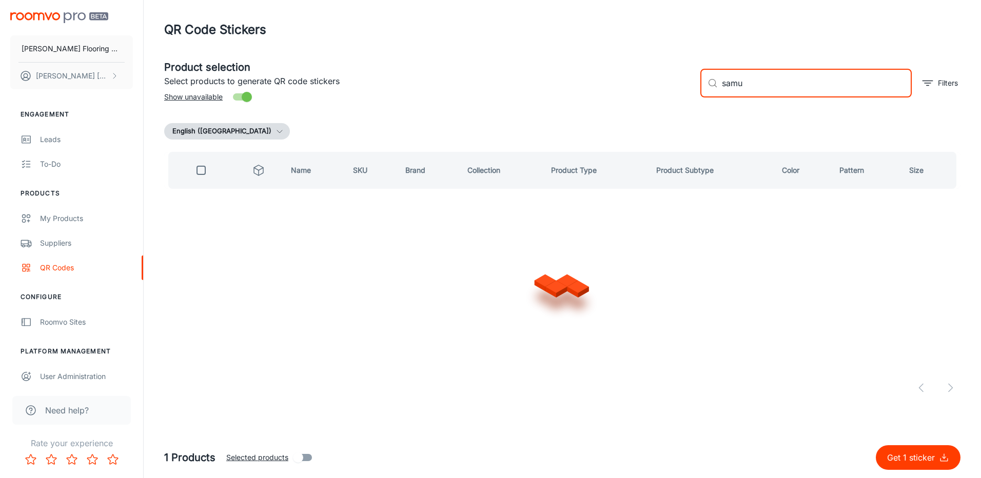
type input "samur"
checkbox input "true"
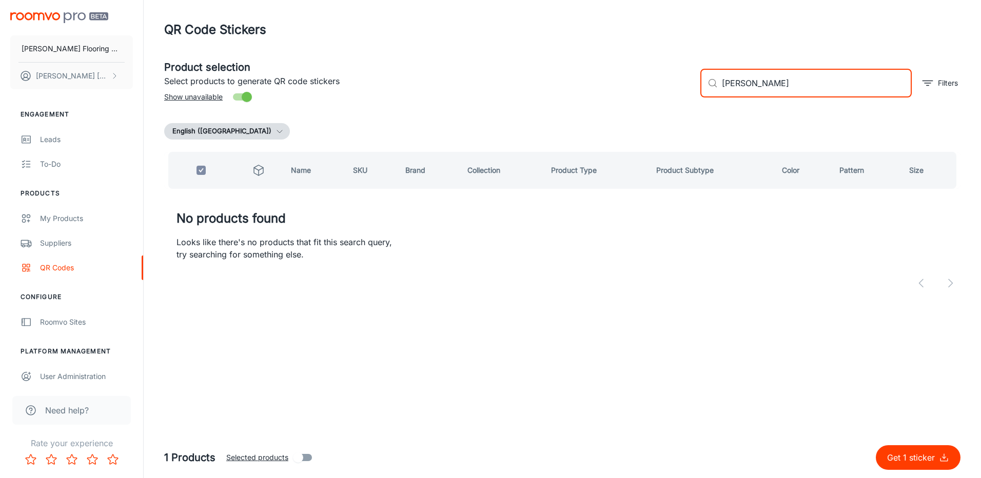
type input "sa"
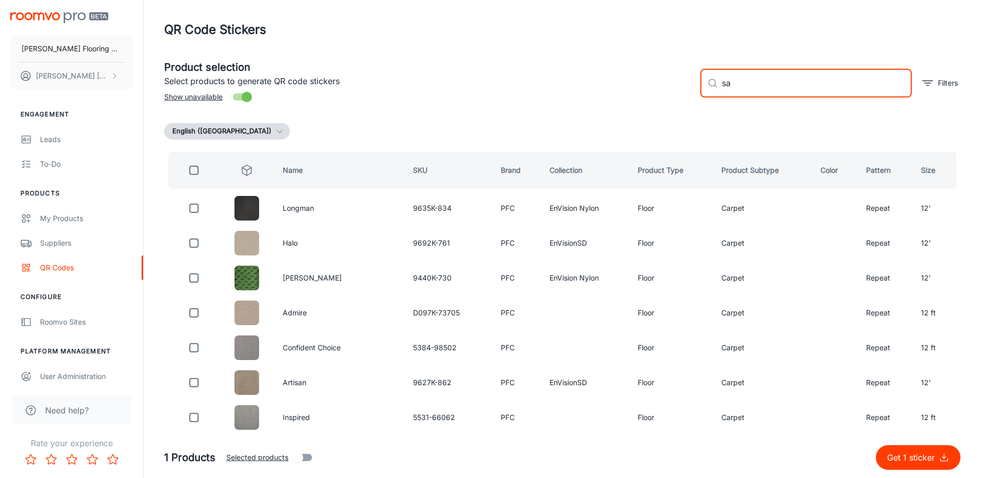
checkbox input "false"
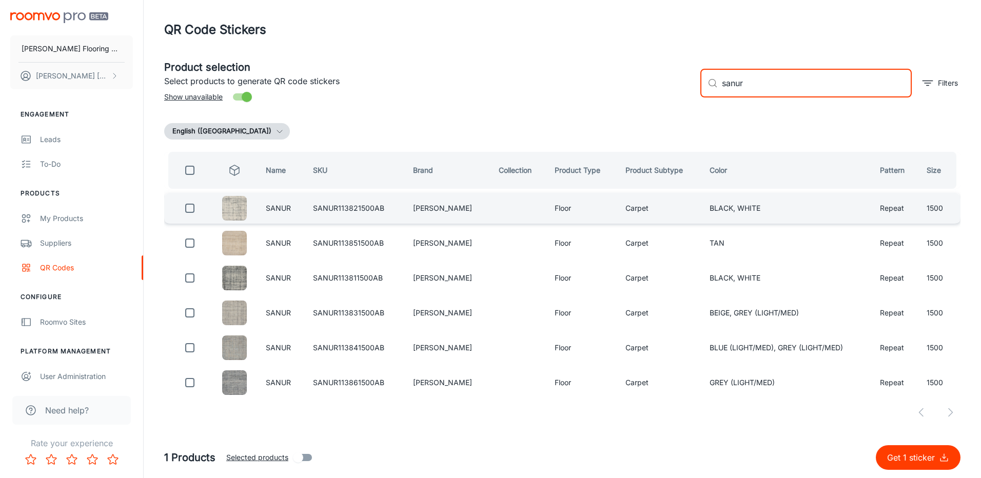
type input "sanur"
click at [191, 210] on input "checkbox" at bounding box center [190, 208] width 21 height 21
checkbox input "true"
drag, startPoint x: 757, startPoint y: 87, endPoint x: 720, endPoint y: 101, distance: 39.0
click at [720, 101] on div "​ sanur ​ Filters" at bounding box center [826, 78] width 268 height 55
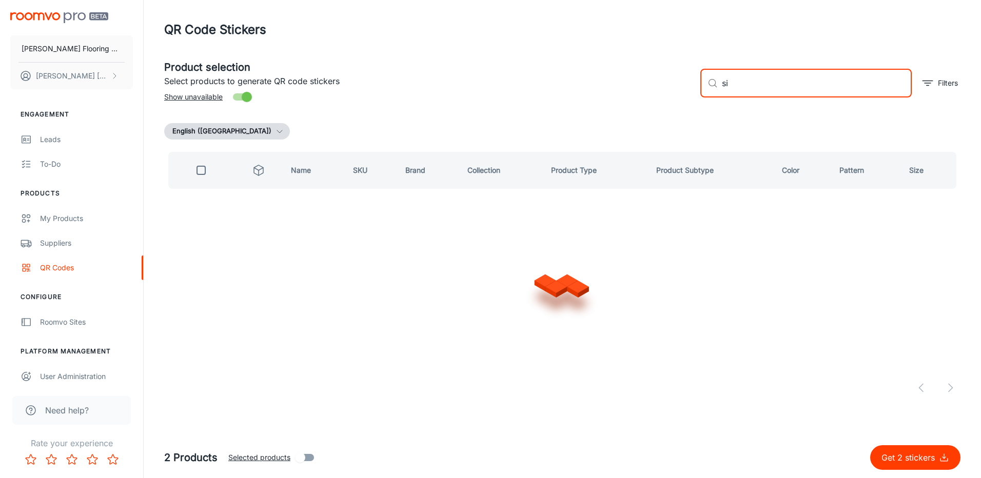
type input "s"
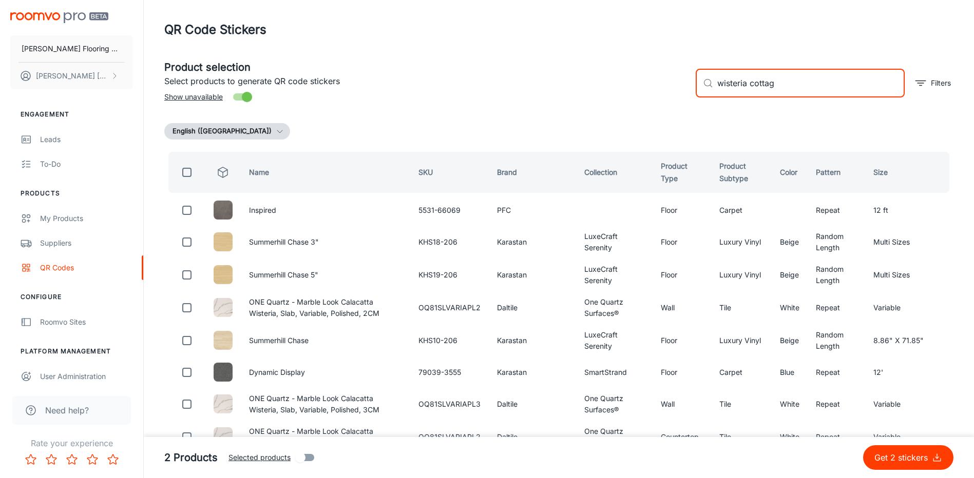
type input "[GEOGRAPHIC_DATA]"
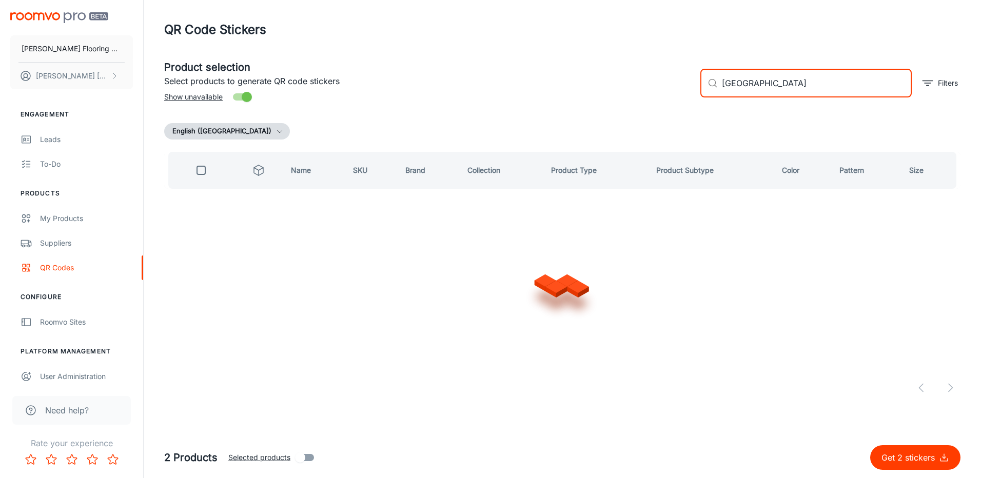
checkbox input "true"
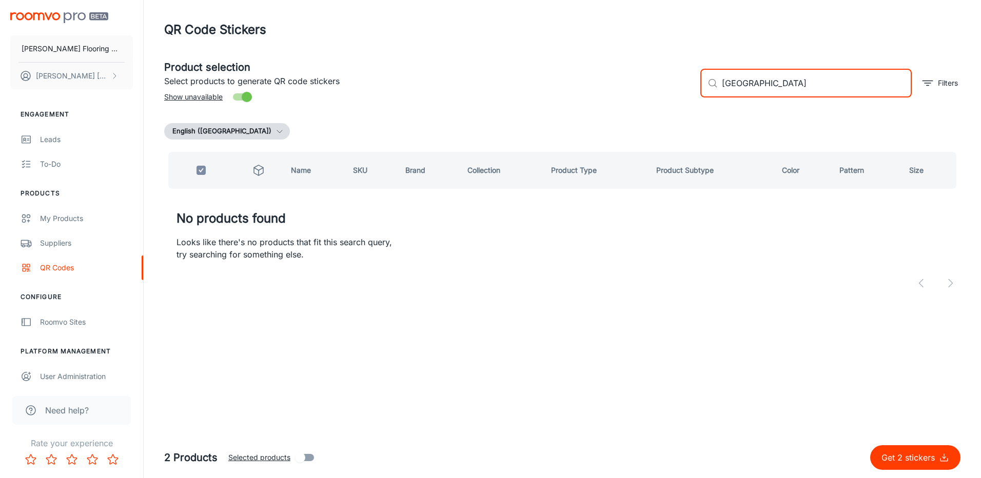
drag, startPoint x: 794, startPoint y: 83, endPoint x: 695, endPoint y: 94, distance: 99.7
click at [695, 94] on div "​ wisteria cottage ​ Filters" at bounding box center [826, 78] width 268 height 55
checkbox input "false"
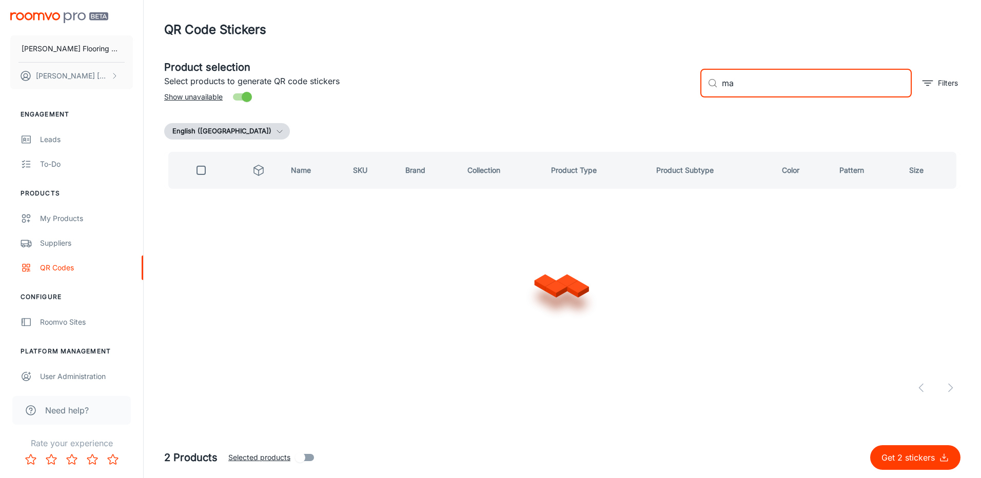
type input "m"
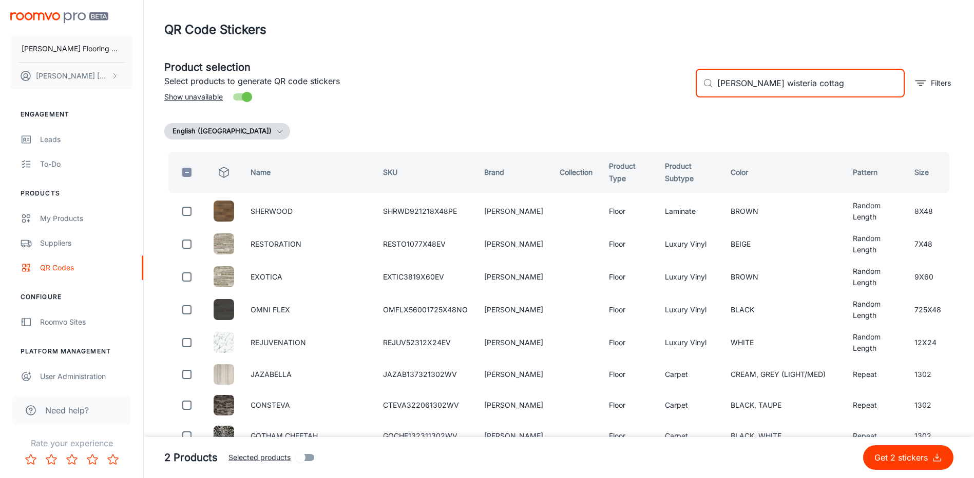
type input "[PERSON_NAME][GEOGRAPHIC_DATA]"
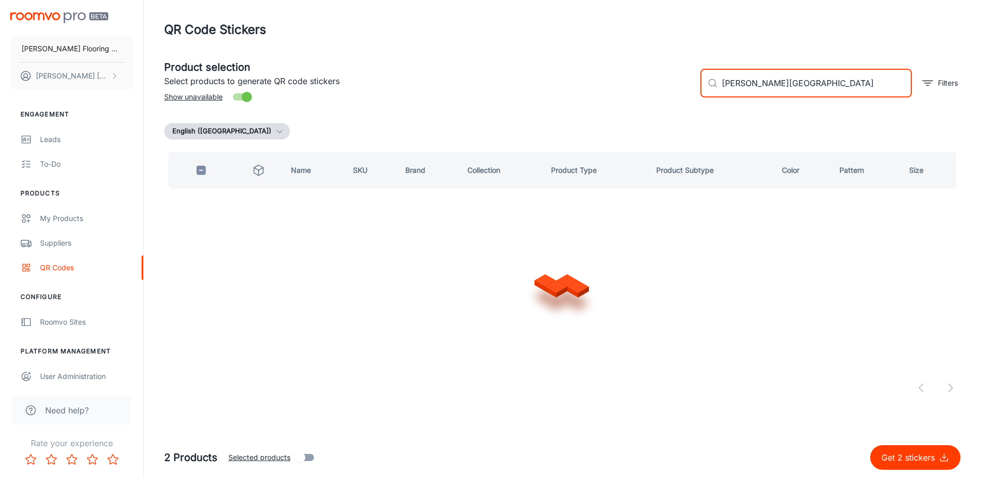
checkbox input "true"
type input "[PERSON_NAME] de"
checkbox input "false"
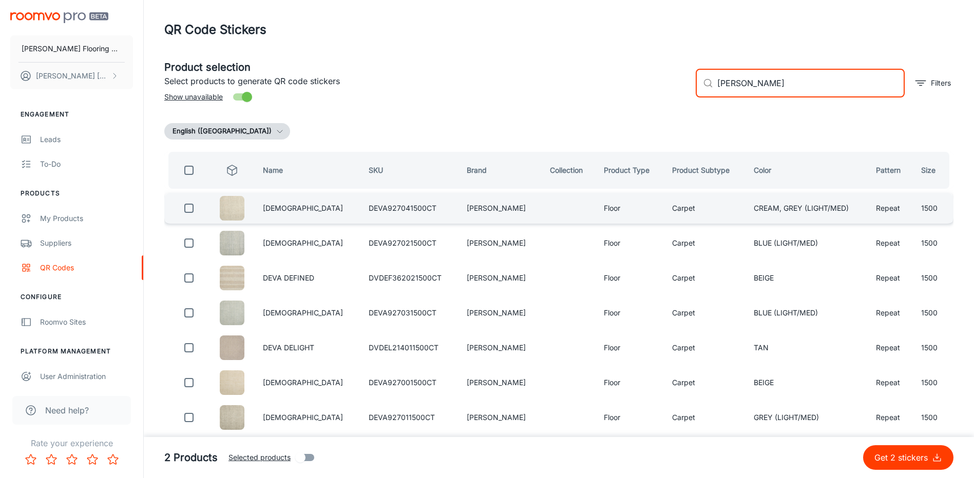
type input "[PERSON_NAME]"
click at [191, 207] on input "checkbox" at bounding box center [189, 208] width 21 height 21
checkbox input "true"
drag, startPoint x: 776, startPoint y: 82, endPoint x: 748, endPoint y: 89, distance: 28.1
click at [748, 89] on input "[PERSON_NAME]" at bounding box center [810, 83] width 187 height 29
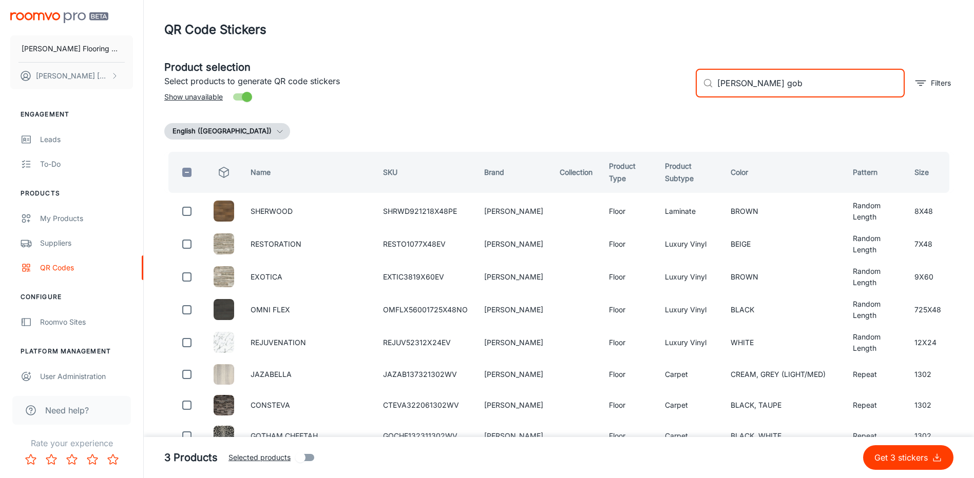
type input "[PERSON_NAME] gobi"
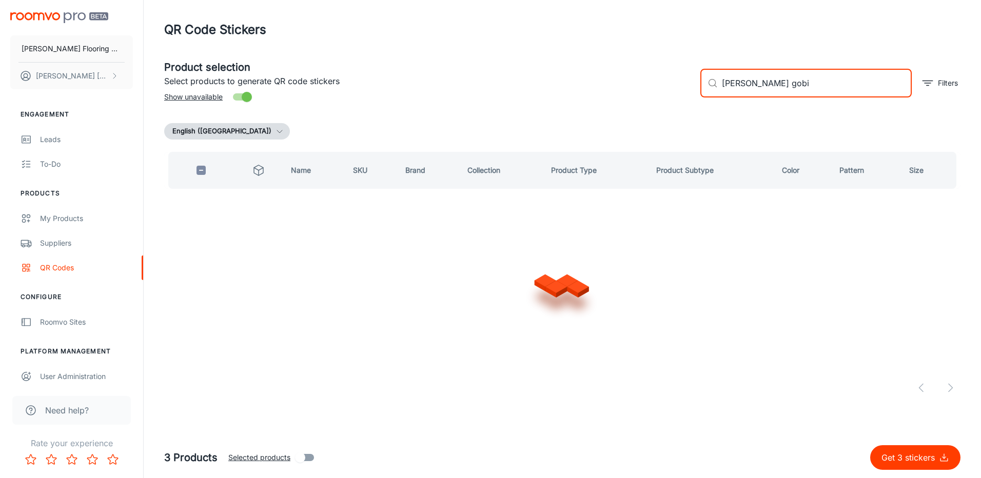
checkbox input "true"
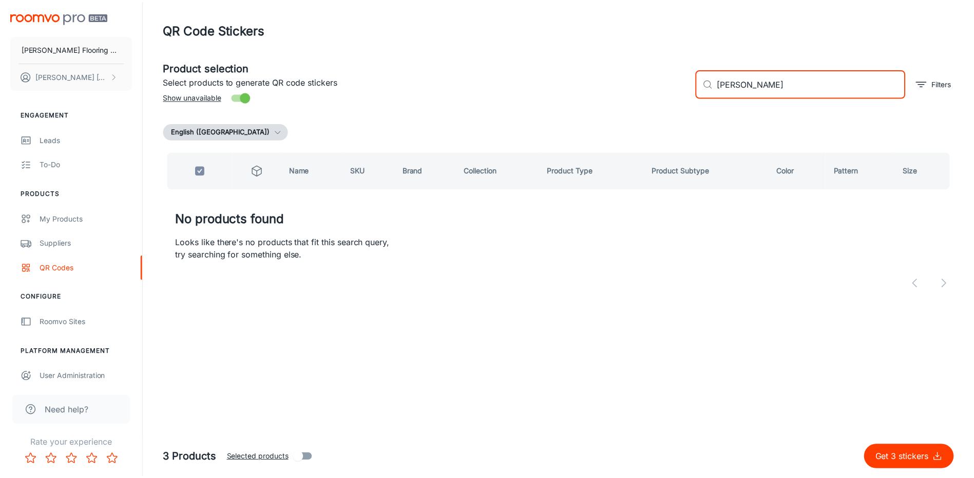
type input "[PERSON_NAME] a"
checkbox input "false"
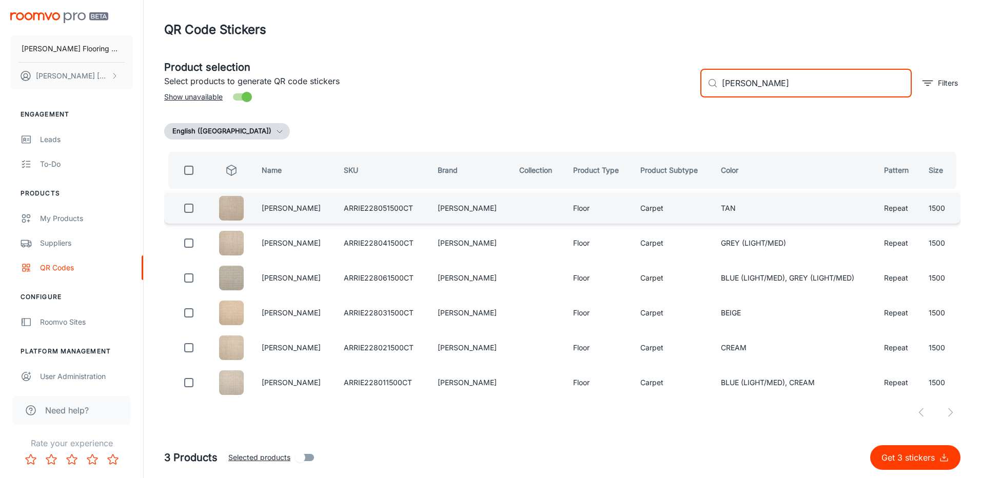
type input "[PERSON_NAME]"
drag, startPoint x: 190, startPoint y: 208, endPoint x: 206, endPoint y: 203, distance: 16.2
click at [191, 207] on input "checkbox" at bounding box center [189, 208] width 21 height 21
checkbox input "true"
click at [792, 87] on input "[PERSON_NAME]" at bounding box center [817, 83] width 190 height 29
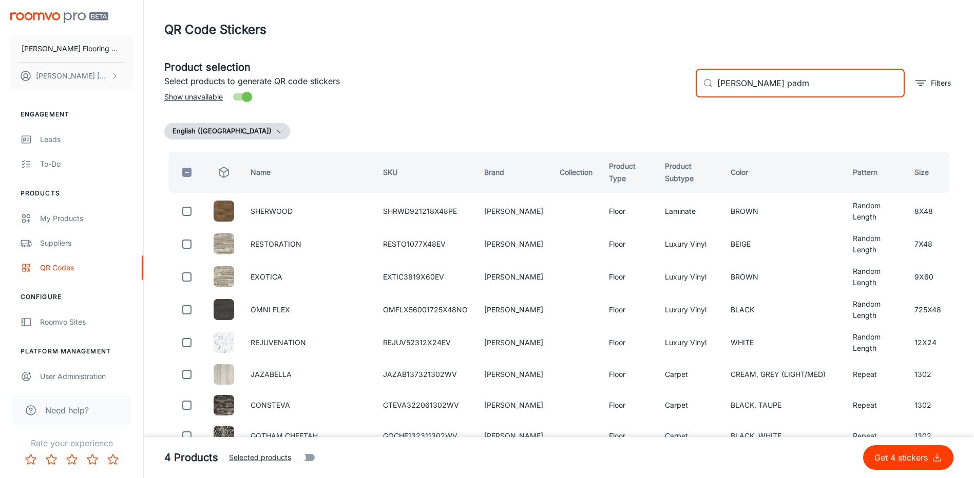
type input "[PERSON_NAME]"
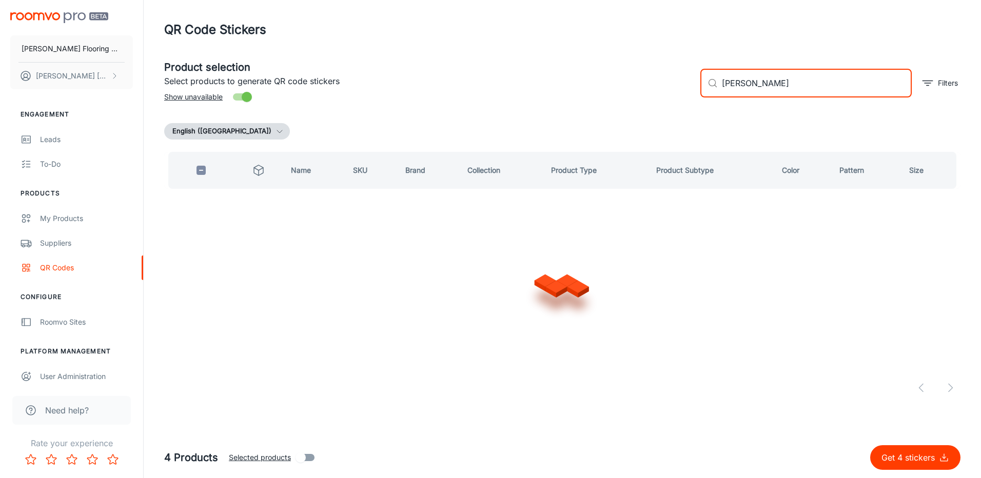
checkbox input "true"
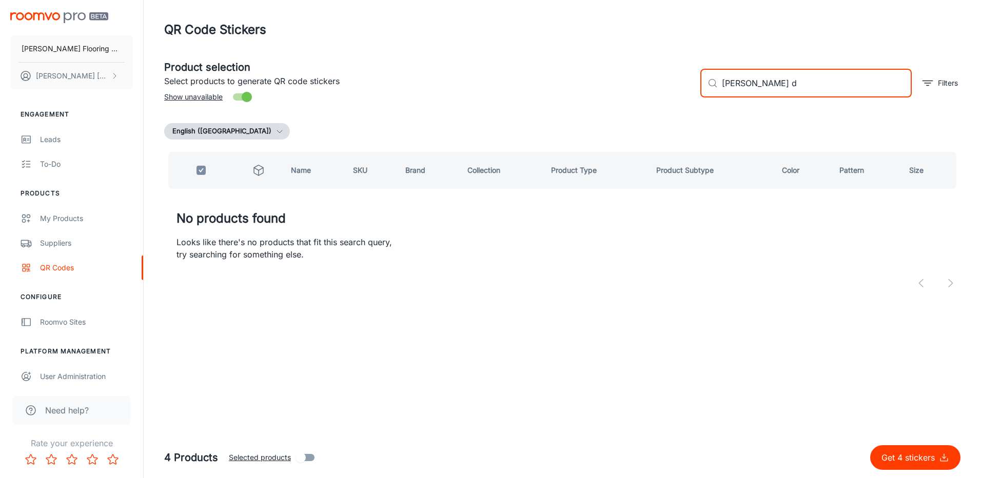
type input "[PERSON_NAME] da"
checkbox input "false"
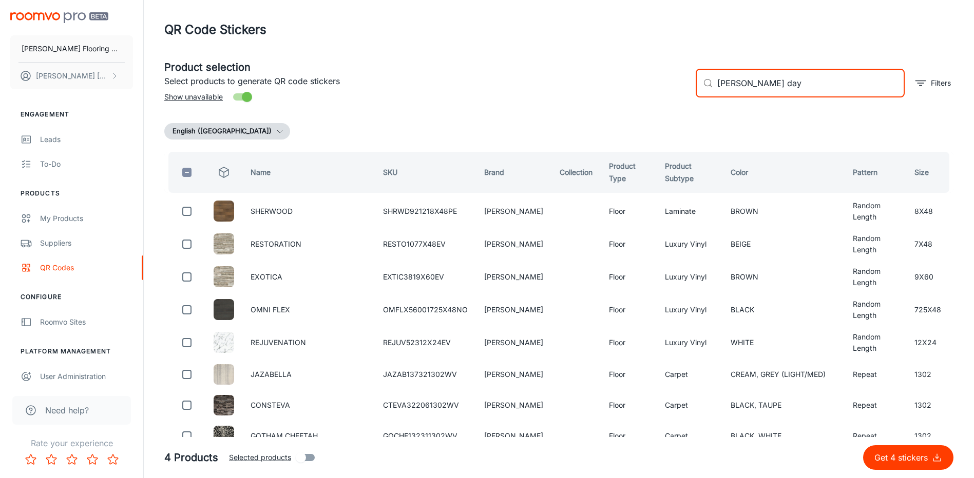
type input "[PERSON_NAME]"
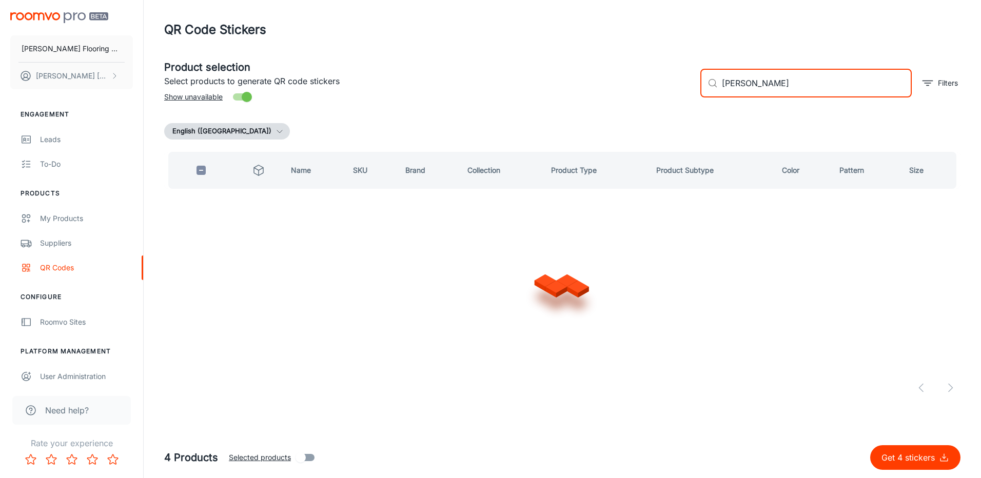
checkbox input "true"
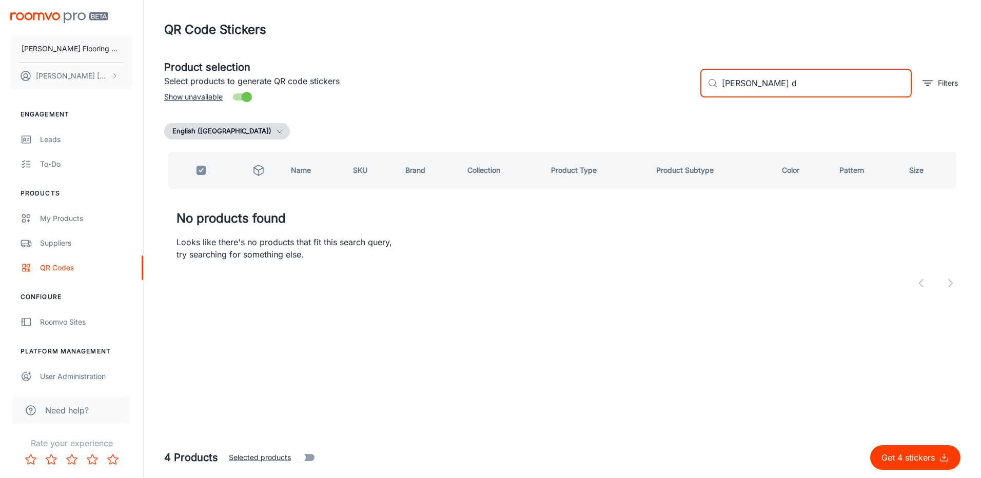
type input "[PERSON_NAME]"
checkbox input "false"
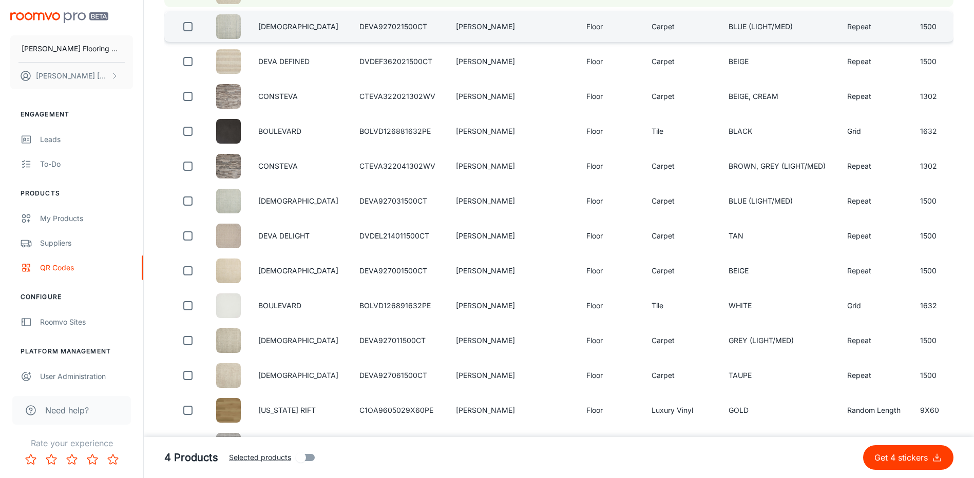
scroll to position [411, 0]
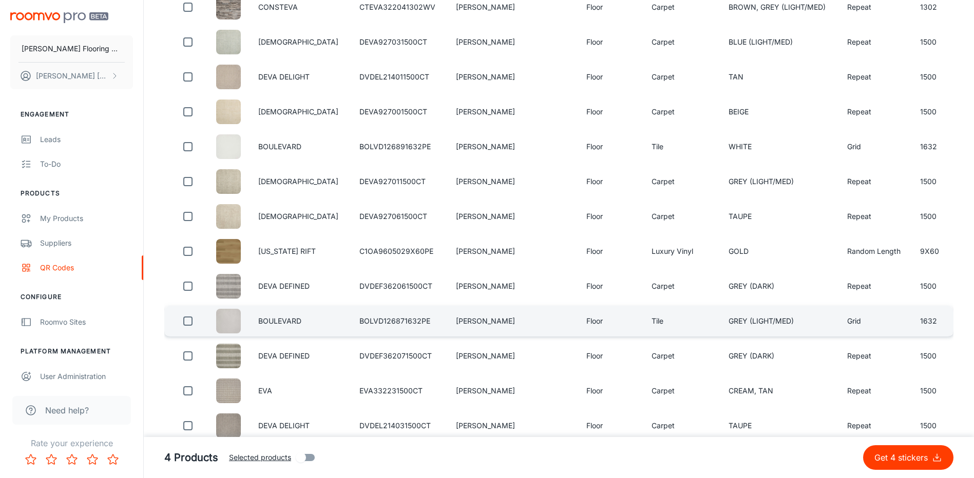
type input "[PERSON_NAME]"
click at [189, 390] on input "checkbox" at bounding box center [188, 391] width 21 height 21
checkbox input "true"
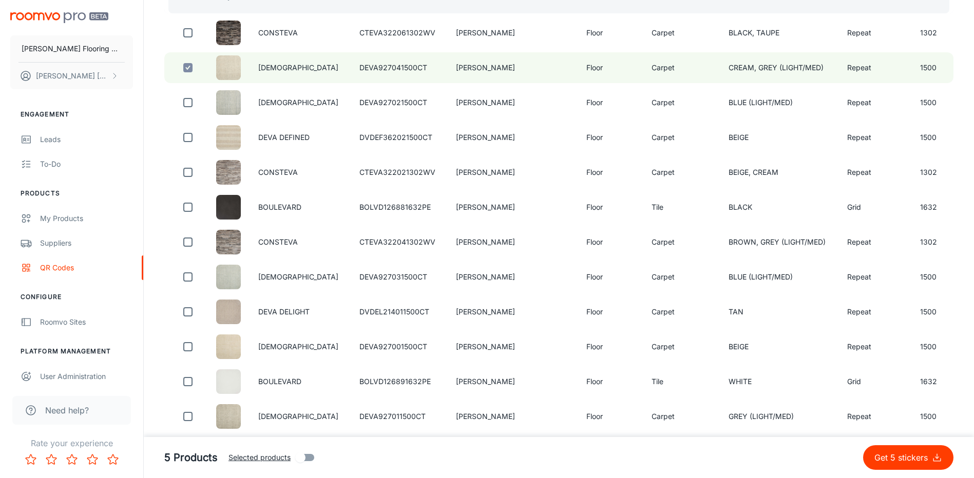
scroll to position [0, 0]
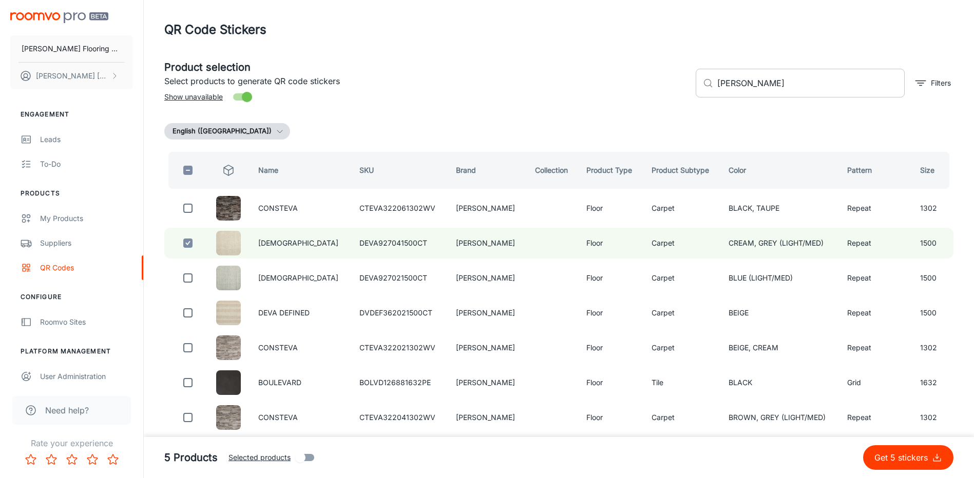
click at [775, 83] on input "[PERSON_NAME]" at bounding box center [810, 83] width 187 height 29
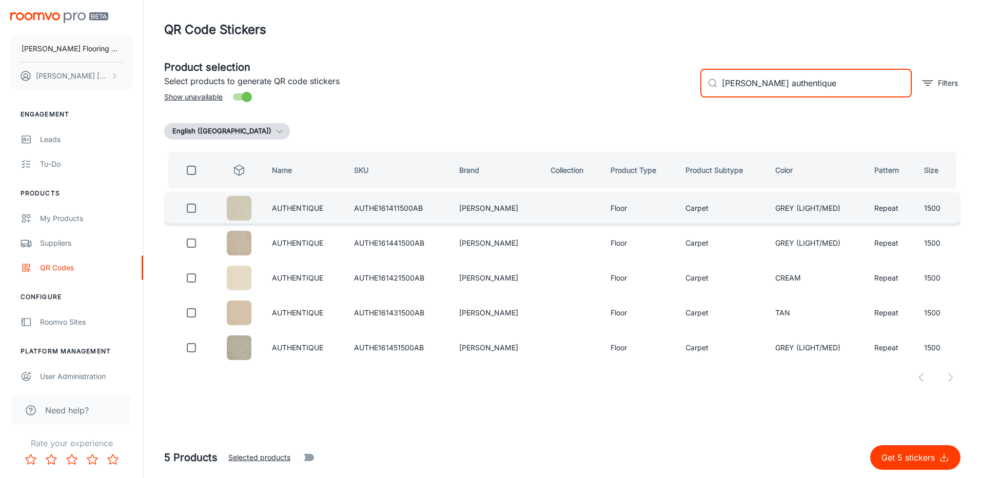
type input "[PERSON_NAME] authentique"
drag, startPoint x: 192, startPoint y: 215, endPoint x: 208, endPoint y: 207, distance: 17.7
click at [192, 215] on input "checkbox" at bounding box center [191, 208] width 21 height 21
checkbox input "true"
drag, startPoint x: 800, startPoint y: 86, endPoint x: 774, endPoint y: 94, distance: 27.6
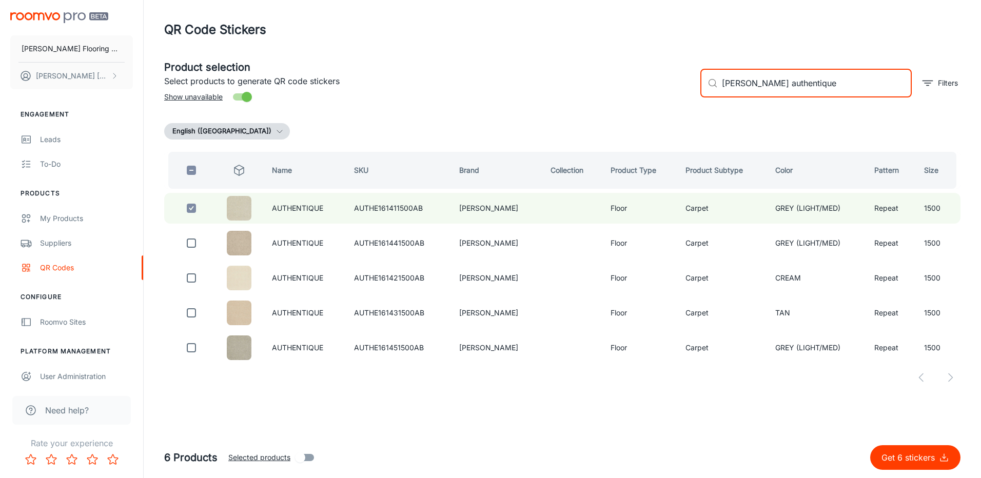
click at [774, 94] on input "[PERSON_NAME] authentique" at bounding box center [817, 83] width 190 height 29
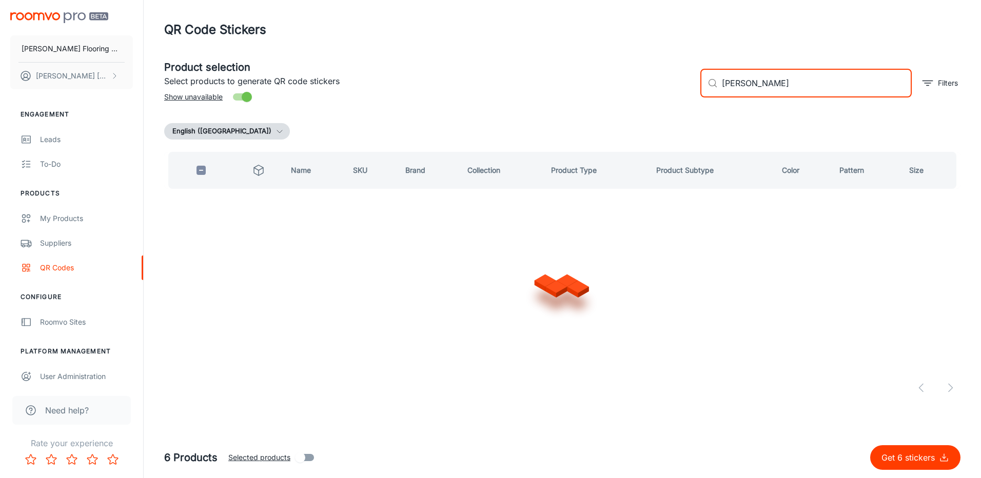
type input "[PERSON_NAME]"
checkbox input "true"
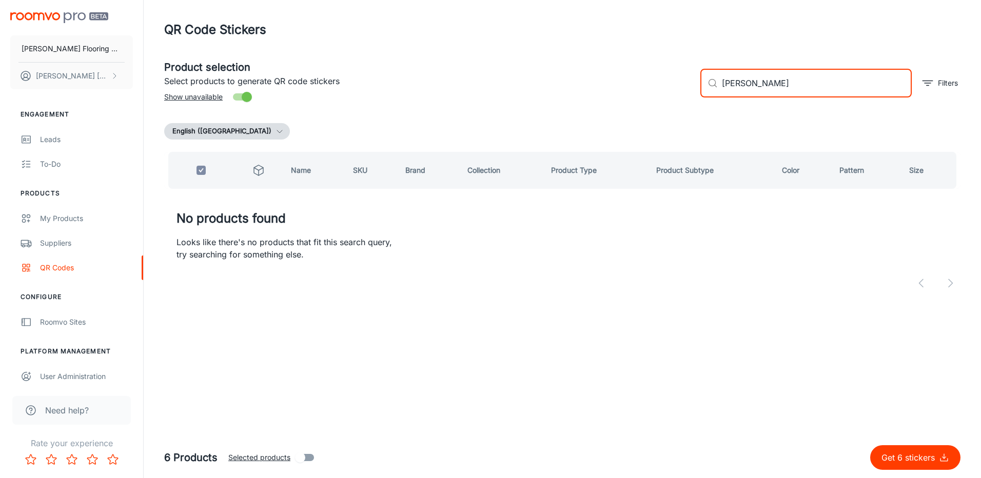
drag, startPoint x: 780, startPoint y: 83, endPoint x: 761, endPoint y: 90, distance: 20.5
click at [761, 90] on input "[PERSON_NAME]" at bounding box center [817, 83] width 190 height 29
type input "[PERSON_NAME]"
checkbox input "false"
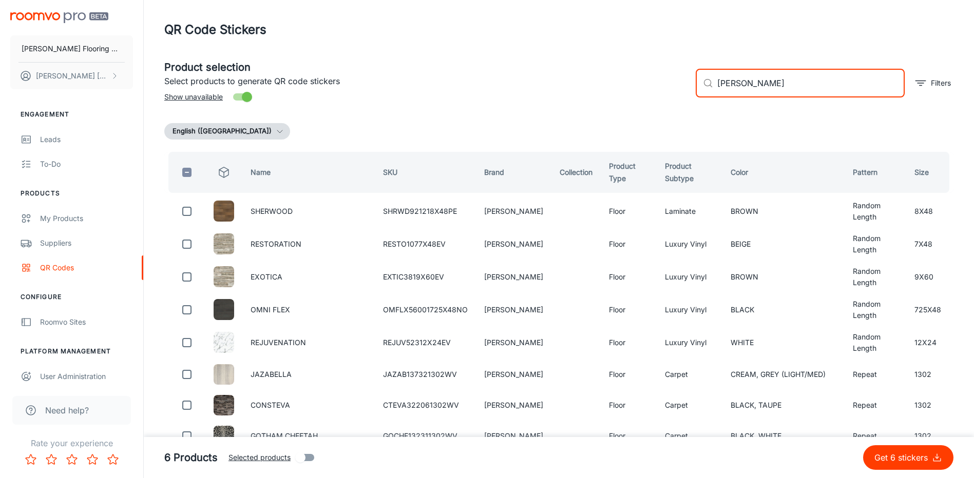
type input "[PERSON_NAME] lotus"
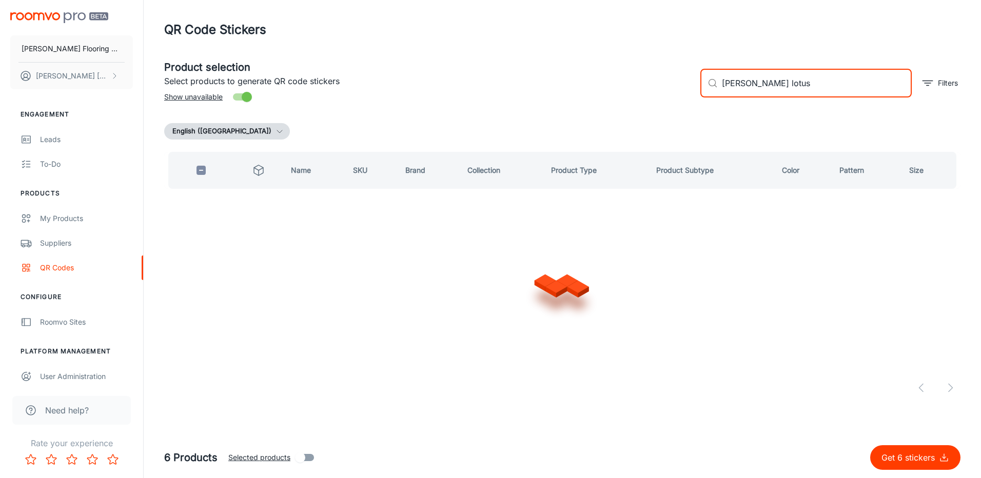
checkbox input "true"
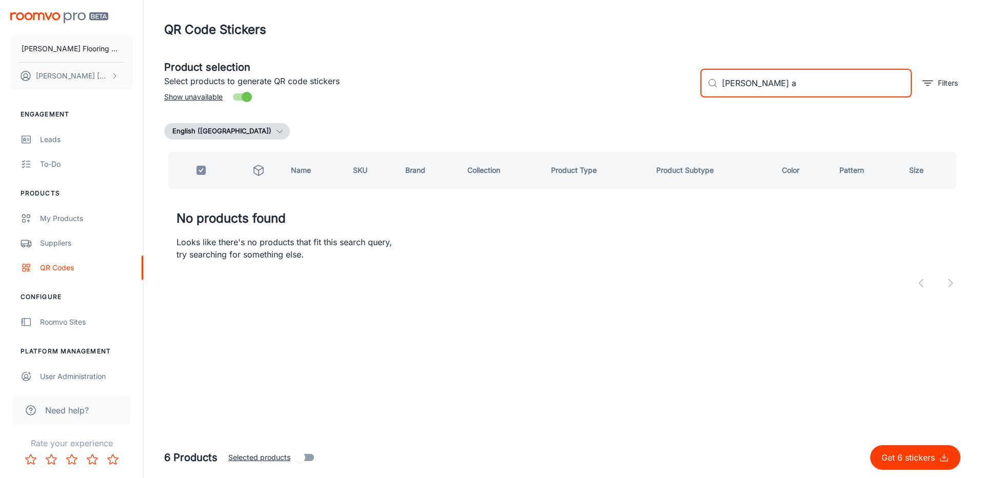
type input "[PERSON_NAME] as"
checkbox input "false"
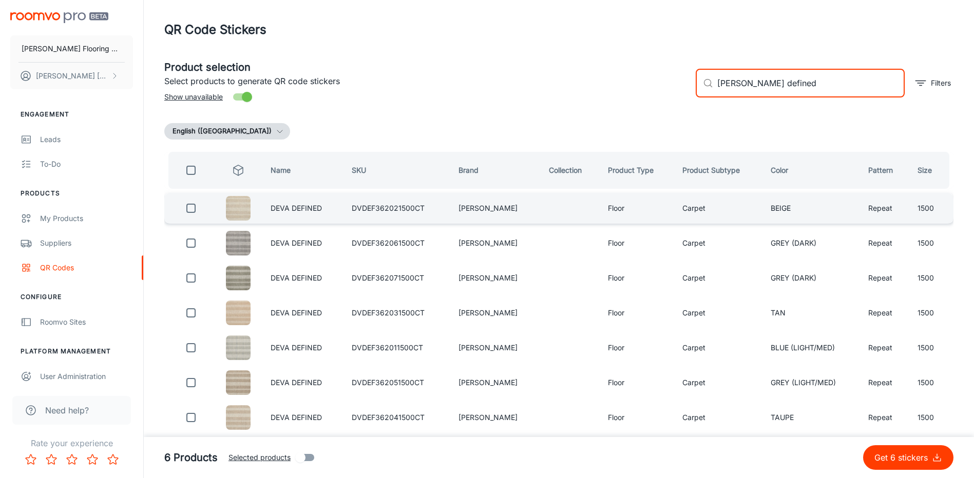
type input "[PERSON_NAME] defined"
click at [195, 209] on input "checkbox" at bounding box center [191, 208] width 21 height 21
checkbox input "true"
drag, startPoint x: 798, startPoint y: 88, endPoint x: 764, endPoint y: 100, distance: 36.0
click at [764, 100] on div "​ [PERSON_NAME] defined ​ Filters" at bounding box center [820, 78] width 266 height 55
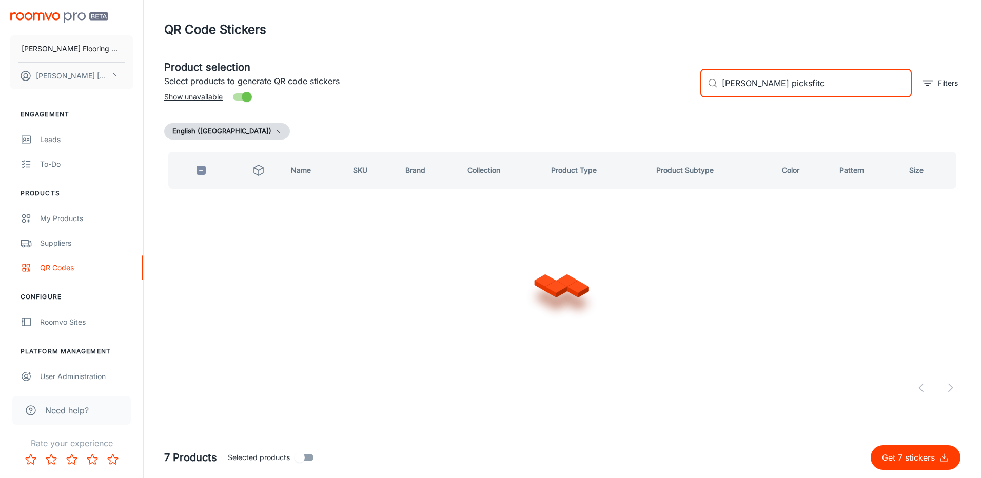
type input "[PERSON_NAME] picksfitch"
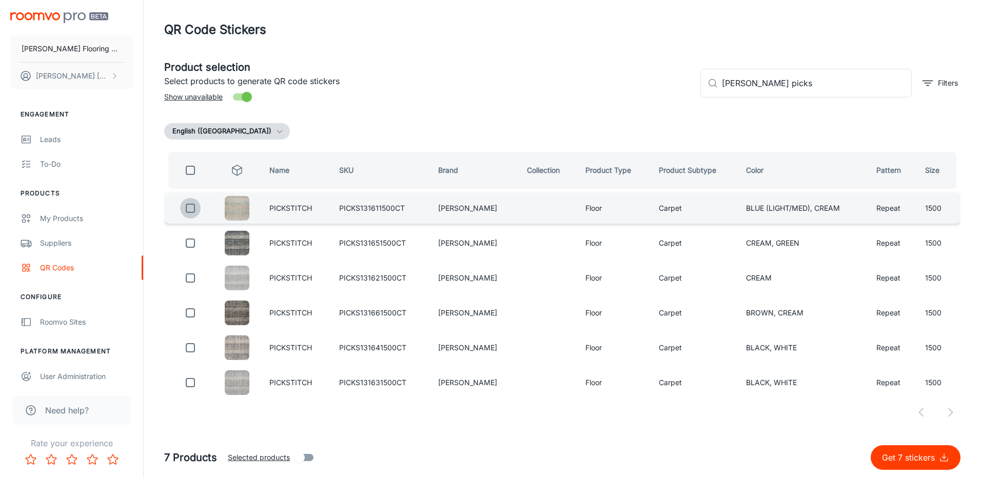
click at [188, 209] on input "checkbox" at bounding box center [190, 208] width 21 height 21
click at [778, 85] on input "[PERSON_NAME] picks" at bounding box center [817, 83] width 190 height 29
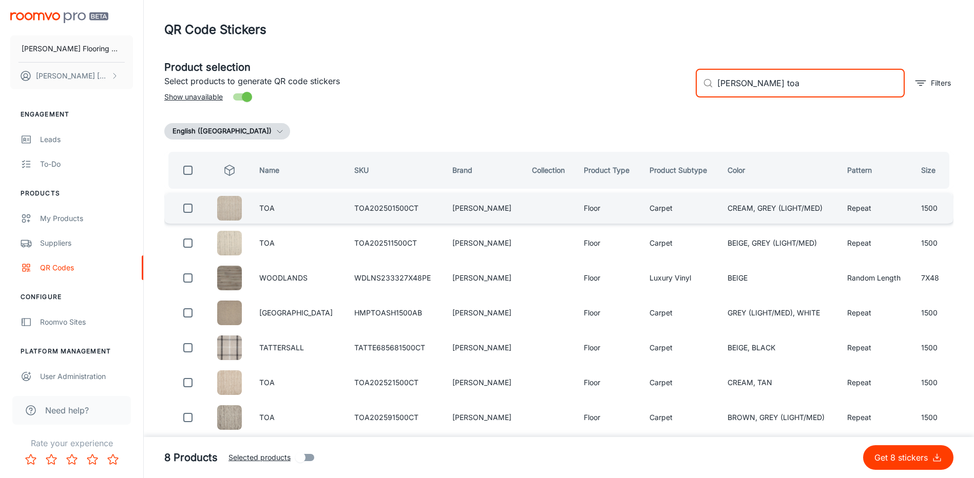
click at [189, 207] on input "checkbox" at bounding box center [188, 208] width 21 height 21
click at [789, 90] on input "[PERSON_NAME] toa" at bounding box center [810, 83] width 187 height 29
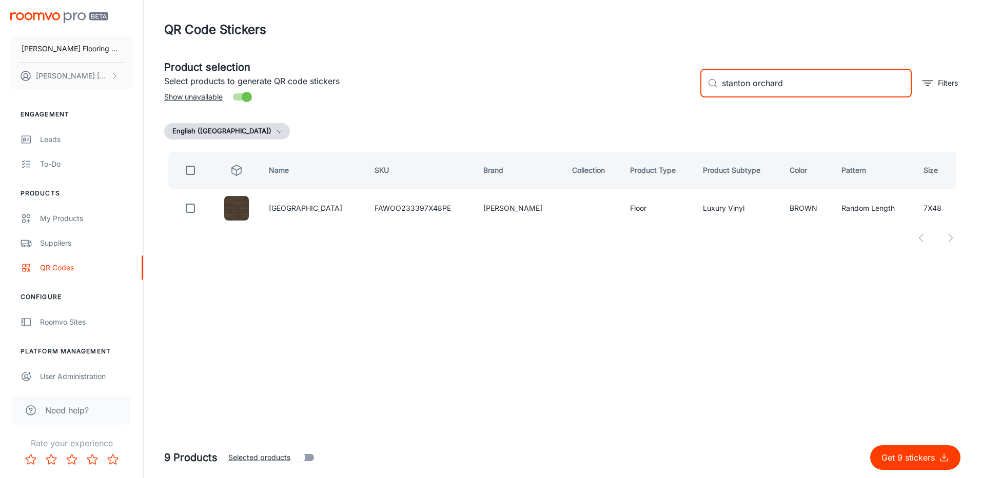
drag, startPoint x: 797, startPoint y: 84, endPoint x: 792, endPoint y: 86, distance: 5.5
click at [792, 86] on input "stanton orchard" at bounding box center [817, 83] width 190 height 29
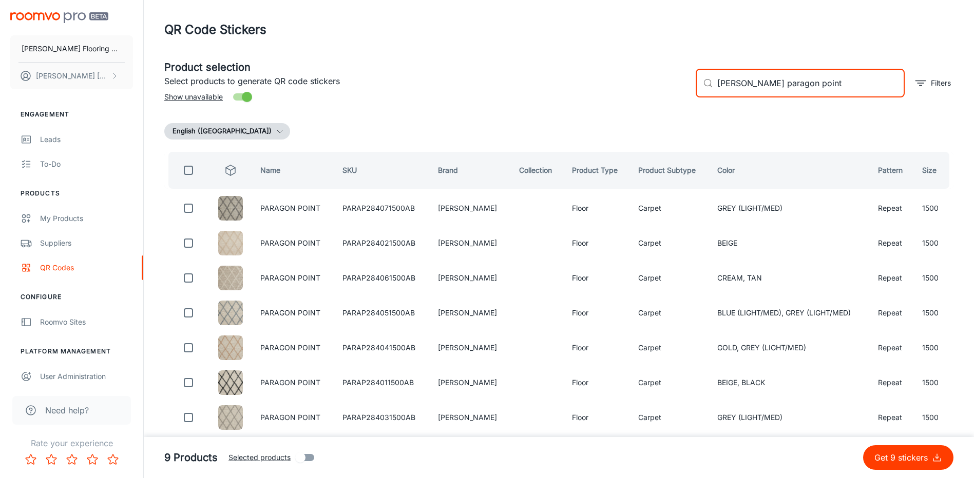
drag, startPoint x: 192, startPoint y: 210, endPoint x: 299, endPoint y: 170, distance: 114.2
click at [192, 210] on input "checkbox" at bounding box center [188, 208] width 21 height 21
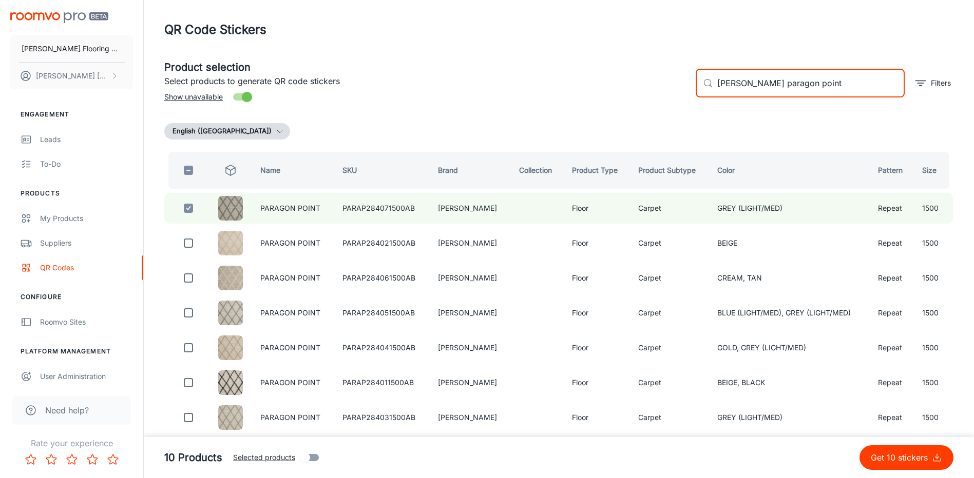
drag, startPoint x: 808, startPoint y: 85, endPoint x: 764, endPoint y: 102, distance: 47.9
click at [766, 98] on div "​ [PERSON_NAME] paragon point ​ Filters" at bounding box center [820, 78] width 266 height 55
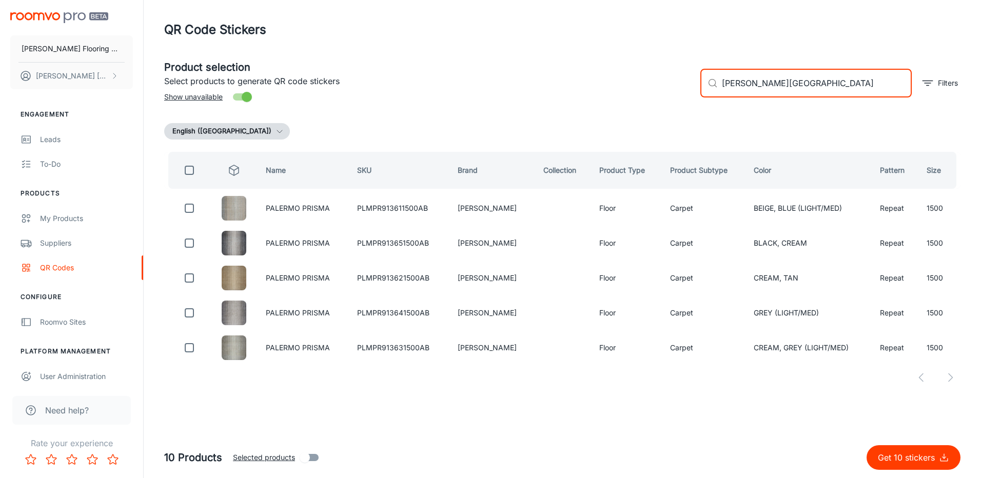
drag, startPoint x: 806, startPoint y: 88, endPoint x: 764, endPoint y: 98, distance: 42.6
click at [764, 98] on div "​ [PERSON_NAME] ​ Filters" at bounding box center [826, 78] width 268 height 55
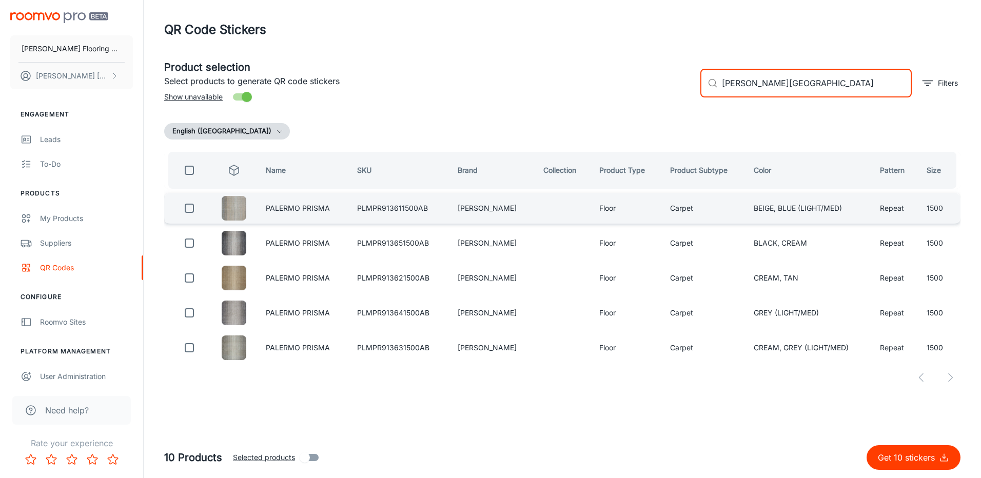
drag, startPoint x: 188, startPoint y: 209, endPoint x: 193, endPoint y: 205, distance: 7.0
click at [189, 208] on input "checkbox" at bounding box center [189, 208] width 21 height 21
drag, startPoint x: 803, startPoint y: 79, endPoint x: 757, endPoint y: 92, distance: 48.6
click at [757, 92] on input "[PERSON_NAME][GEOGRAPHIC_DATA]" at bounding box center [817, 83] width 190 height 29
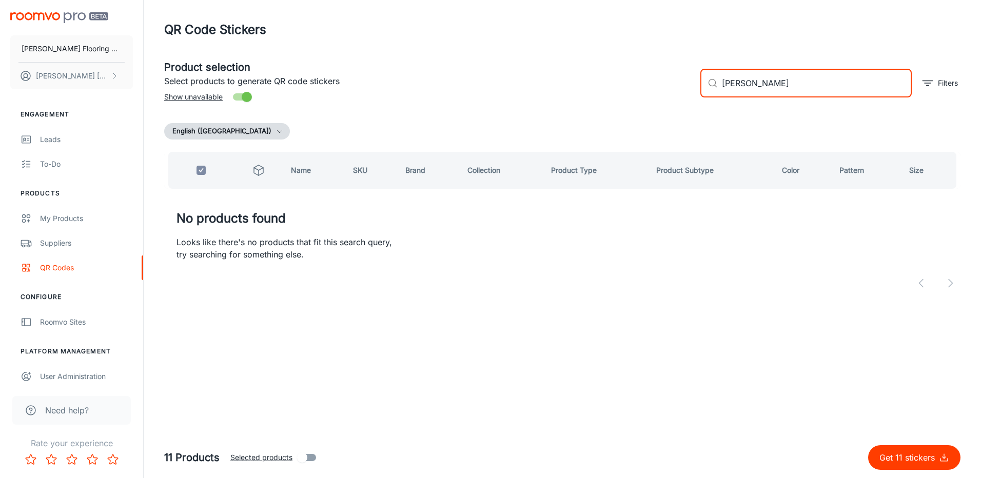
drag, startPoint x: 788, startPoint y: 84, endPoint x: 754, endPoint y: 95, distance: 35.9
click at [754, 95] on input "[PERSON_NAME]" at bounding box center [817, 83] width 190 height 29
drag, startPoint x: 820, startPoint y: 86, endPoint x: 767, endPoint y: 101, distance: 55.4
click at [767, 101] on div "​ [PERSON_NAME] fields ​ Filters" at bounding box center [826, 78] width 268 height 55
drag, startPoint x: 790, startPoint y: 86, endPoint x: 759, endPoint y: 98, distance: 33.6
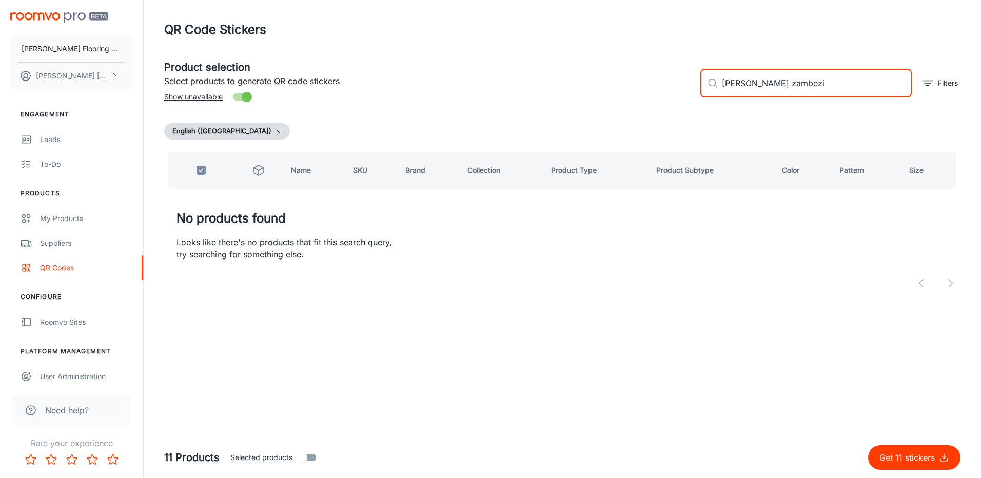
click at [759, 98] on div "​ [PERSON_NAME] zambezi ​ Filters" at bounding box center [826, 78] width 268 height 55
drag, startPoint x: 788, startPoint y: 82, endPoint x: 764, endPoint y: 95, distance: 28.3
click at [764, 95] on input "[PERSON_NAME]" at bounding box center [817, 83] width 190 height 29
drag, startPoint x: 785, startPoint y: 86, endPoint x: 757, endPoint y: 96, distance: 30.0
click at [757, 96] on input "[PERSON_NAME]" at bounding box center [817, 83] width 190 height 29
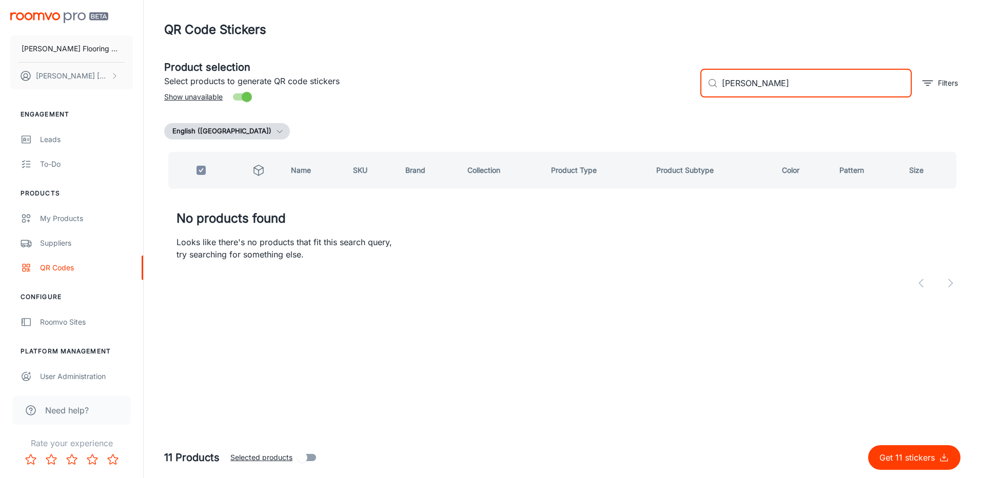
drag, startPoint x: 773, startPoint y: 85, endPoint x: 760, endPoint y: 91, distance: 14.5
click at [760, 91] on input "[PERSON_NAME]" at bounding box center [817, 83] width 190 height 29
drag, startPoint x: 782, startPoint y: 84, endPoint x: 755, endPoint y: 98, distance: 29.9
click at [755, 96] on input "[PERSON_NAME] virtue" at bounding box center [817, 83] width 190 height 29
drag, startPoint x: 788, startPoint y: 86, endPoint x: 761, endPoint y: 99, distance: 29.9
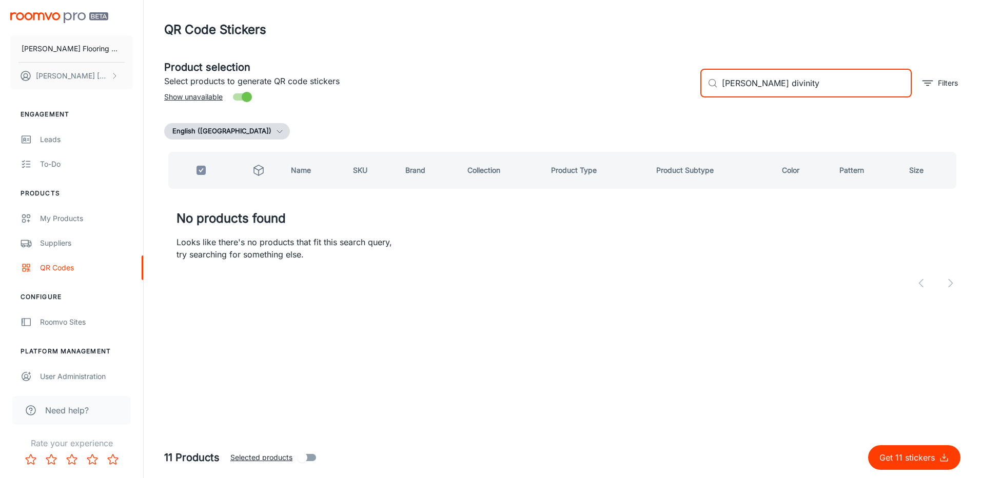
click at [762, 97] on input "[PERSON_NAME] divinity" at bounding box center [817, 83] width 190 height 29
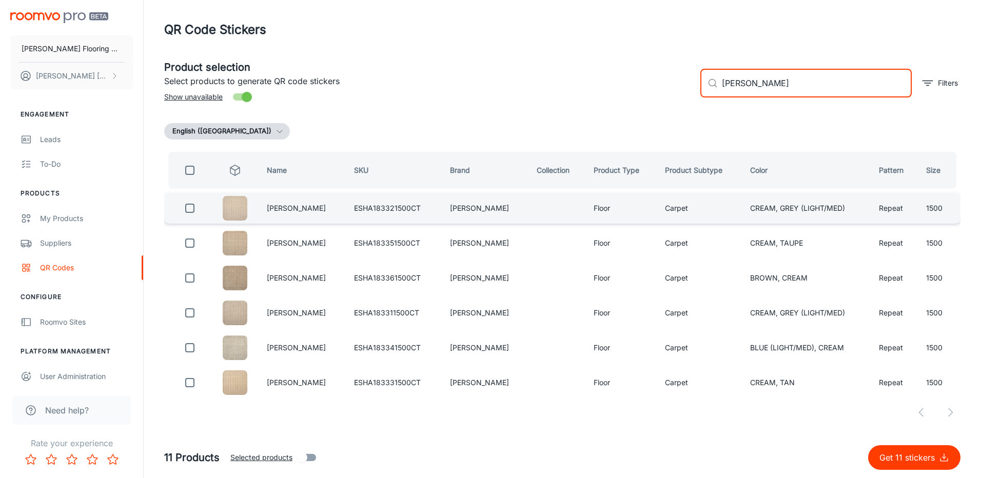
click at [192, 207] on input "checkbox" at bounding box center [190, 208] width 21 height 21
drag, startPoint x: 751, startPoint y: 93, endPoint x: 746, endPoint y: 98, distance: 6.6
click at [745, 96] on input "[PERSON_NAME]" at bounding box center [817, 83] width 190 height 29
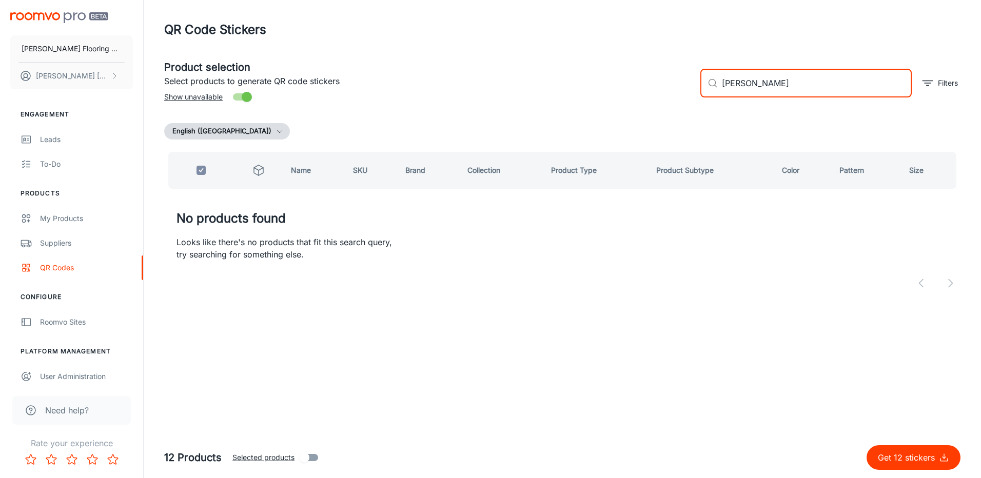
click at [765, 96] on input "[PERSON_NAME]" at bounding box center [817, 83] width 190 height 29
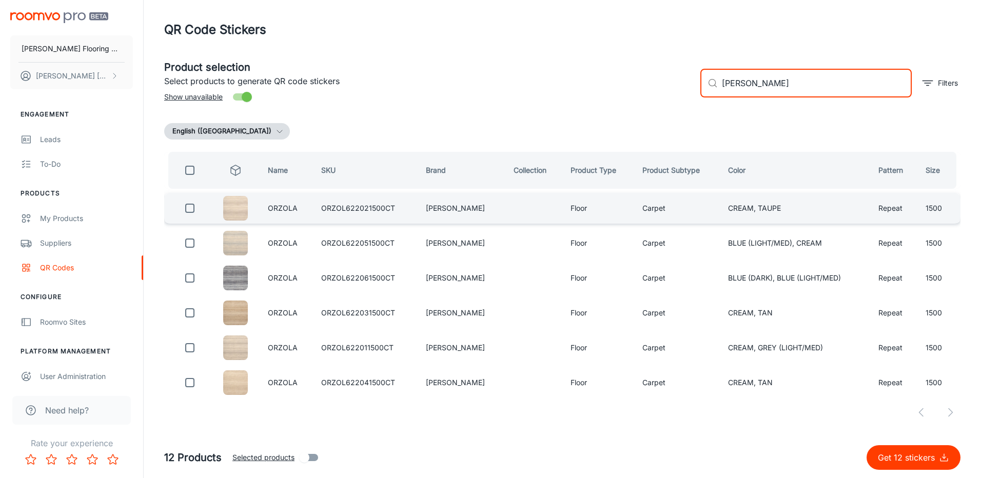
click at [196, 209] on input "checkbox" at bounding box center [190, 208] width 21 height 21
click at [778, 88] on input "[PERSON_NAME]" at bounding box center [817, 83] width 190 height 29
drag, startPoint x: 774, startPoint y: 87, endPoint x: 761, endPoint y: 91, distance: 13.3
click at [761, 91] on input "[PERSON_NAME]" at bounding box center [817, 83] width 190 height 29
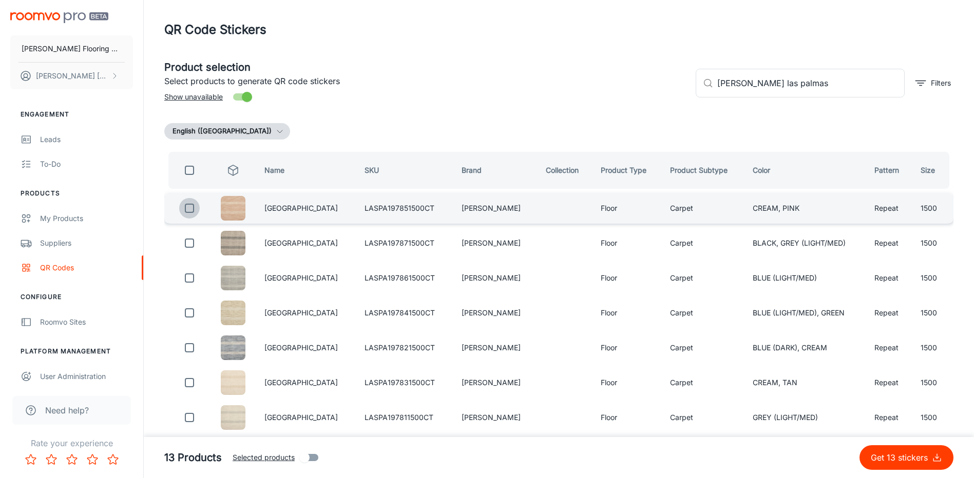
drag, startPoint x: 188, startPoint y: 208, endPoint x: 223, endPoint y: 204, distance: 35.6
click at [189, 206] on input "checkbox" at bounding box center [189, 208] width 21 height 21
drag, startPoint x: 798, startPoint y: 86, endPoint x: 738, endPoint y: 99, distance: 60.9
click at [737, 97] on input "[PERSON_NAME] las palmas" at bounding box center [810, 83] width 187 height 29
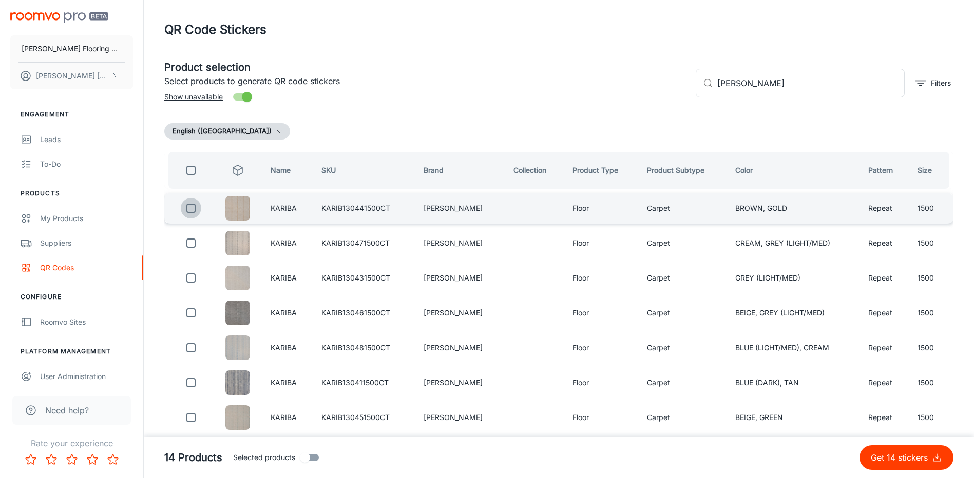
click at [199, 208] on input "checkbox" at bounding box center [191, 208] width 21 height 21
drag, startPoint x: 773, startPoint y: 85, endPoint x: 759, endPoint y: 94, distance: 17.3
click at [759, 93] on input "[PERSON_NAME]" at bounding box center [810, 83] width 187 height 29
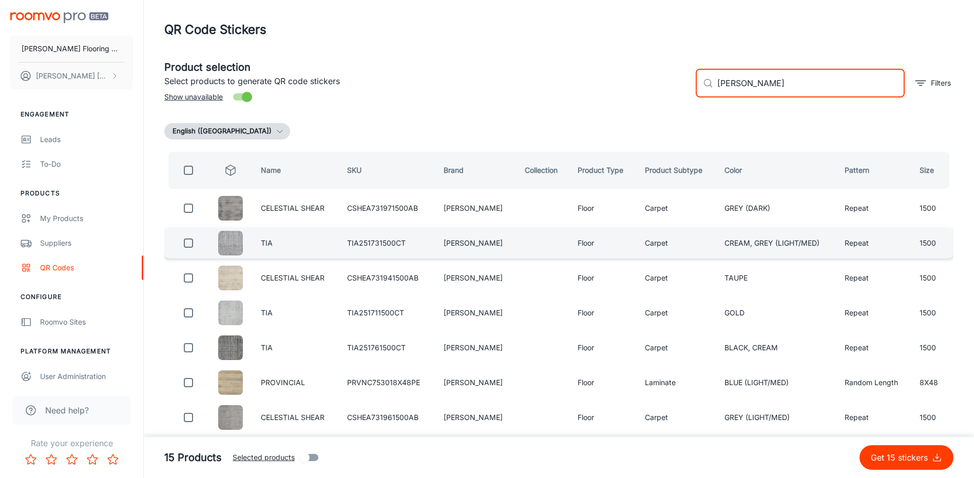
click at [185, 244] on input "checkbox" at bounding box center [188, 243] width 21 height 21
click at [783, 82] on input "[PERSON_NAME]" at bounding box center [810, 83] width 187 height 29
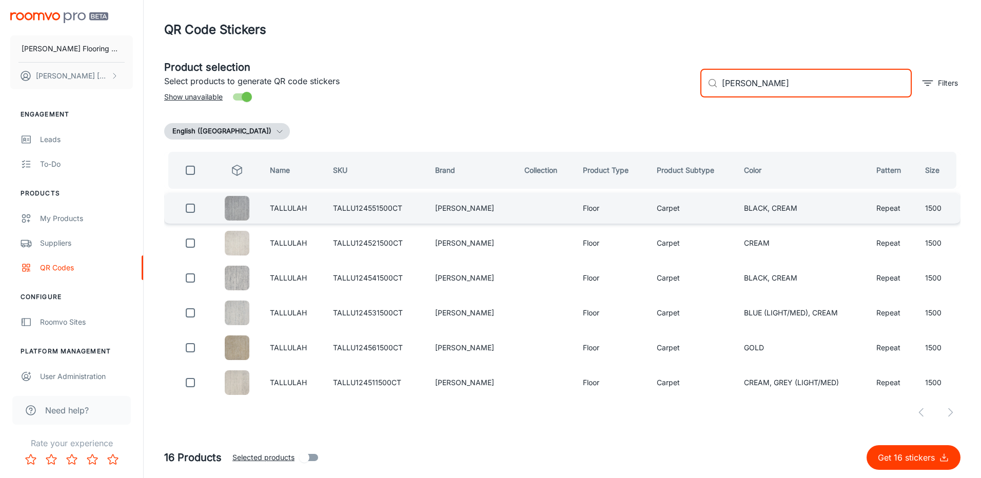
click at [189, 206] on input "checkbox" at bounding box center [190, 208] width 21 height 21
drag, startPoint x: 762, startPoint y: 88, endPoint x: 758, endPoint y: 92, distance: 5.9
click at [758, 91] on input "[PERSON_NAME]" at bounding box center [817, 83] width 190 height 29
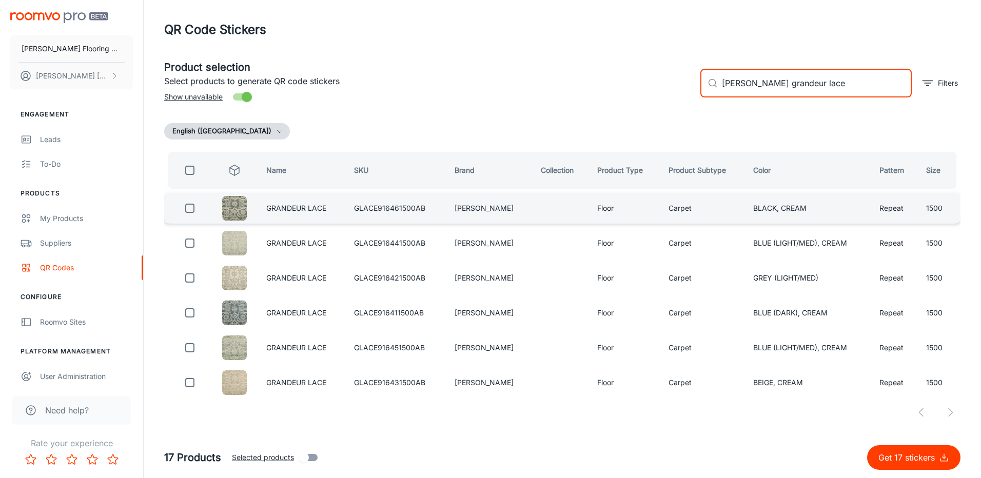
click at [193, 209] on input "checkbox" at bounding box center [190, 208] width 21 height 21
drag, startPoint x: 812, startPoint y: 82, endPoint x: 763, endPoint y: 95, distance: 50.4
click at [763, 95] on input "[PERSON_NAME] grandeur lace" at bounding box center [817, 83] width 190 height 29
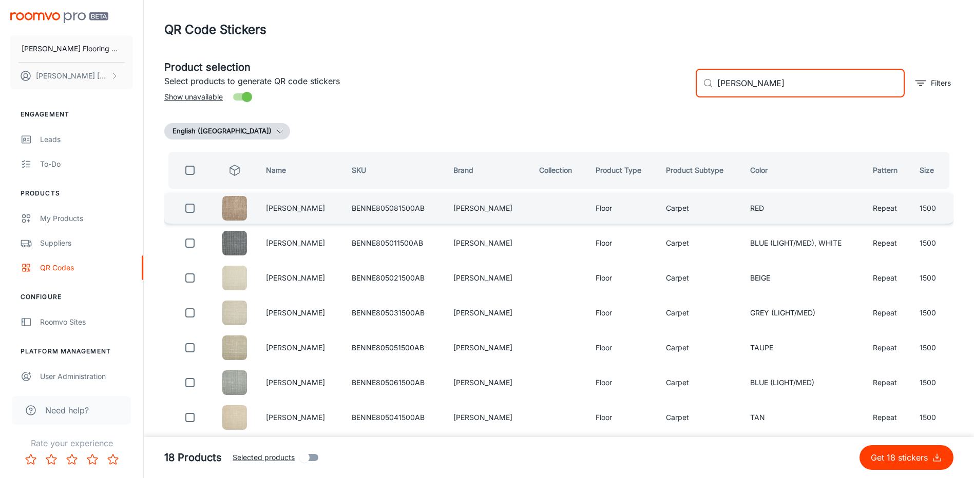
click at [198, 209] on input "checkbox" at bounding box center [190, 208] width 21 height 21
drag, startPoint x: 781, startPoint y: 87, endPoint x: 756, endPoint y: 94, distance: 25.5
click at [756, 94] on input "[PERSON_NAME]" at bounding box center [810, 83] width 187 height 29
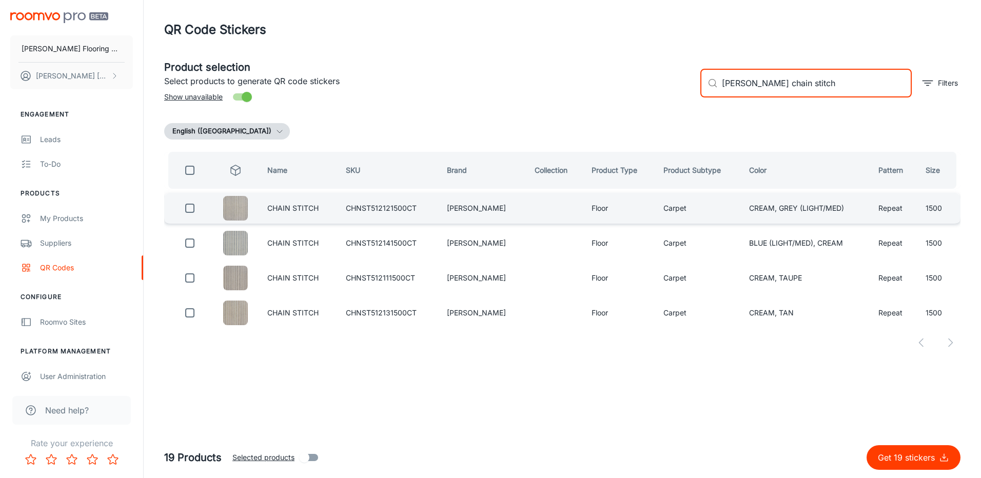
click at [204, 210] on div at bounding box center [190, 208] width 27 height 21
click at [192, 207] on input "checkbox" at bounding box center [190, 208] width 21 height 21
drag, startPoint x: 799, startPoint y: 85, endPoint x: 751, endPoint y: 97, distance: 49.3
click at [751, 97] on input "[PERSON_NAME] chain stitch" at bounding box center [817, 83] width 190 height 29
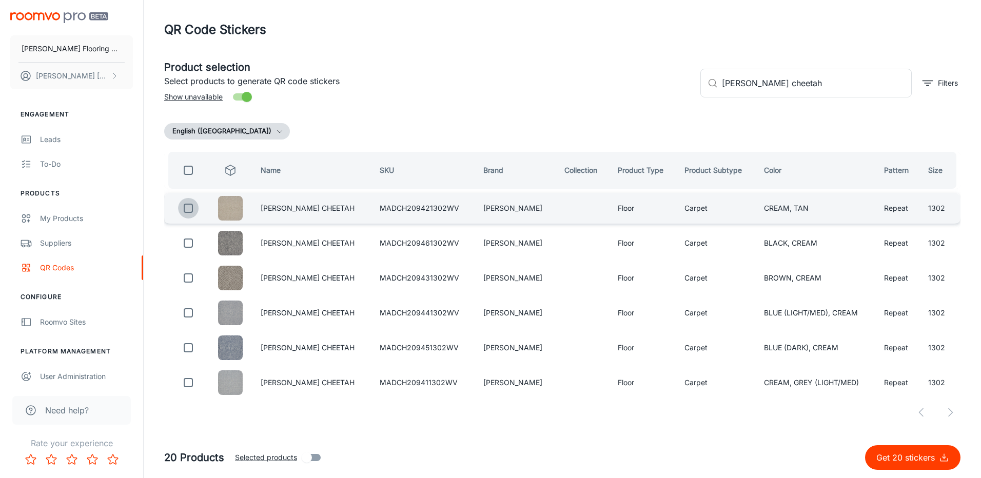
click at [189, 208] on input "checkbox" at bounding box center [188, 208] width 21 height 21
drag, startPoint x: 821, startPoint y: 86, endPoint x: 749, endPoint y: 96, distance: 72.7
click at [749, 96] on input "[PERSON_NAME] cheetah" at bounding box center [817, 83] width 190 height 29
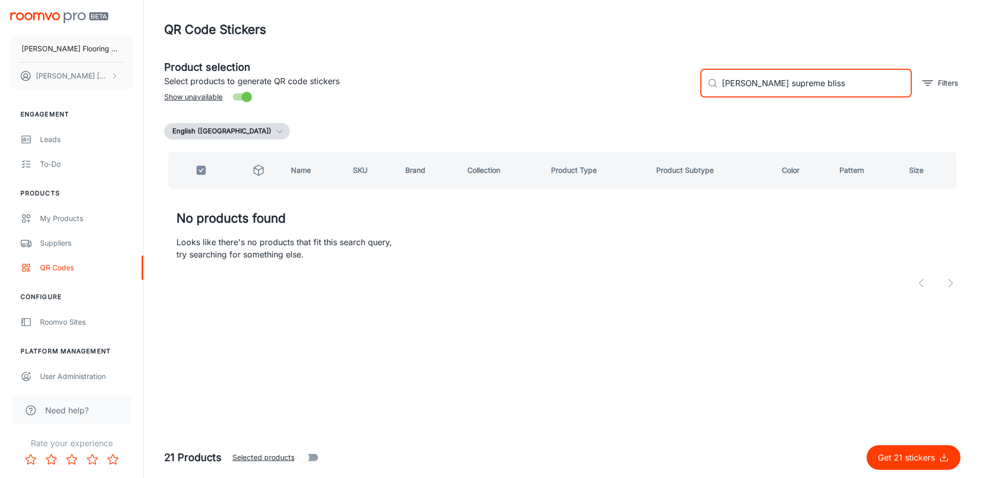
drag, startPoint x: 811, startPoint y: 84, endPoint x: 762, endPoint y: 91, distance: 49.4
click at [763, 91] on input "[PERSON_NAME] supreme bliss" at bounding box center [817, 83] width 190 height 29
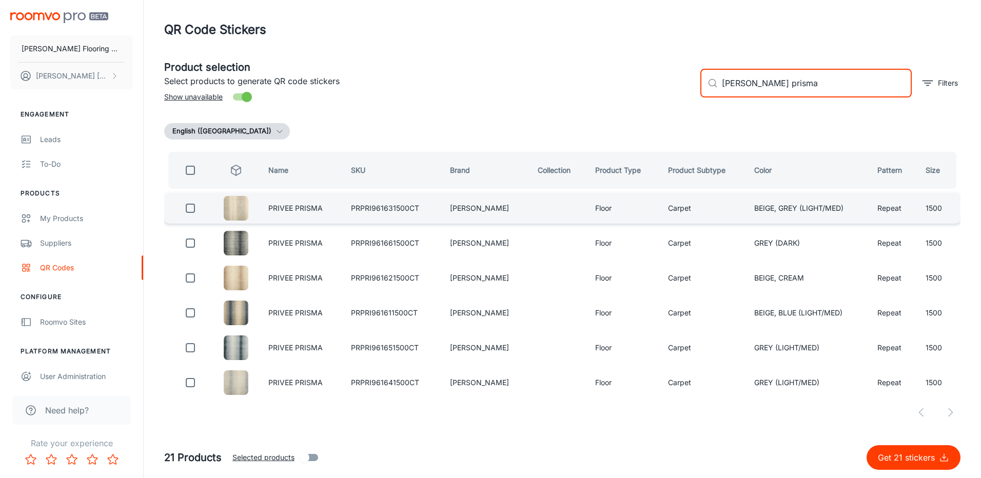
drag, startPoint x: 192, startPoint y: 207, endPoint x: 265, endPoint y: 205, distance: 72.9
click at [192, 207] on input "checkbox" at bounding box center [190, 208] width 21 height 21
drag, startPoint x: 811, startPoint y: 86, endPoint x: 760, endPoint y: 94, distance: 52.1
click at [760, 94] on input "[PERSON_NAME] prisma" at bounding box center [817, 83] width 190 height 29
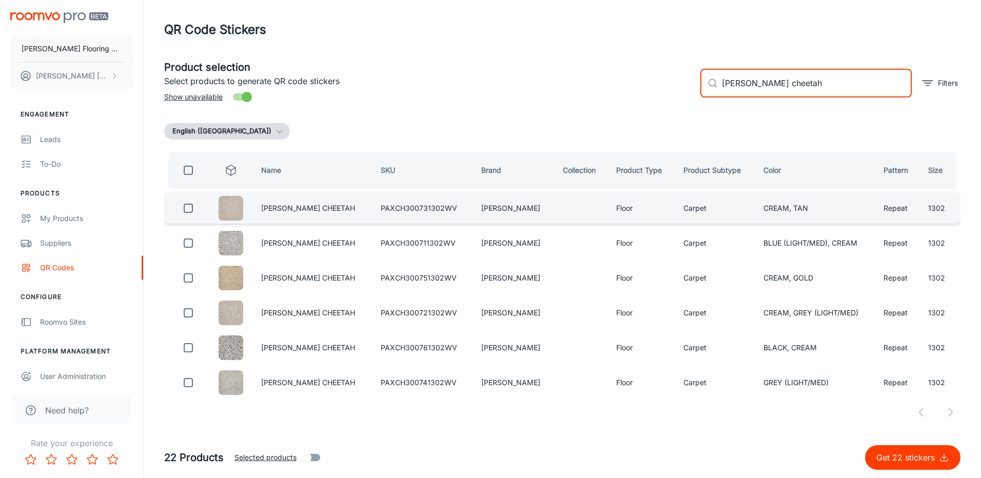
click at [190, 210] on input "checkbox" at bounding box center [188, 208] width 21 height 21
drag, startPoint x: 793, startPoint y: 87, endPoint x: 758, endPoint y: 95, distance: 37.0
click at [759, 95] on input "[PERSON_NAME] cheetah" at bounding box center [817, 83] width 190 height 29
click at [187, 212] on input "checkbox" at bounding box center [188, 208] width 21 height 21
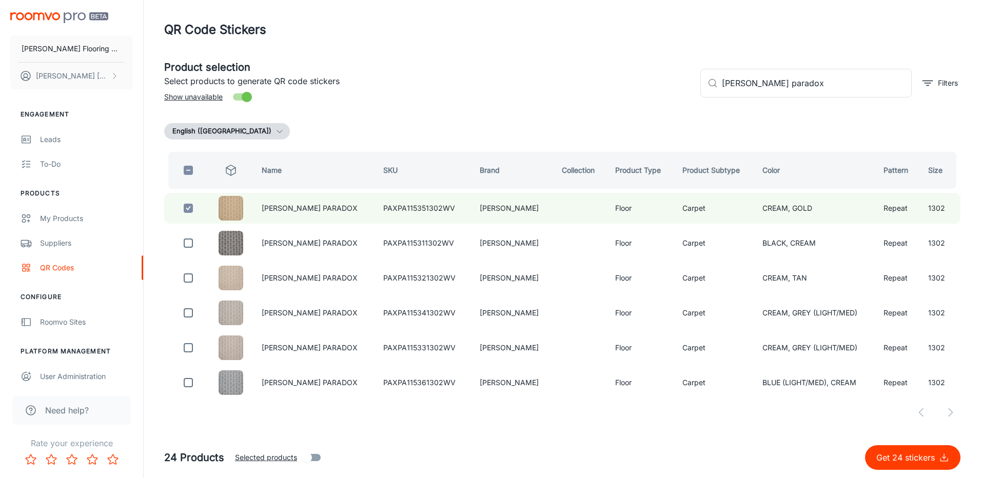
click at [905, 458] on p "Get 24 stickers" at bounding box center [908, 458] width 63 height 12
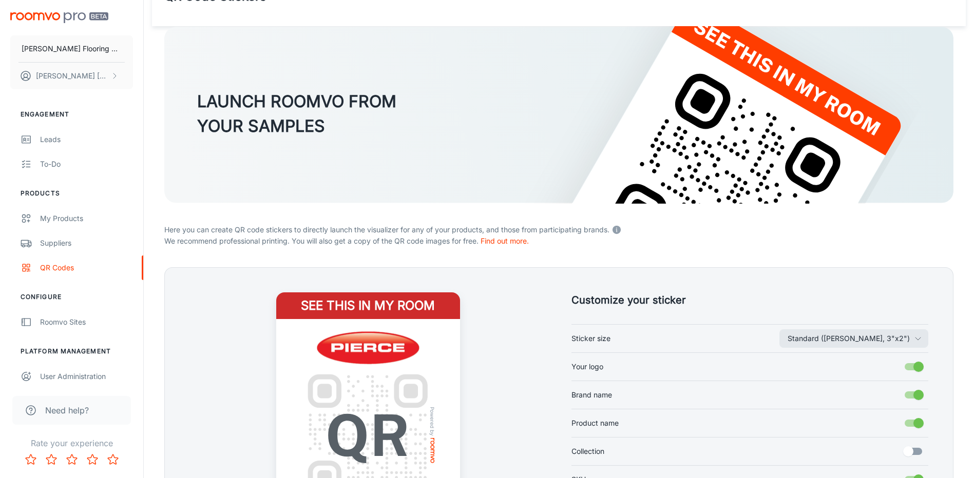
scroll to position [154, 0]
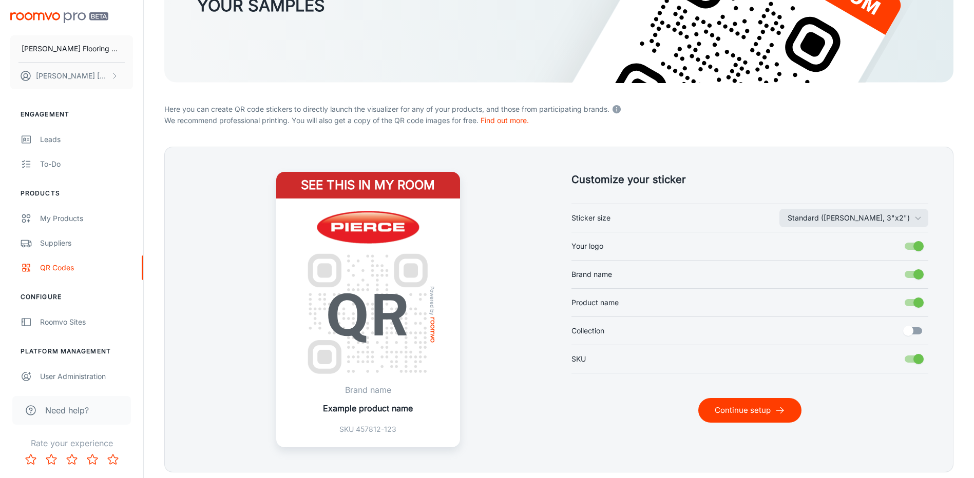
click at [735, 399] on button "Continue setup" at bounding box center [749, 410] width 103 height 25
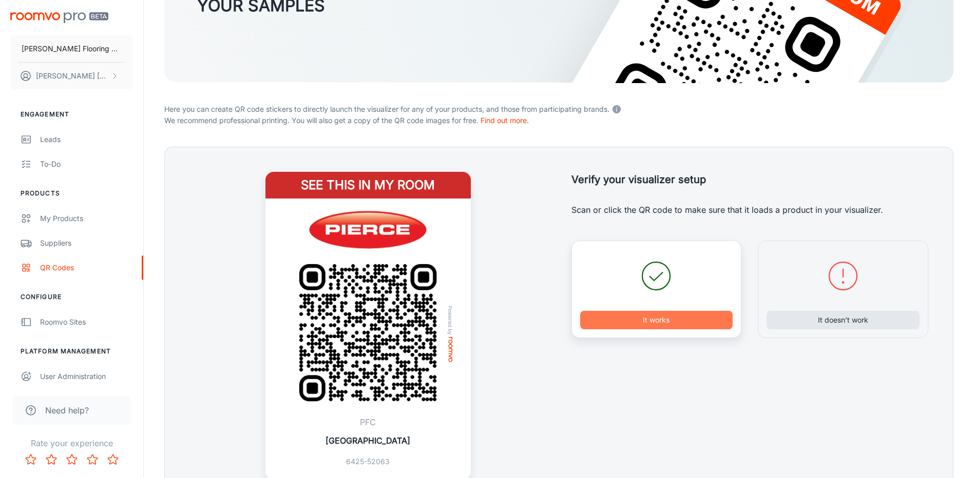
click at [660, 319] on button "It works" at bounding box center [656, 320] width 153 height 18
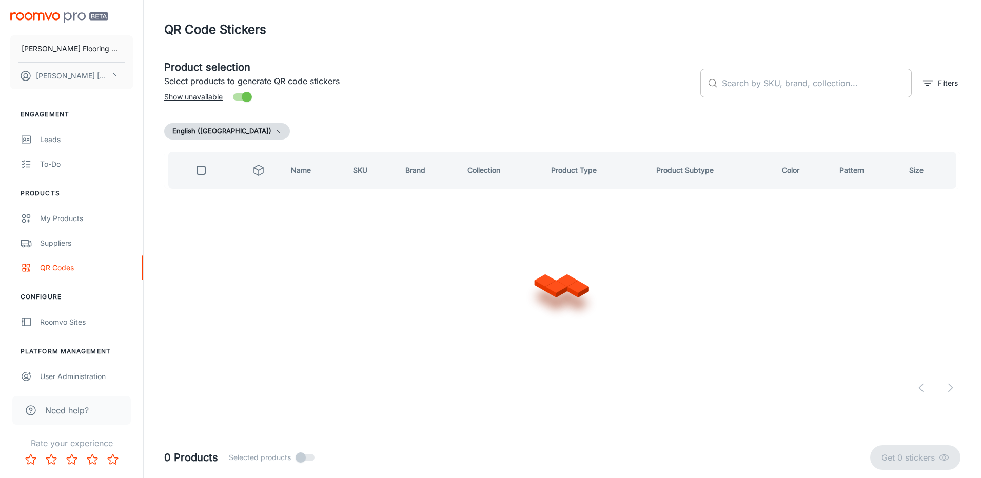
click at [783, 85] on input "text" at bounding box center [817, 83] width 190 height 29
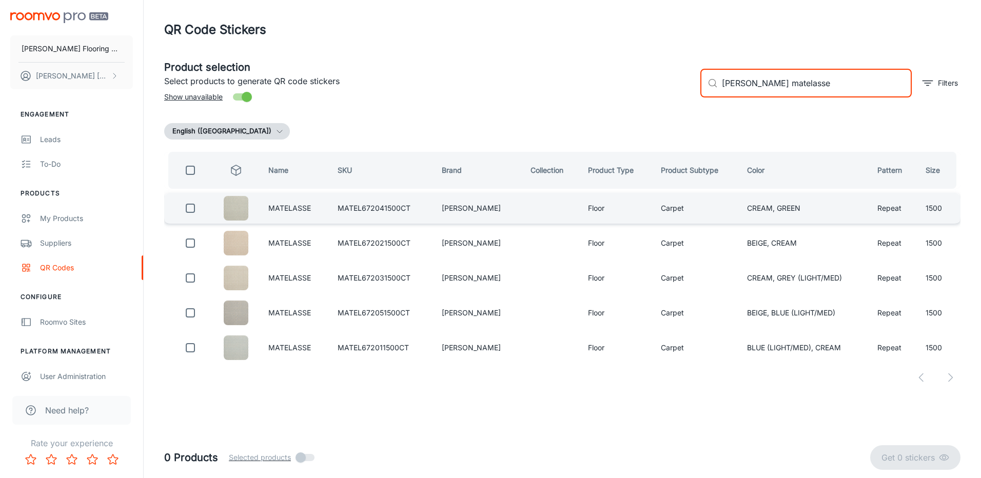
click at [189, 205] on input "checkbox" at bounding box center [190, 208] width 21 height 21
drag, startPoint x: 799, startPoint y: 86, endPoint x: 766, endPoint y: 92, distance: 32.8
click at [766, 92] on input "[PERSON_NAME] matelasse" at bounding box center [817, 83] width 190 height 29
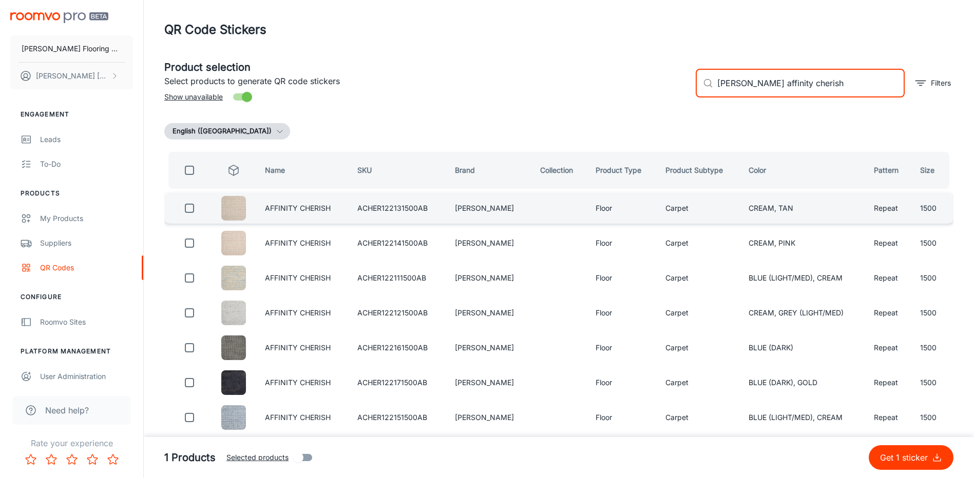
drag, startPoint x: 190, startPoint y: 213, endPoint x: 304, endPoint y: 196, distance: 114.8
click at [191, 212] on input "checkbox" at bounding box center [189, 208] width 21 height 21
drag, startPoint x: 809, startPoint y: 83, endPoint x: 750, endPoint y: 88, distance: 59.2
click at [751, 87] on input "[PERSON_NAME] affinity cherish" at bounding box center [810, 83] width 187 height 29
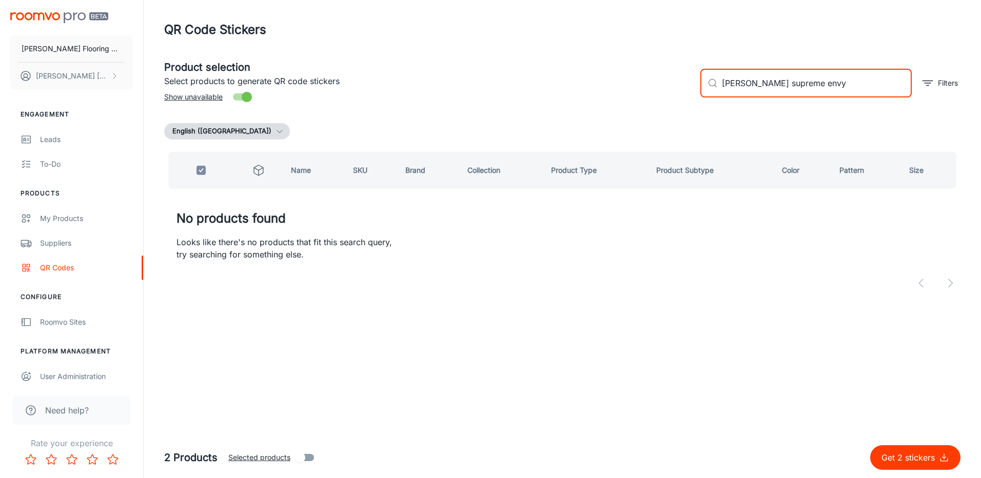
drag, startPoint x: 816, startPoint y: 84, endPoint x: 755, endPoint y: 94, distance: 61.0
click at [755, 94] on input "[PERSON_NAME] supreme envy" at bounding box center [817, 83] width 190 height 29
drag, startPoint x: 789, startPoint y: 86, endPoint x: 771, endPoint y: 92, distance: 19.5
click at [771, 91] on input "[PERSON_NAME] supreme" at bounding box center [817, 83] width 190 height 29
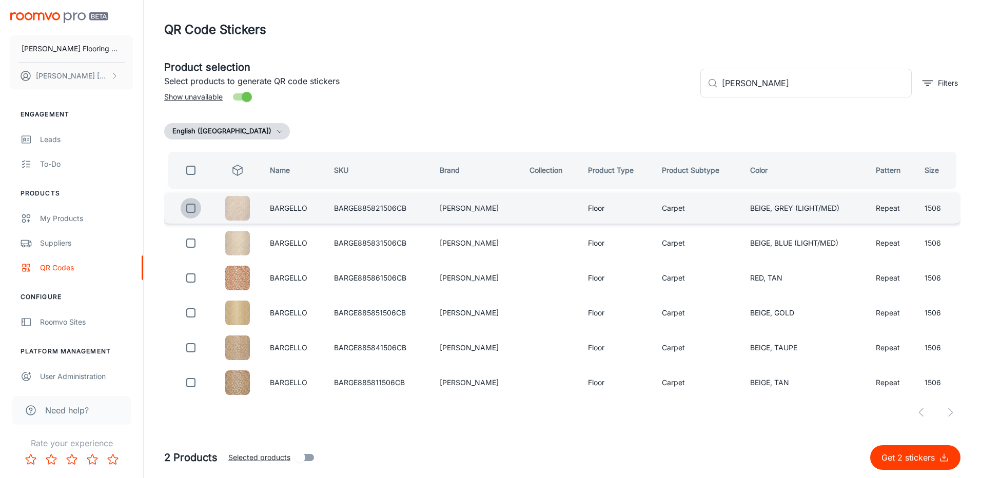
drag, startPoint x: 190, startPoint y: 211, endPoint x: 331, endPoint y: 203, distance: 140.8
click at [190, 209] on input "checkbox" at bounding box center [191, 208] width 21 height 21
drag, startPoint x: 787, startPoint y: 86, endPoint x: 759, endPoint y: 93, distance: 29.1
click at [760, 93] on input "[PERSON_NAME]" at bounding box center [817, 83] width 190 height 29
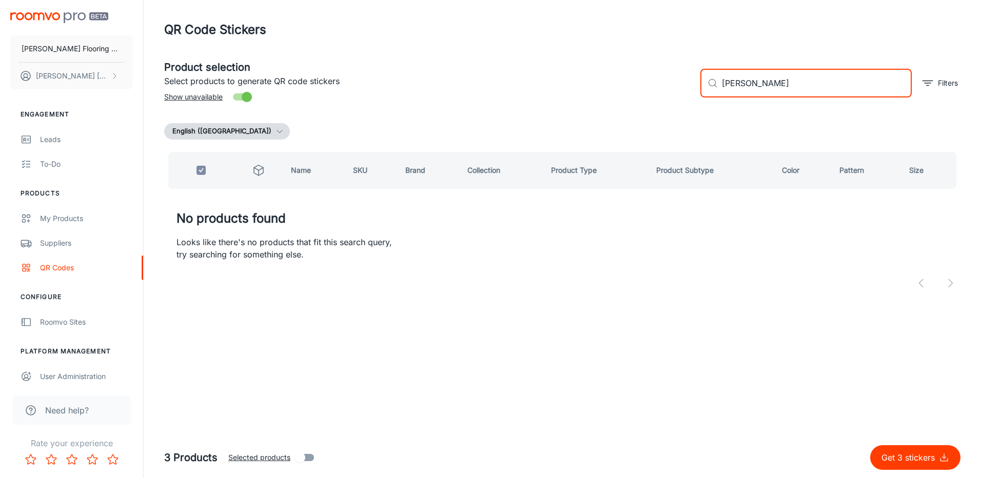
click at [824, 88] on input "[PERSON_NAME]" at bounding box center [817, 83] width 190 height 29
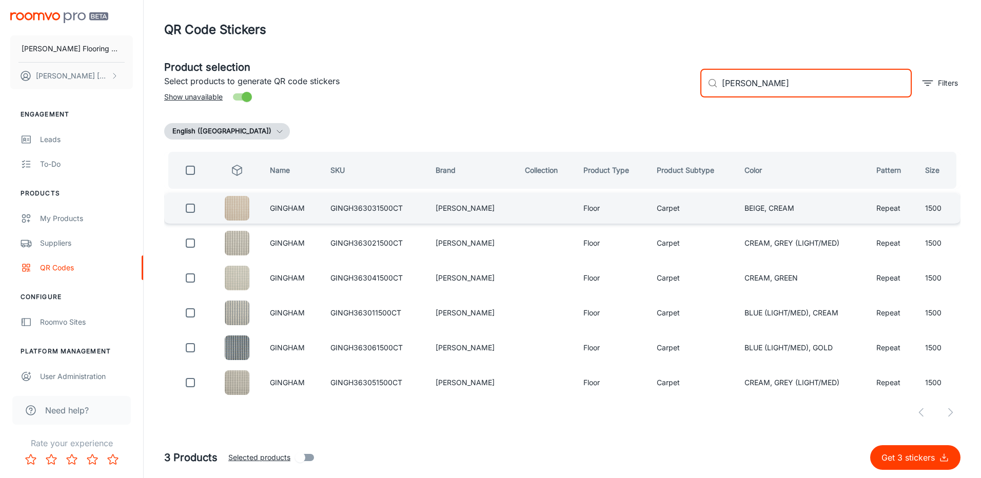
click at [192, 210] on input "checkbox" at bounding box center [190, 208] width 21 height 21
drag, startPoint x: 788, startPoint y: 83, endPoint x: 758, endPoint y: 89, distance: 30.9
click at [758, 89] on input "[PERSON_NAME]" at bounding box center [817, 83] width 190 height 29
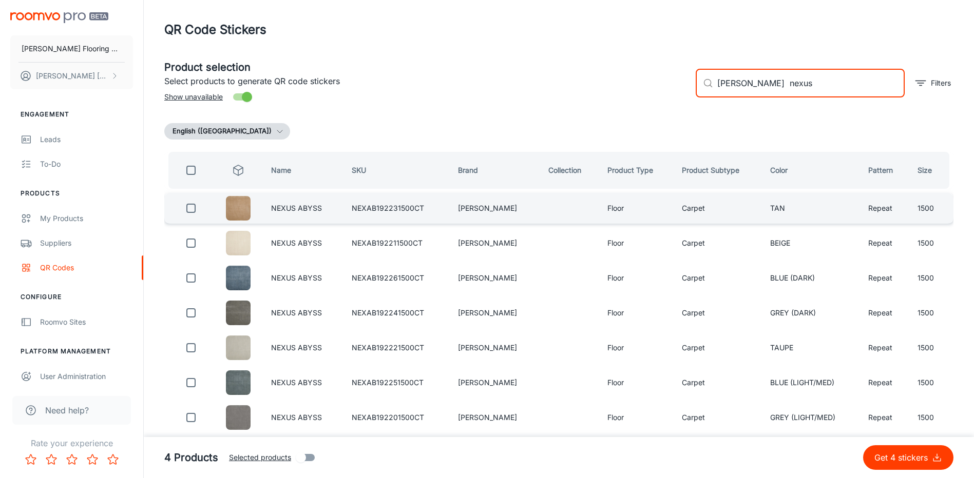
drag, startPoint x: 189, startPoint y: 211, endPoint x: 235, endPoint y: 204, distance: 46.2
click at [189, 211] on input "checkbox" at bounding box center [191, 208] width 21 height 21
drag, startPoint x: 776, startPoint y: 83, endPoint x: 754, endPoint y: 93, distance: 24.1
click at [754, 91] on input "[PERSON_NAME] nexus" at bounding box center [810, 83] width 187 height 29
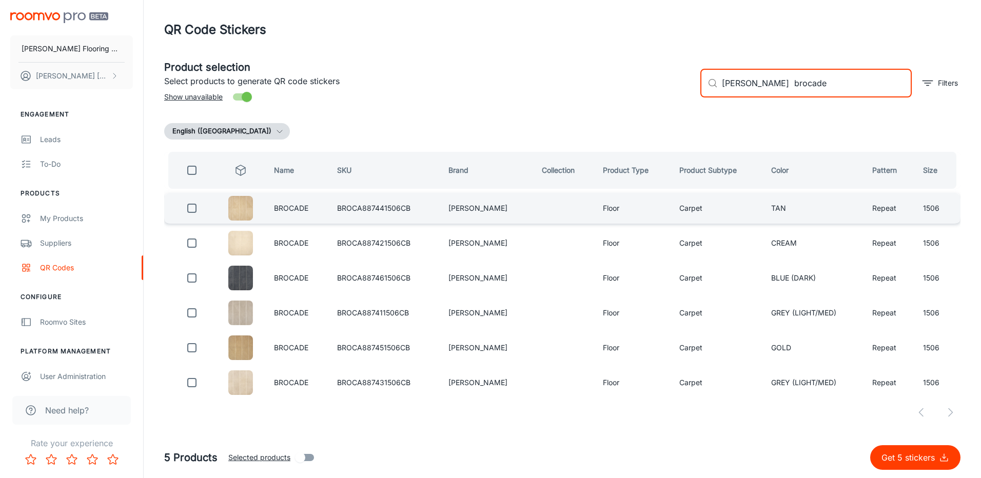
drag, startPoint x: 195, startPoint y: 209, endPoint x: 407, endPoint y: 175, distance: 214.7
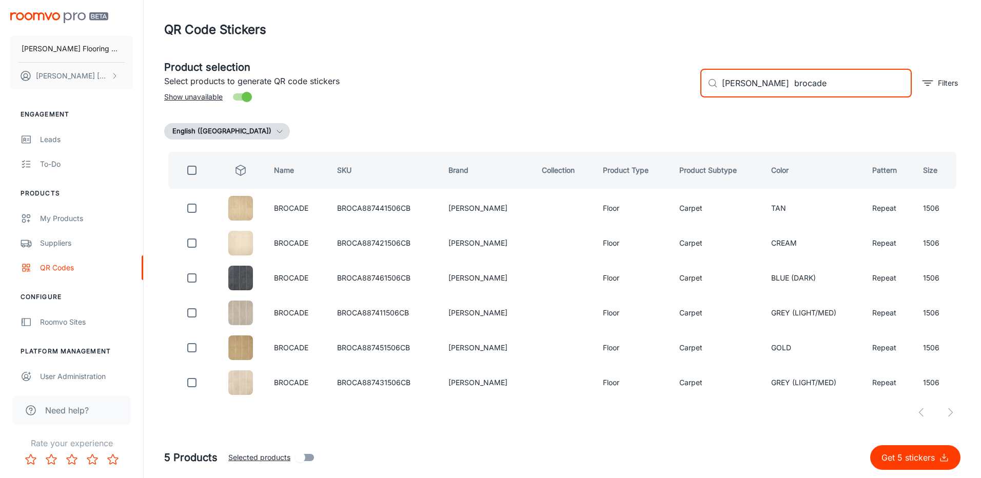
click at [196, 207] on input "checkbox" at bounding box center [192, 208] width 21 height 21
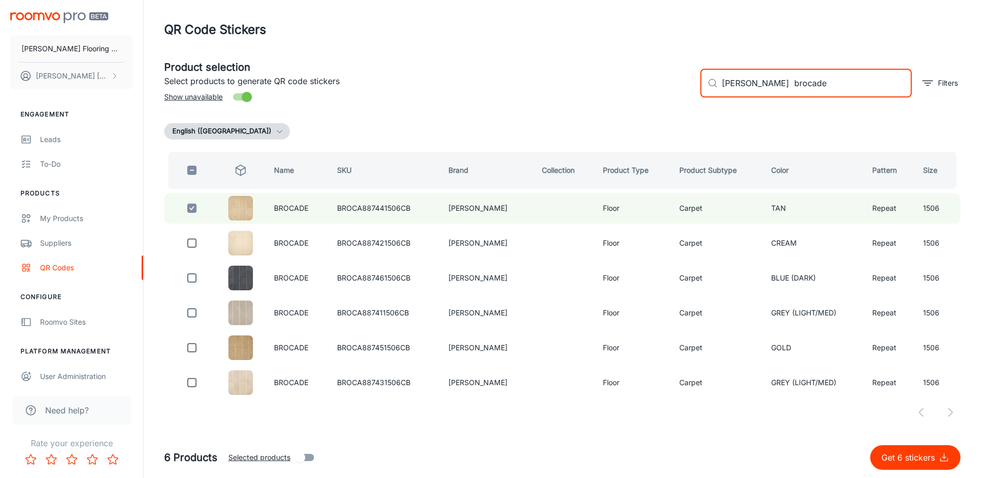
drag, startPoint x: 792, startPoint y: 84, endPoint x: 763, endPoint y: 96, distance: 31.9
click at [757, 94] on input "[PERSON_NAME] brocade" at bounding box center [817, 83] width 190 height 29
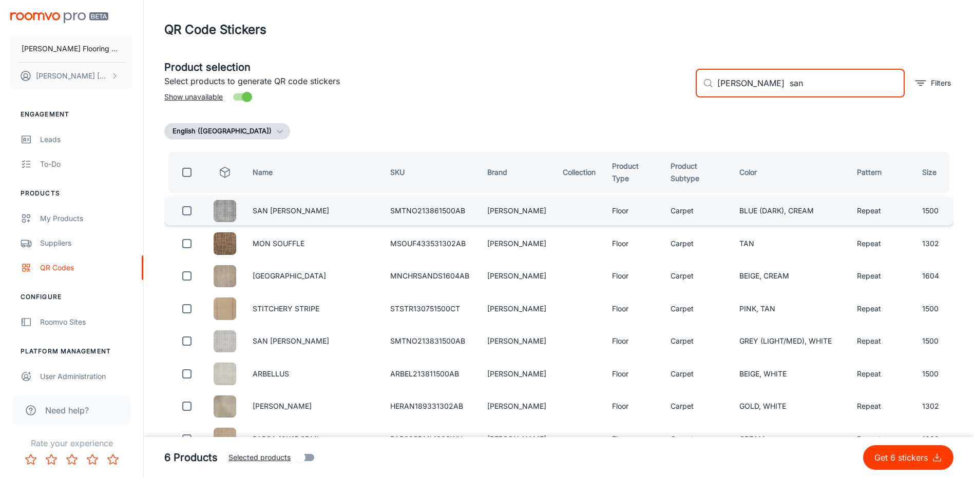
click at [185, 207] on input "checkbox" at bounding box center [187, 211] width 21 height 21
click at [783, 83] on input "[PERSON_NAME] san" at bounding box center [810, 83] width 187 height 29
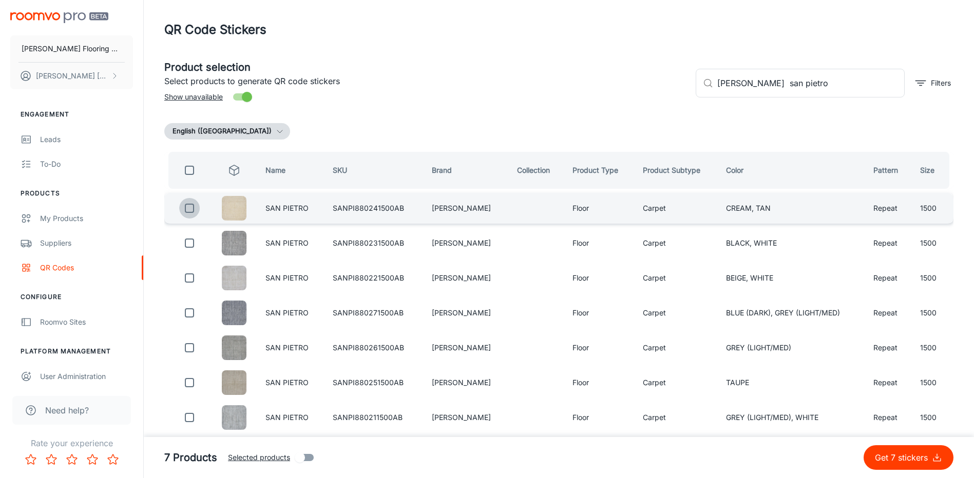
drag, startPoint x: 190, startPoint y: 211, endPoint x: 325, endPoint y: 200, distance: 135.5
click at [191, 211] on input "checkbox" at bounding box center [189, 208] width 21 height 21
drag, startPoint x: 794, startPoint y: 84, endPoint x: 769, endPoint y: 92, distance: 26.5
click at [769, 92] on input "[PERSON_NAME] san pietro" at bounding box center [810, 83] width 187 height 29
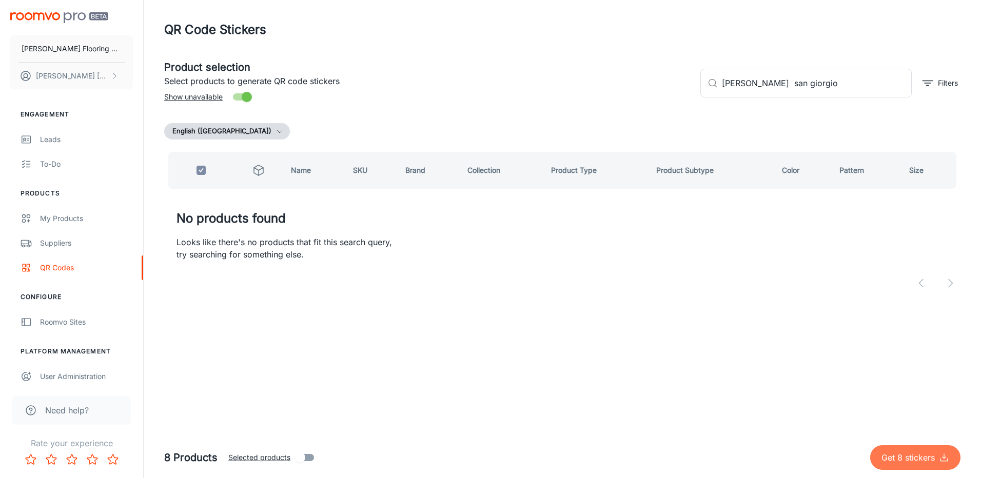
click at [920, 452] on p "Get 8 stickers" at bounding box center [910, 458] width 57 height 12
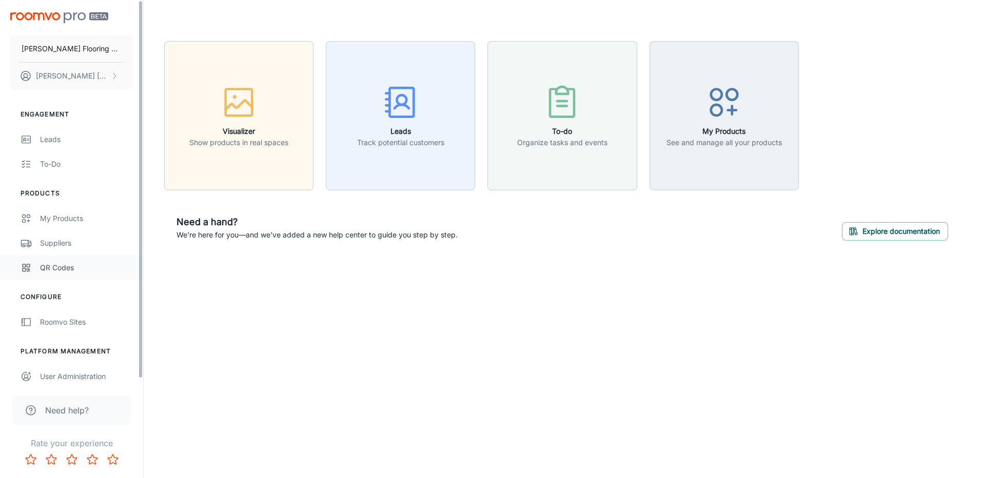
click at [64, 263] on div "QR Codes" at bounding box center [86, 267] width 93 height 11
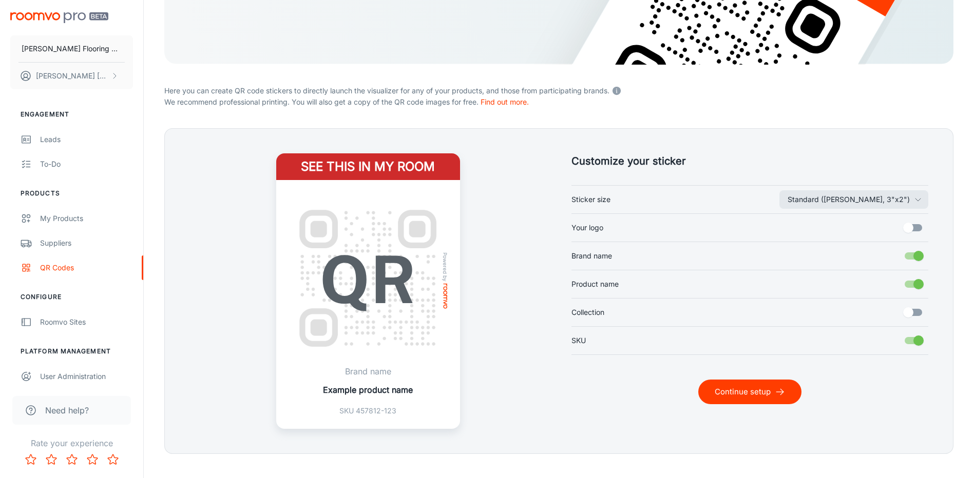
scroll to position [189, 0]
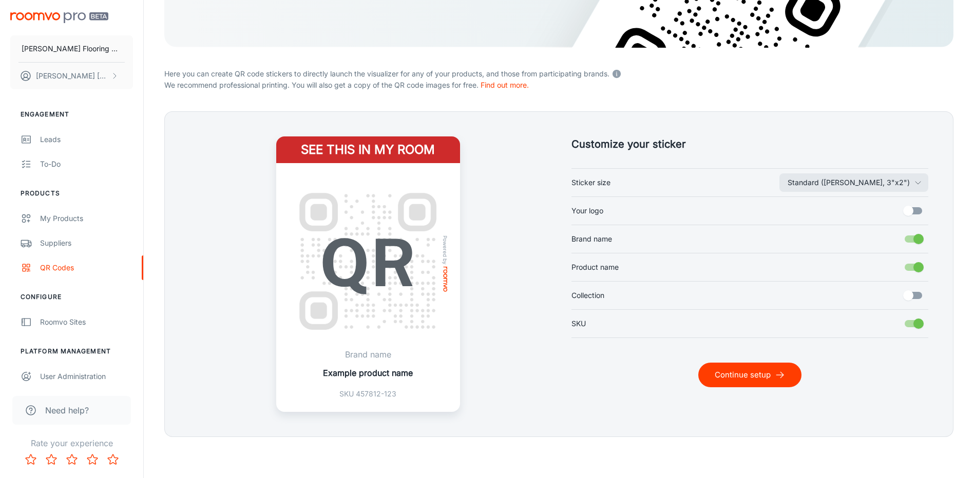
drag, startPoint x: 905, startPoint y: 211, endPoint x: 905, endPoint y: 220, distance: 8.7
click at [905, 211] on input "Your logo" at bounding box center [908, 211] width 59 height 20
checkbox input "true"
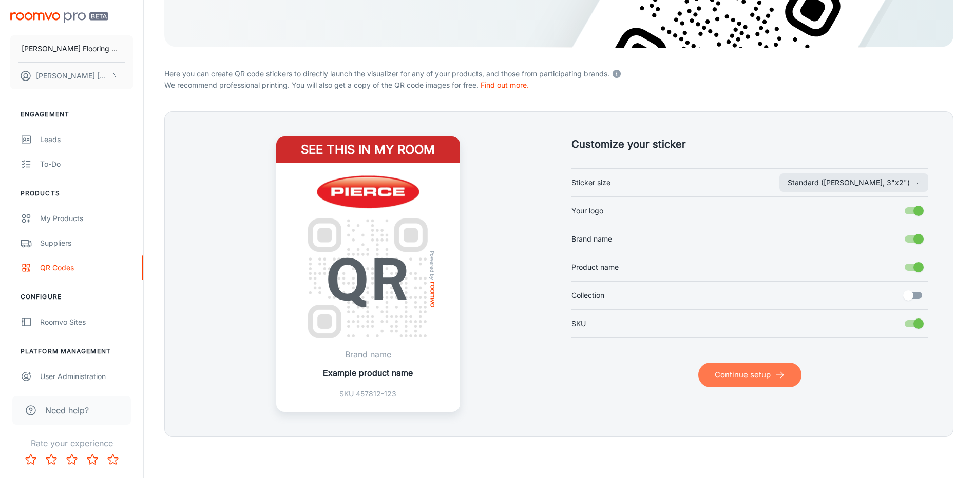
click at [757, 379] on button "Continue setup" at bounding box center [749, 375] width 103 height 25
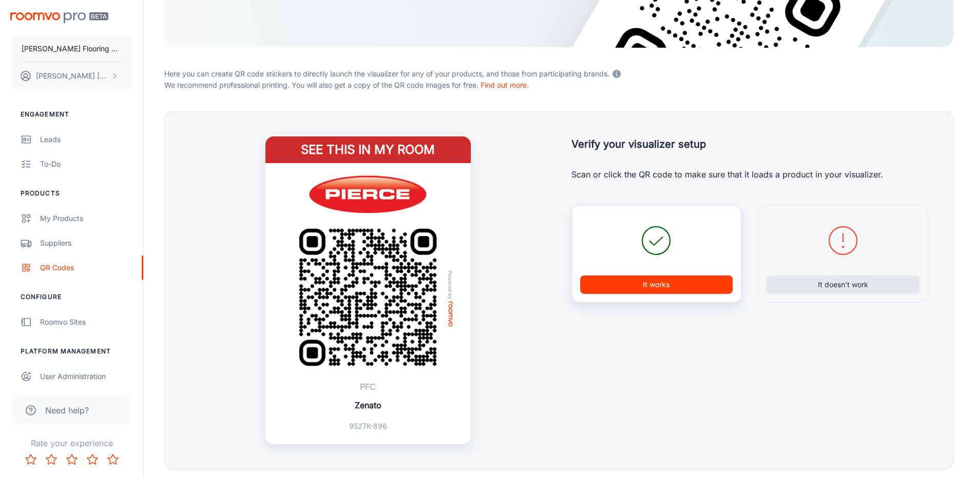
click at [651, 292] on button "It works" at bounding box center [656, 285] width 153 height 18
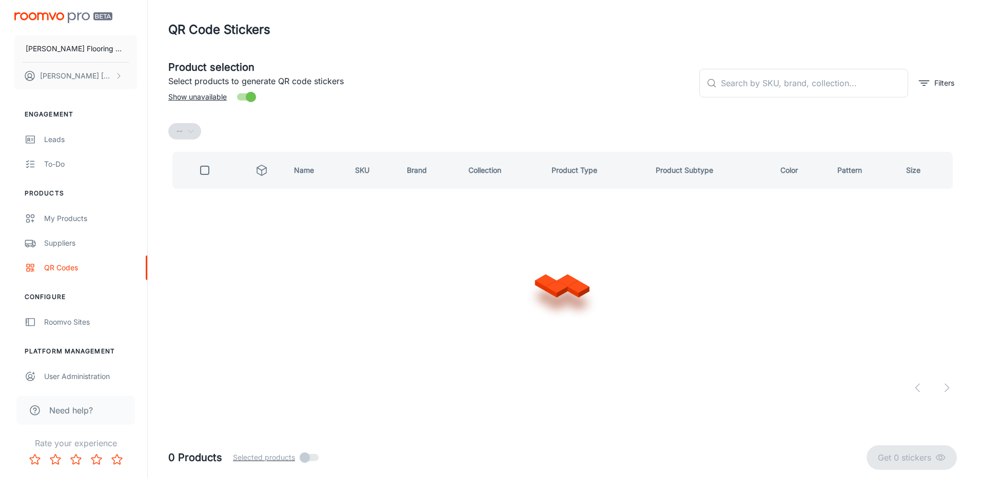
scroll to position [0, 0]
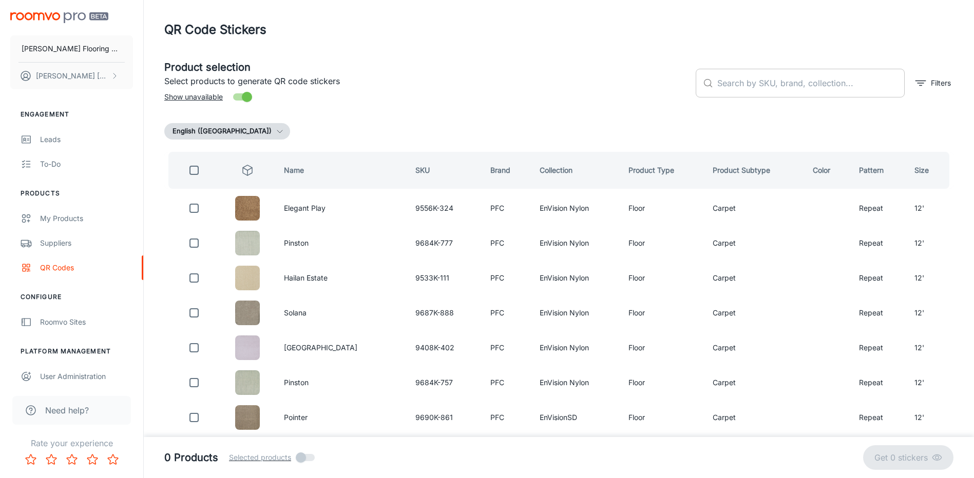
click at [776, 89] on input "text" at bounding box center [810, 83] width 187 height 29
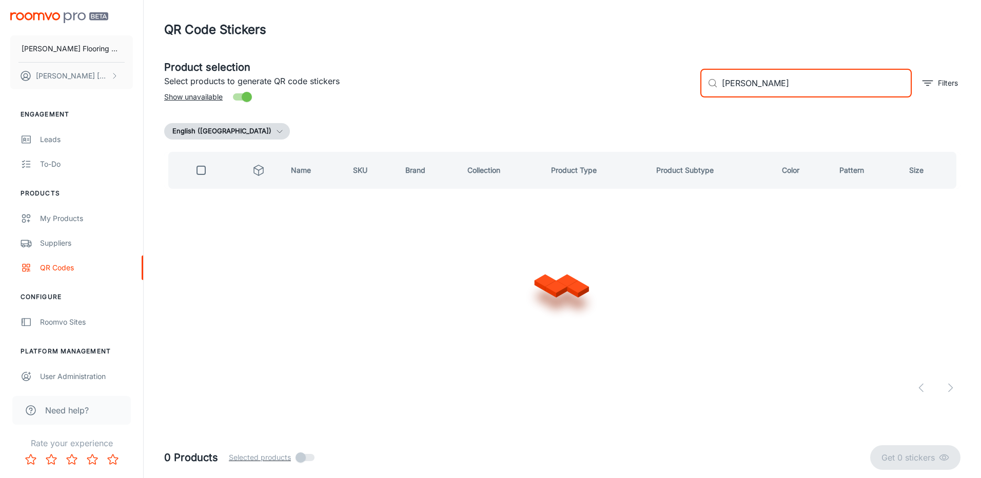
type input "rhodes"
